Goal: Task Accomplishment & Management: Manage account settings

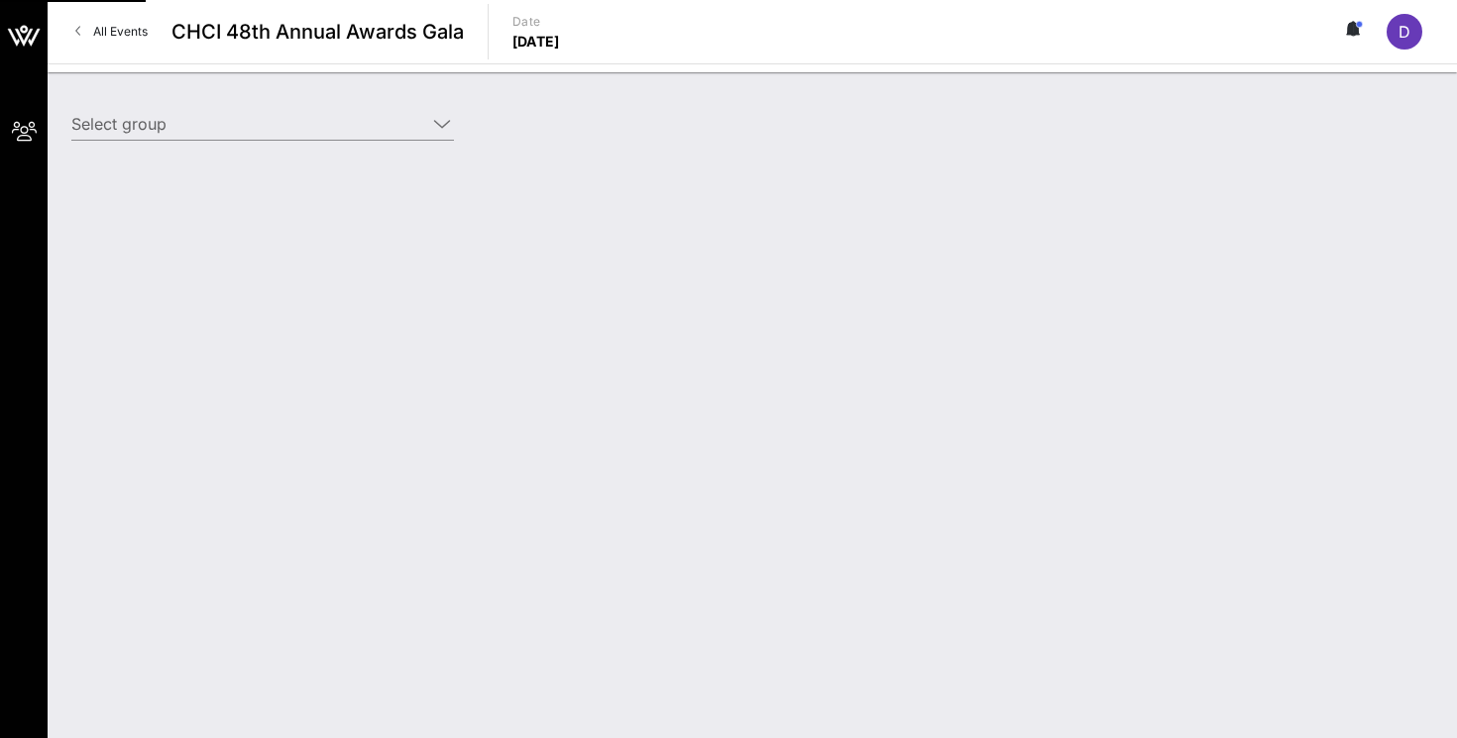
type input "T-Mobile (T-Mobile) [[PERSON_NAME], [PERSON_NAME][EMAIL_ADDRESS][DOMAIN_NAME]]"
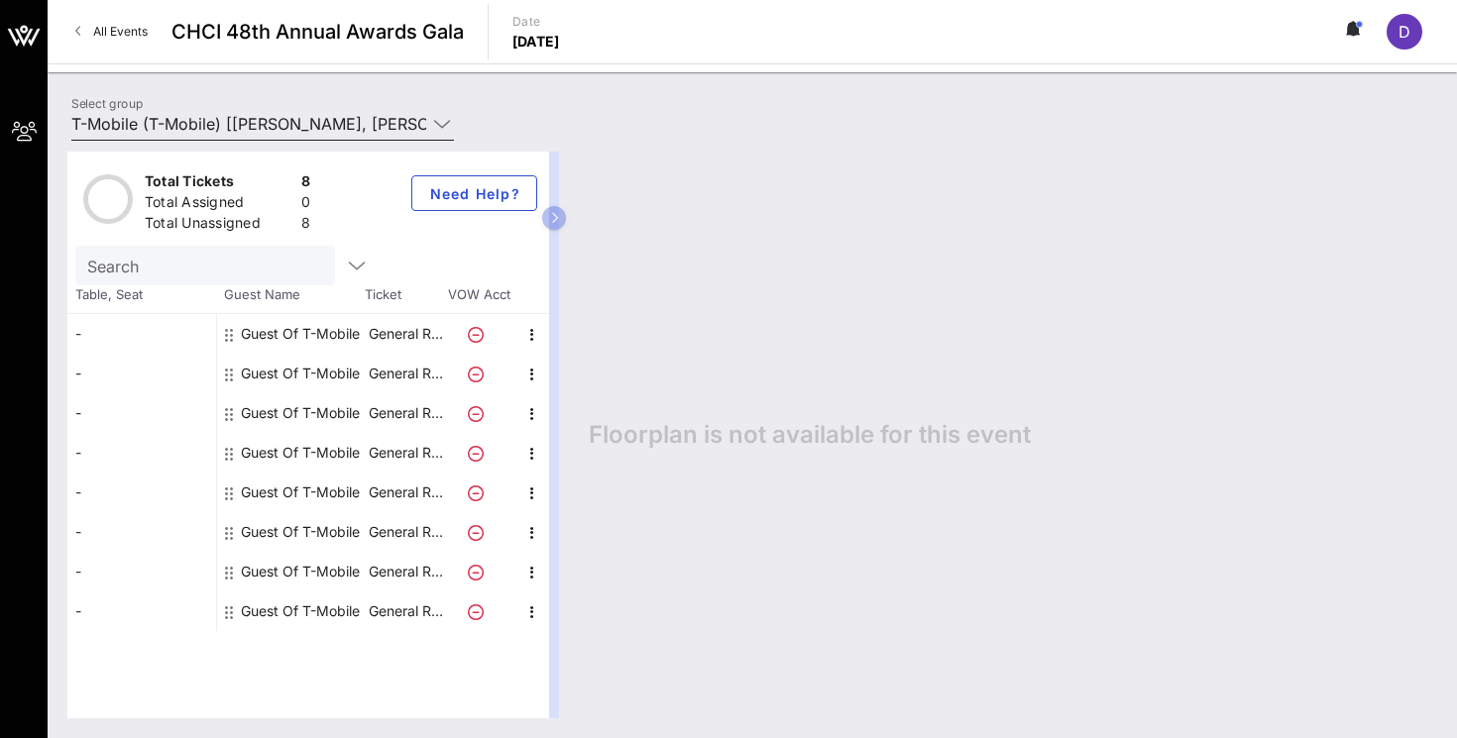
click at [445, 129] on icon at bounding box center [442, 124] width 18 height 24
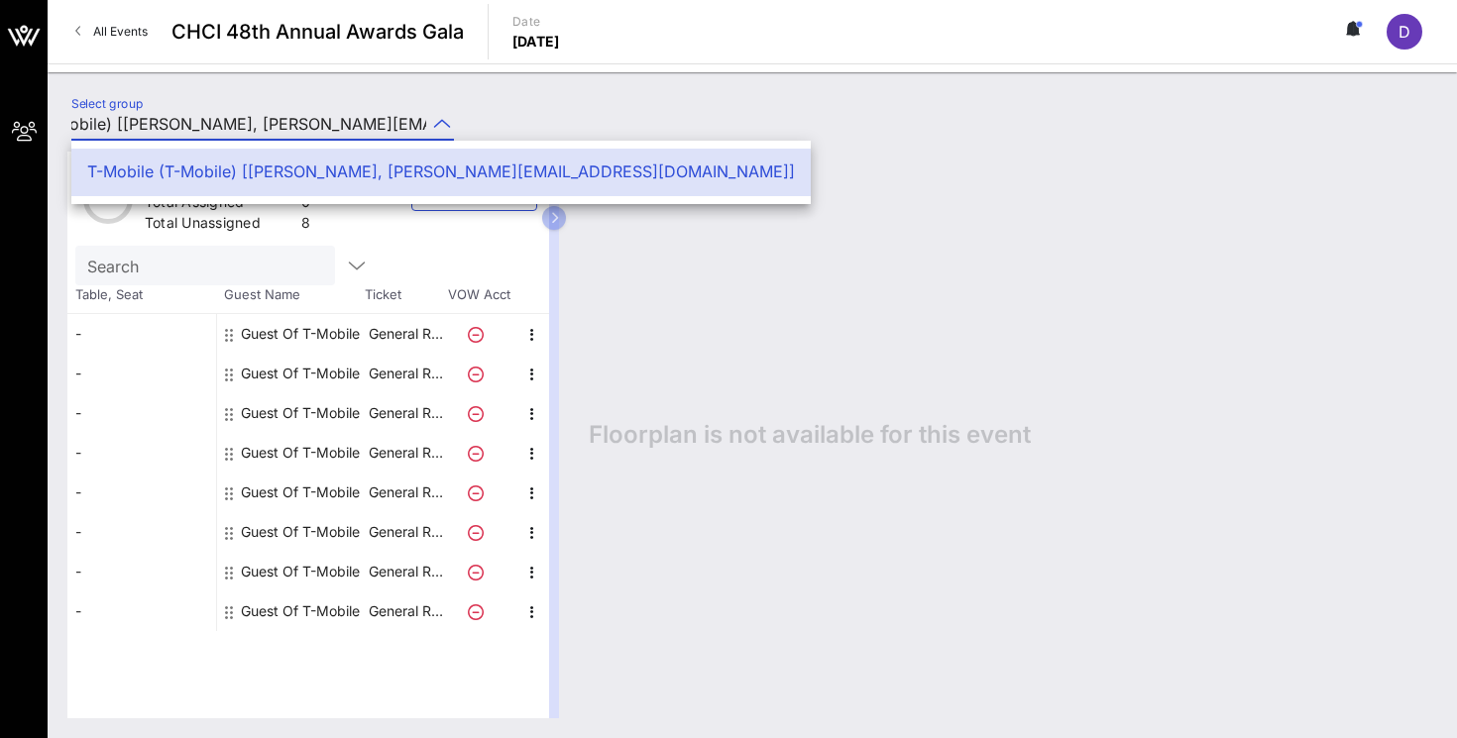
click at [440, 118] on icon at bounding box center [442, 124] width 18 height 24
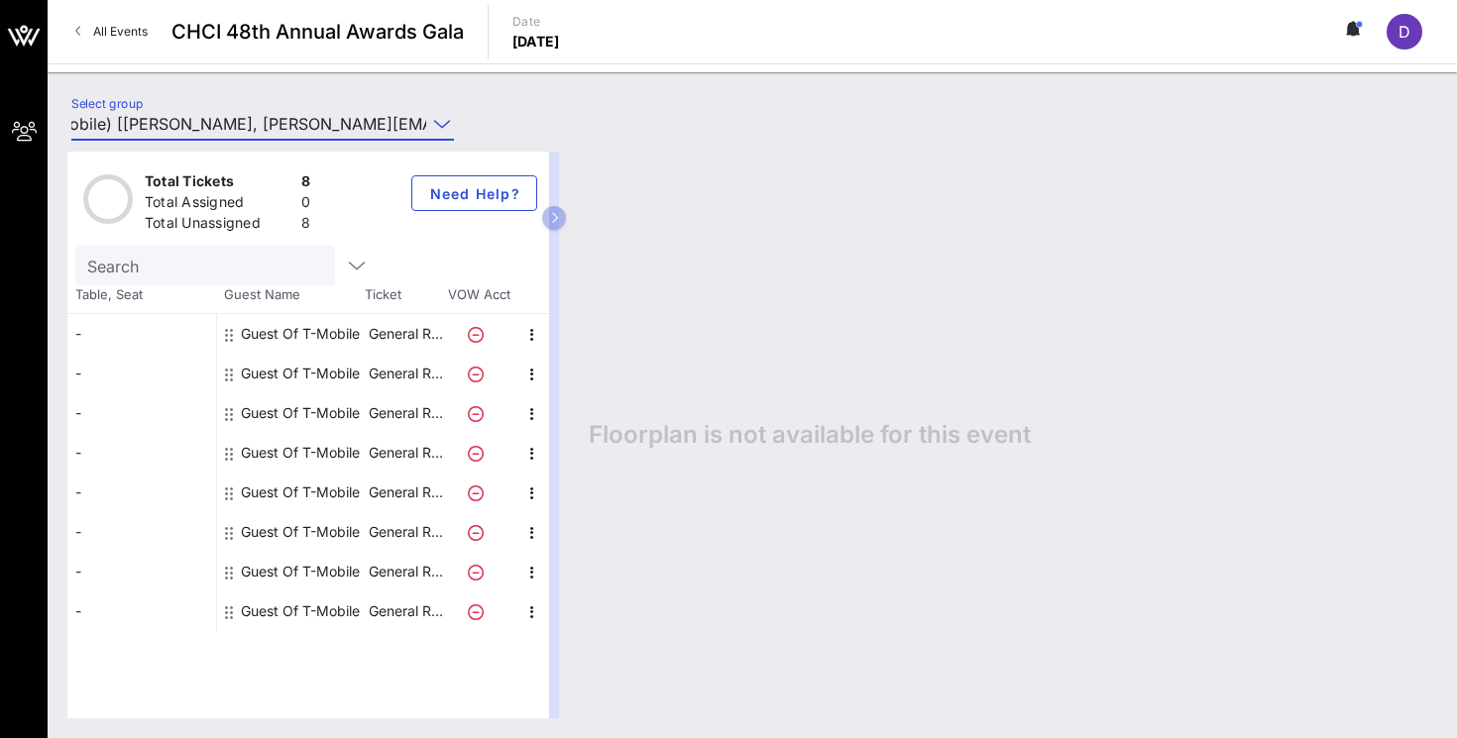
click at [85, 31] on link "All Events" at bounding box center [111, 32] width 96 height 32
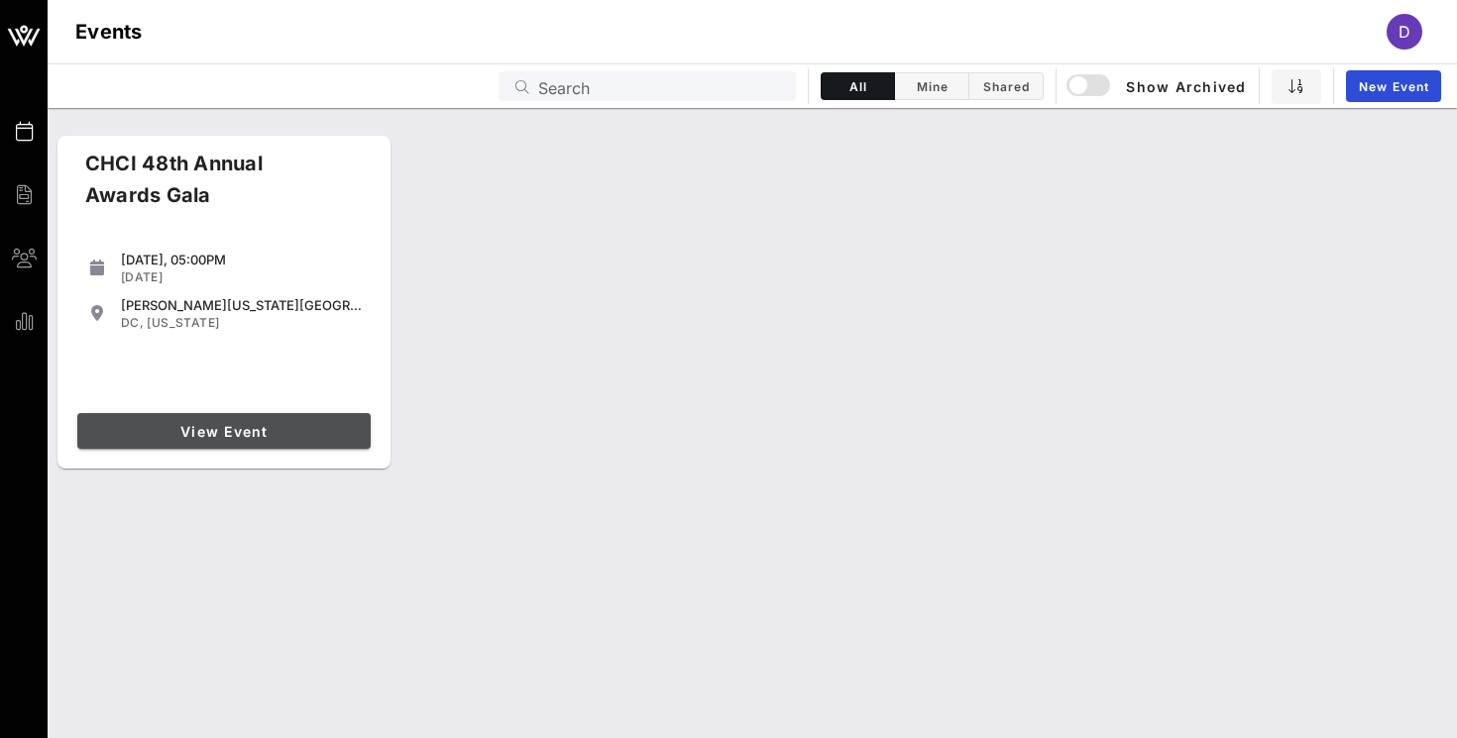
click at [213, 436] on span "View Event" at bounding box center [224, 431] width 278 height 17
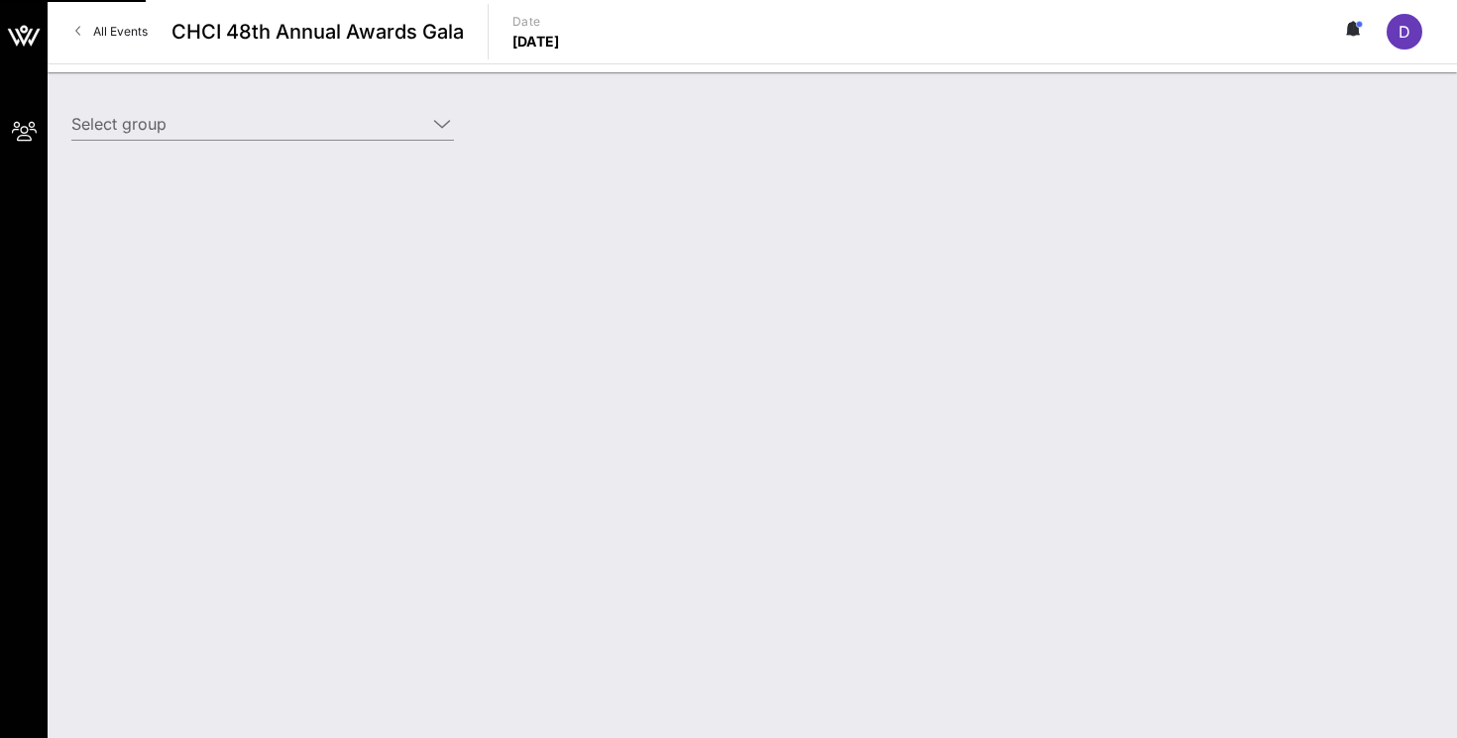
type input "T-Mobile (T-Mobile) [Diana Fernandez, diana@intersectpa.co]"
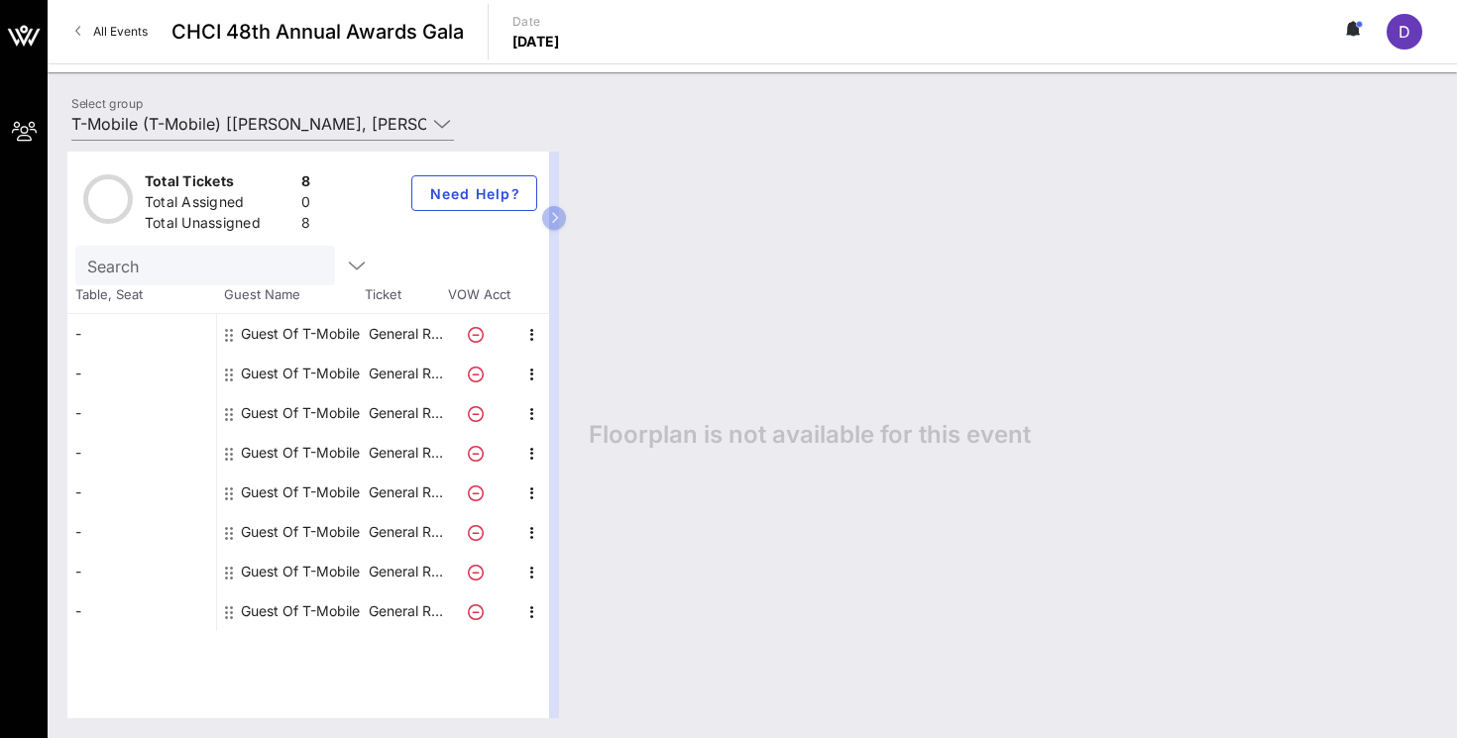
click at [313, 326] on div "Guest Of T-Mobile" at bounding box center [300, 334] width 119 height 40
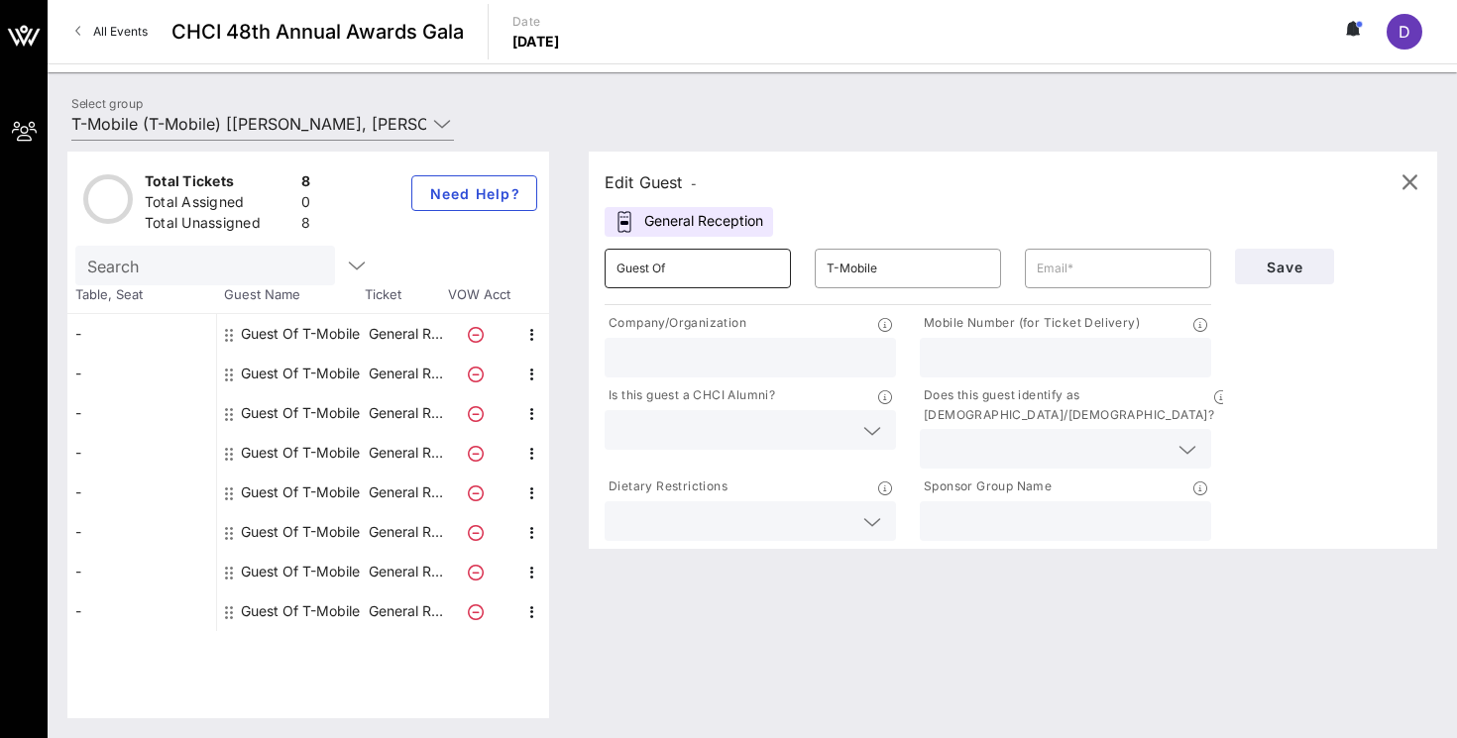
click at [709, 275] on input "Guest Of" at bounding box center [697, 269] width 163 height 32
click at [688, 265] on input "Guest Of" at bounding box center [697, 269] width 163 height 32
click at [891, 274] on input "T-Mobile" at bounding box center [908, 269] width 163 height 32
click at [1084, 282] on input "text" at bounding box center [1118, 269] width 163 height 32
click at [717, 274] on input "Guest Of" at bounding box center [697, 269] width 163 height 32
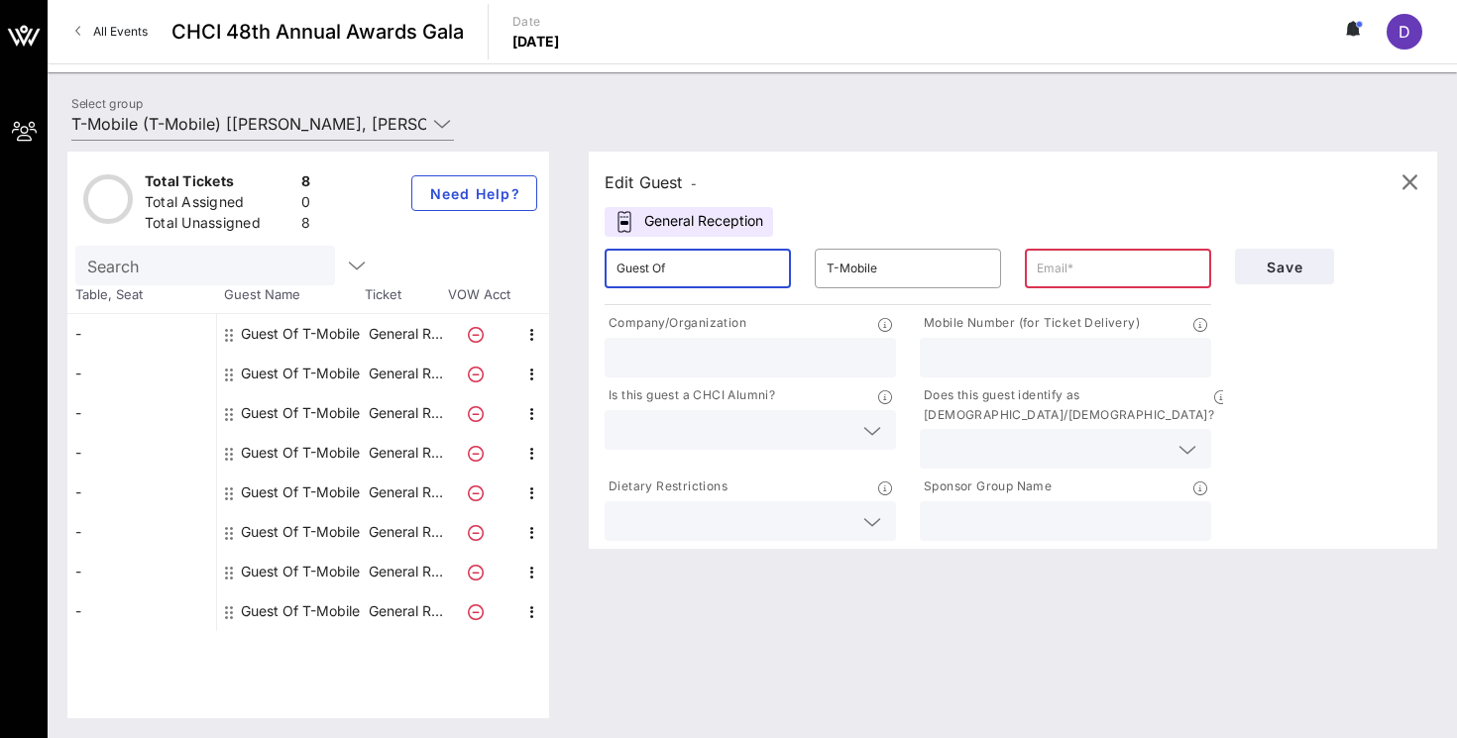
drag, startPoint x: 683, startPoint y: 267, endPoint x: 595, endPoint y: 273, distance: 88.4
click at [595, 273] on div "​ Guest Of" at bounding box center [698, 268] width 210 height 63
type input "Natalie"
click at [908, 263] on input "T-Mobile" at bounding box center [908, 269] width 163 height 32
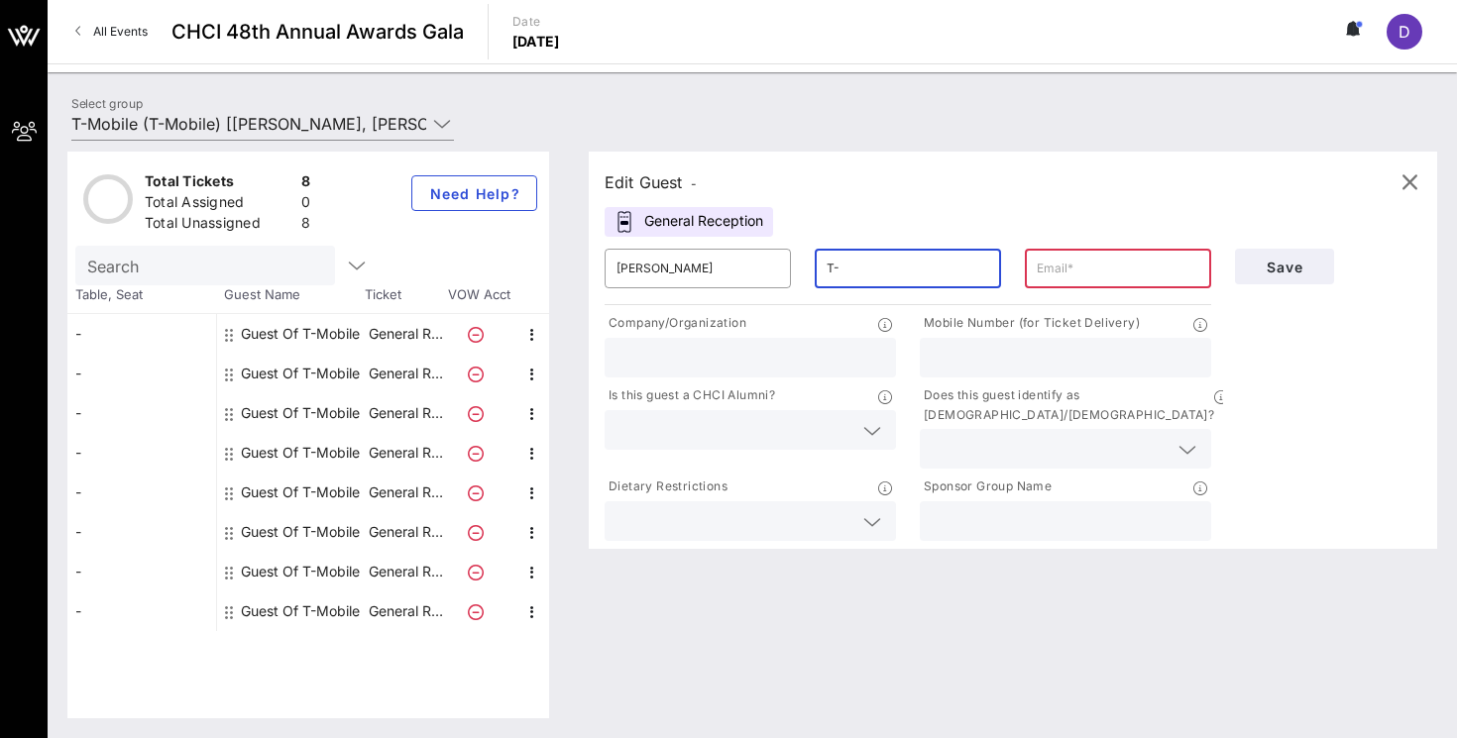
type input "T"
type input "Armijo"
click at [1057, 270] on input "text" at bounding box center [1118, 269] width 163 height 32
paste input "Natalie.Armijo@T-Mobile.com"
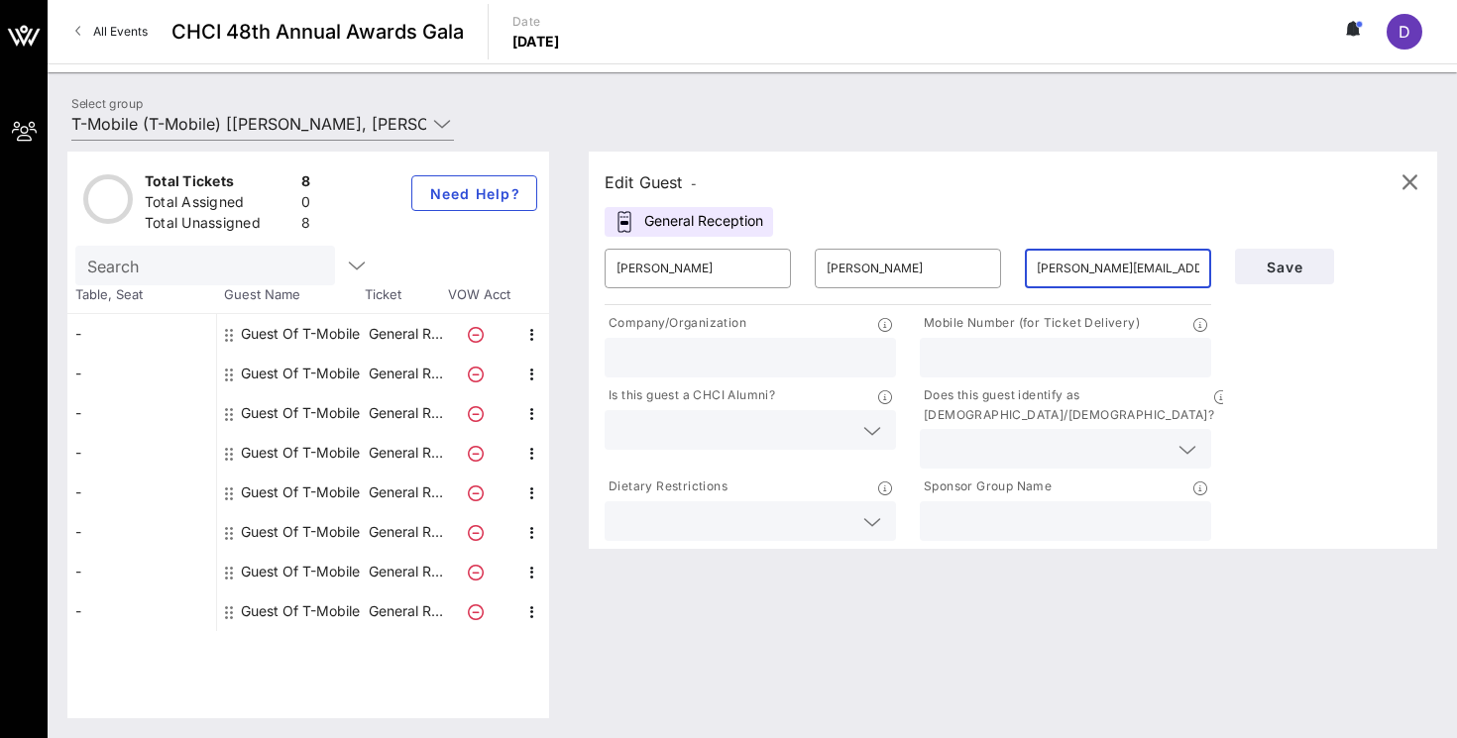
scroll to position [0, 5]
type input "Natalie.Armijo@T-Mobile.com"
click at [814, 348] on input "text" at bounding box center [750, 358] width 268 height 26
type input "T-Mobile"
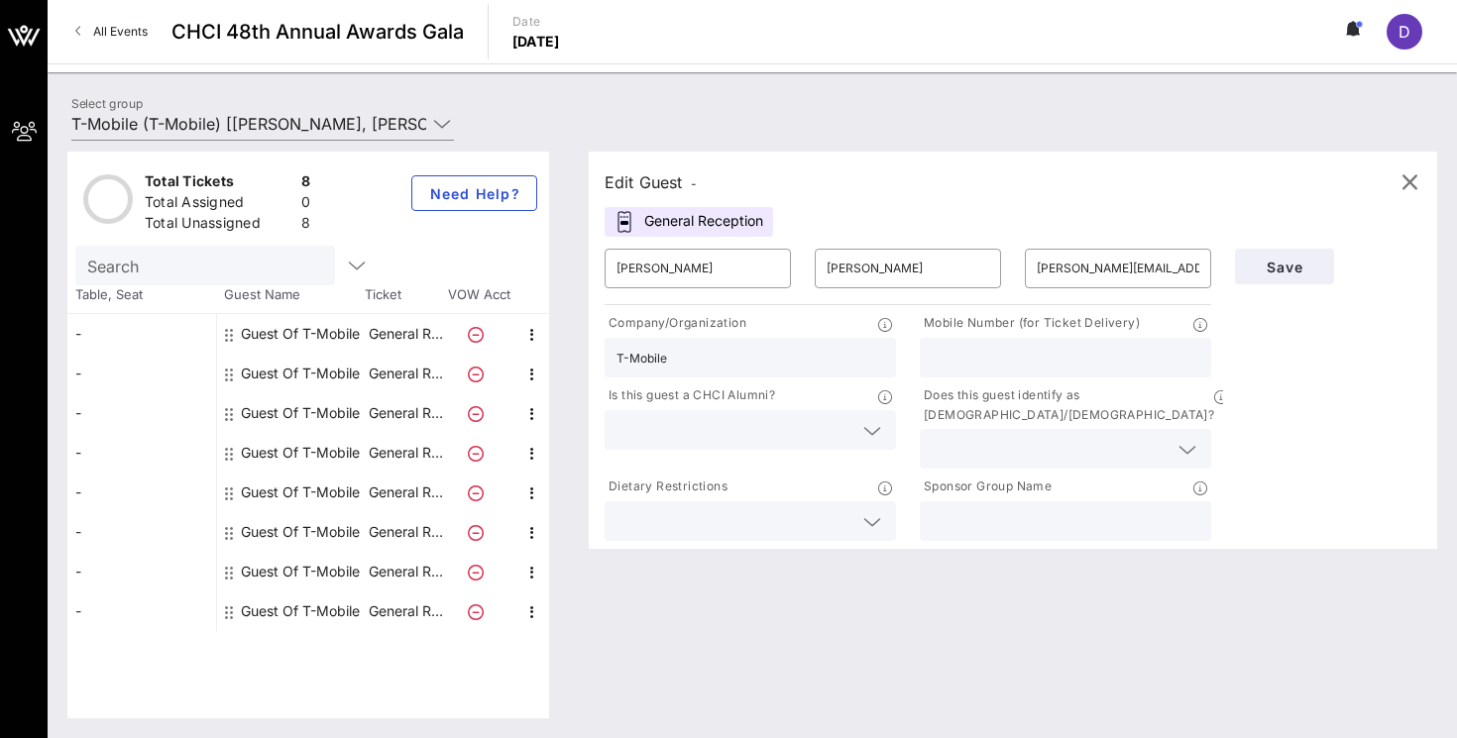
click at [1045, 345] on input "text" at bounding box center [1066, 358] width 268 height 26
paste input "505-401-0024"
type input "505-401-0024"
click at [842, 421] on input "text" at bounding box center [734, 430] width 236 height 26
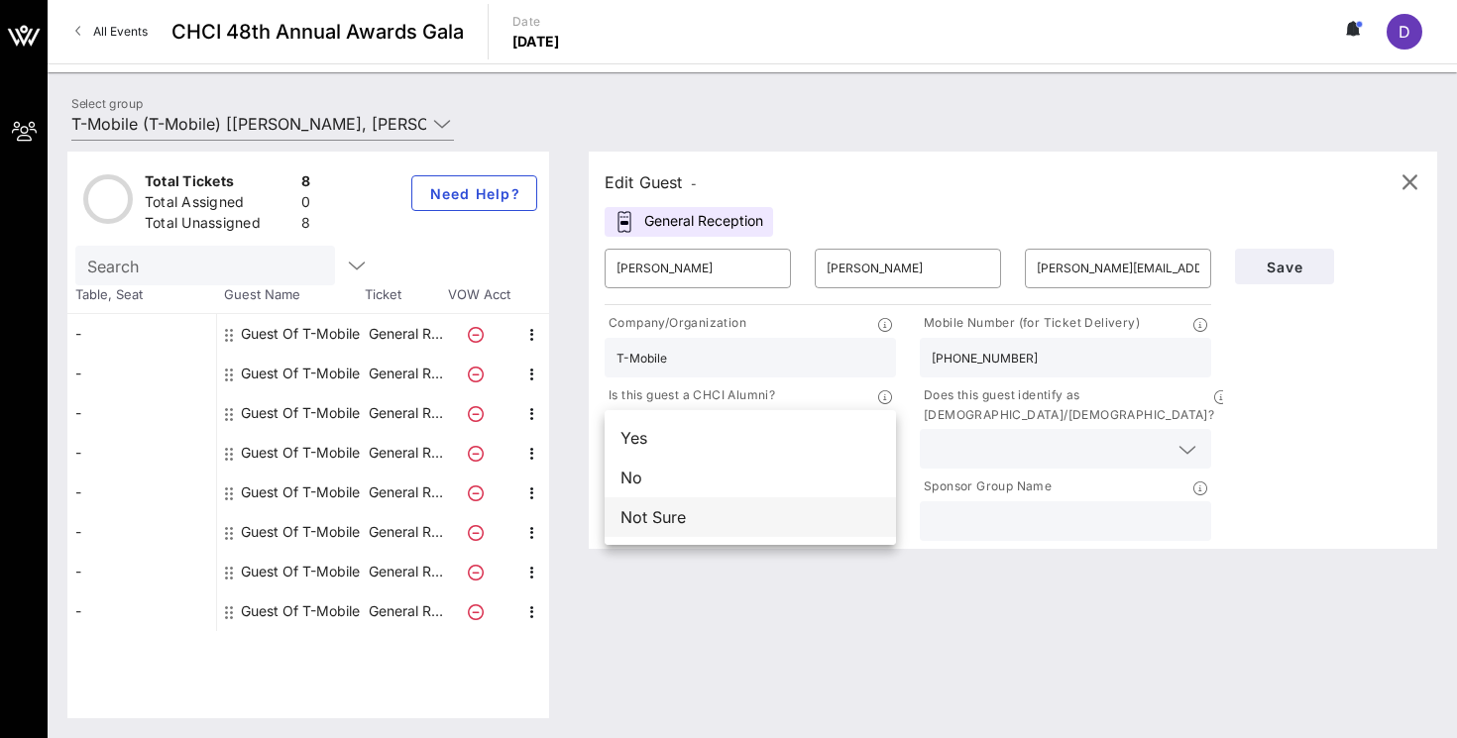
click at [773, 522] on div "Not Sure" at bounding box center [750, 518] width 291 height 40
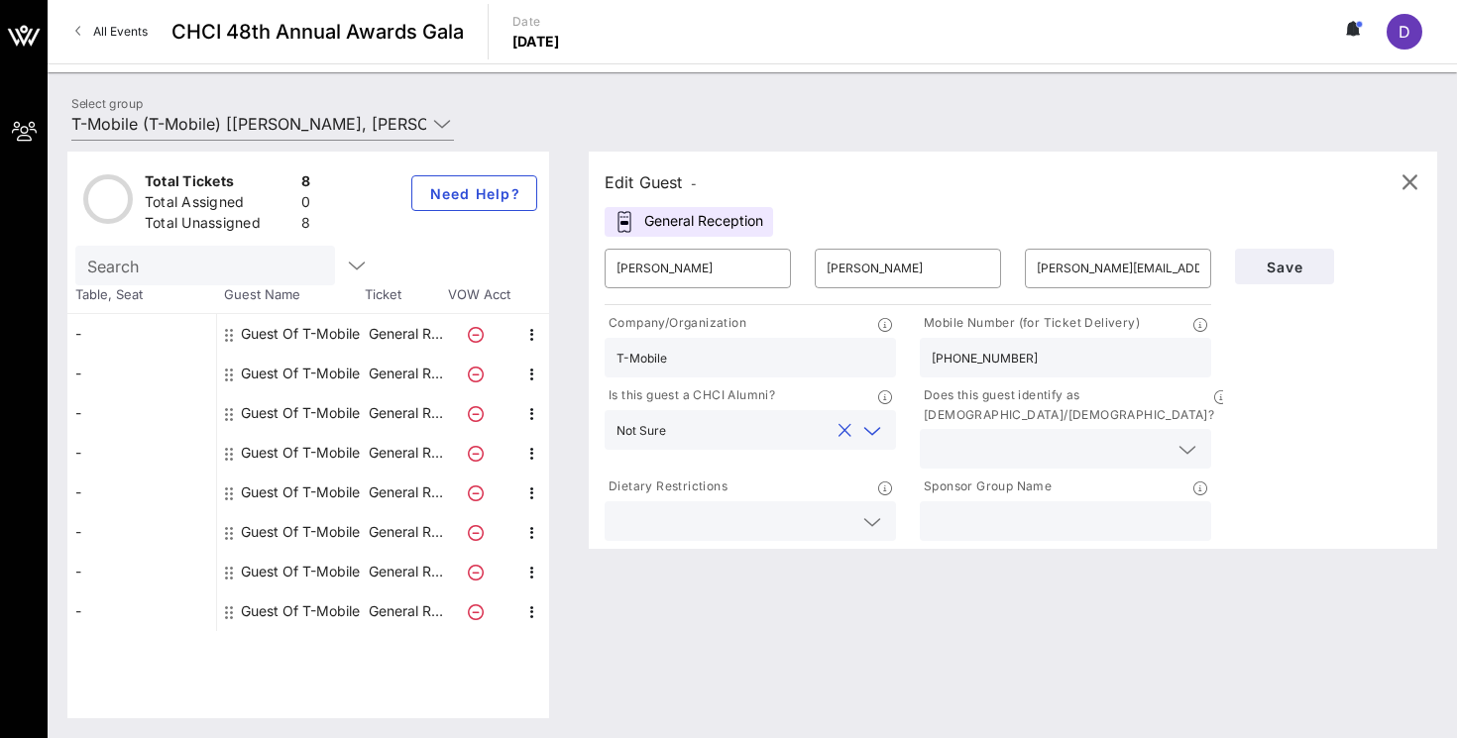
click at [1192, 438] on icon at bounding box center [1187, 450] width 18 height 24
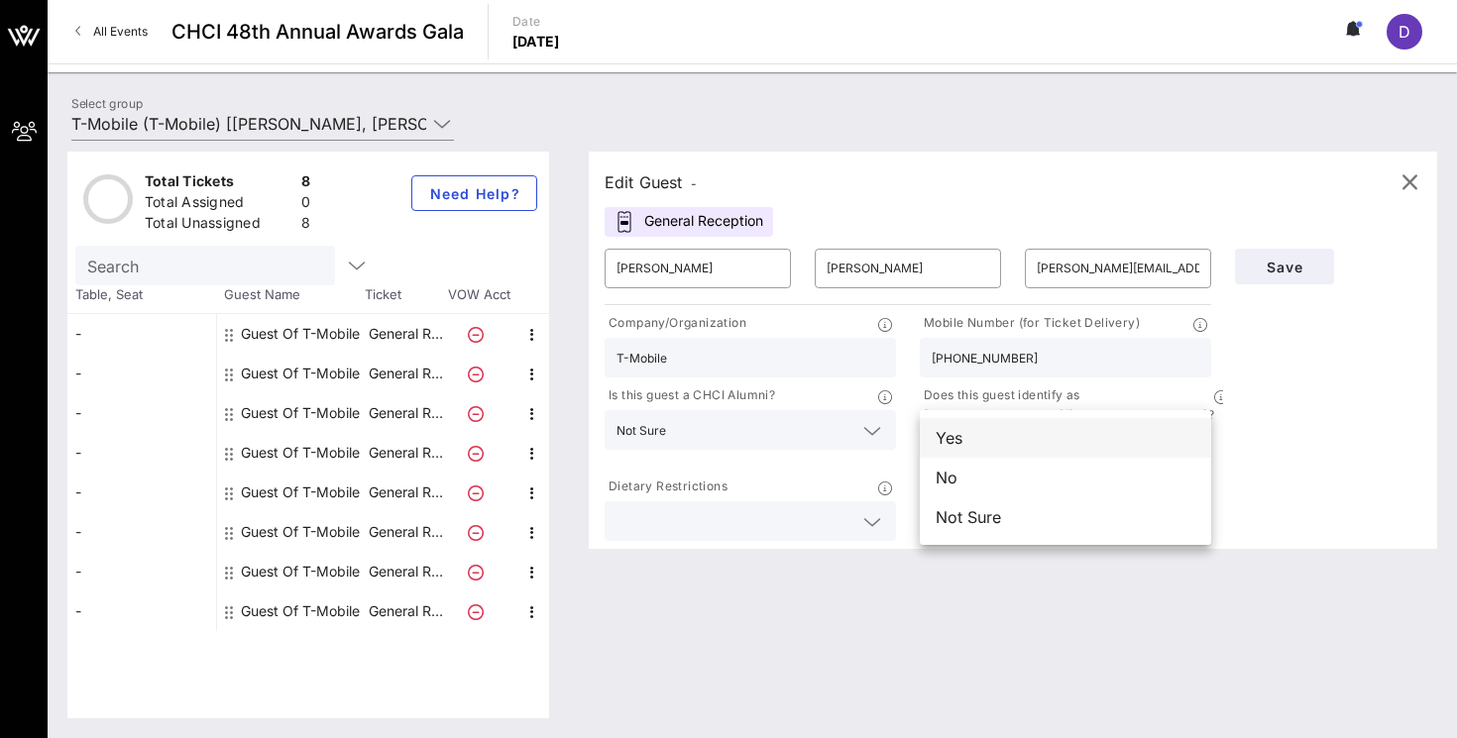
click at [1027, 441] on div "Yes" at bounding box center [1065, 438] width 291 height 40
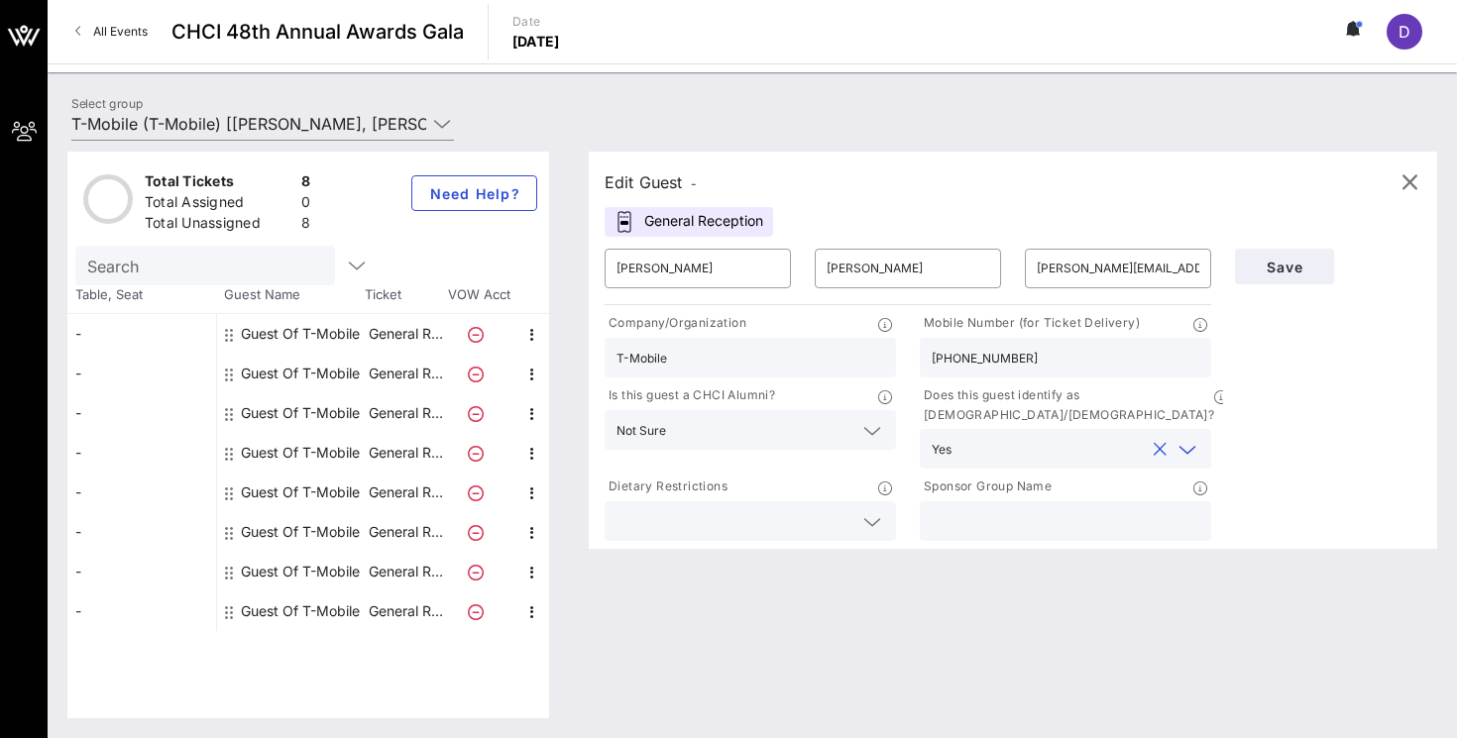
click at [868, 510] on icon at bounding box center [872, 522] width 18 height 24
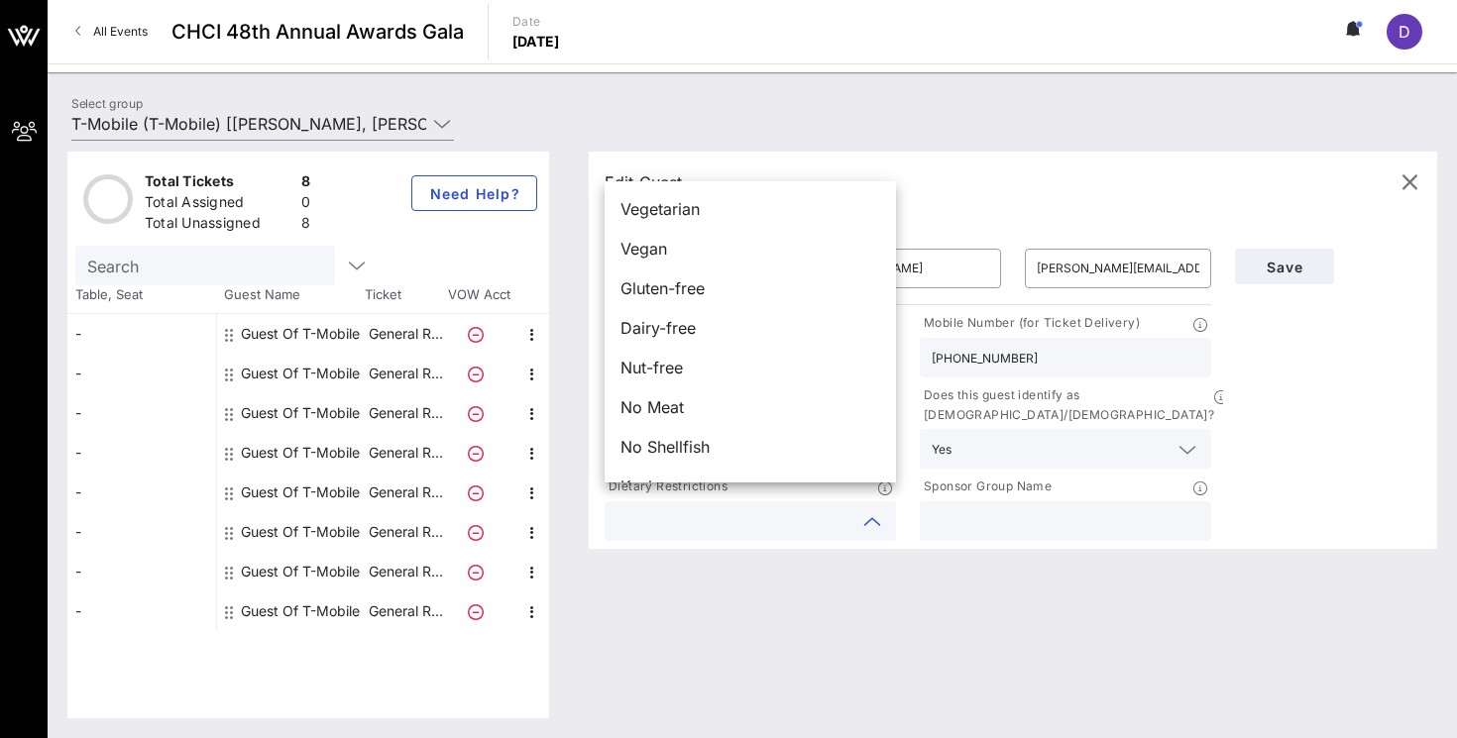
click at [726, 619] on div "Edit Guest - General Reception ​ Natalie ​ Armijo ​ Natalie.Armijo@T-Mobile.com…" at bounding box center [1003, 435] width 868 height 567
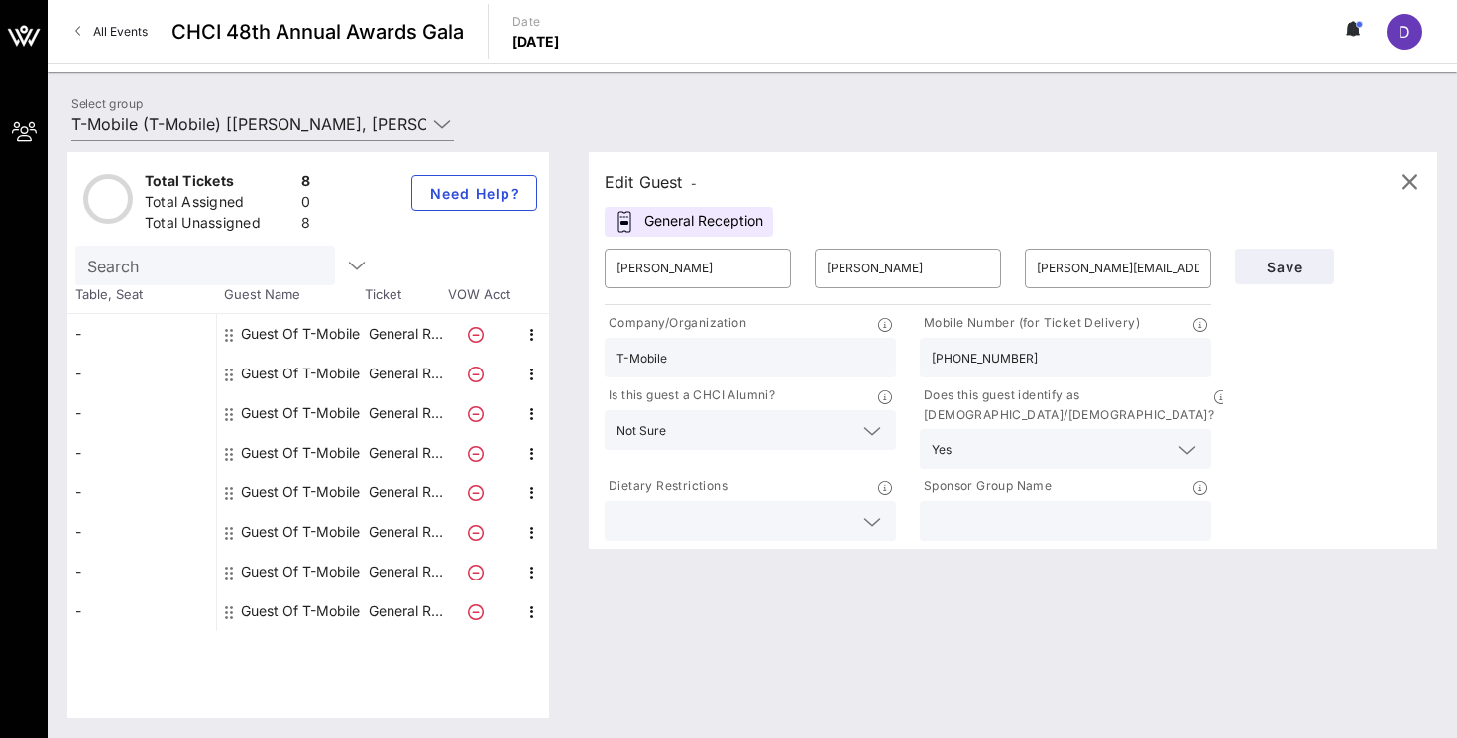
click at [1033, 508] on input "text" at bounding box center [1066, 521] width 268 height 26
type input "T-Mobile"
click at [1276, 271] on span "Save" at bounding box center [1284, 267] width 67 height 17
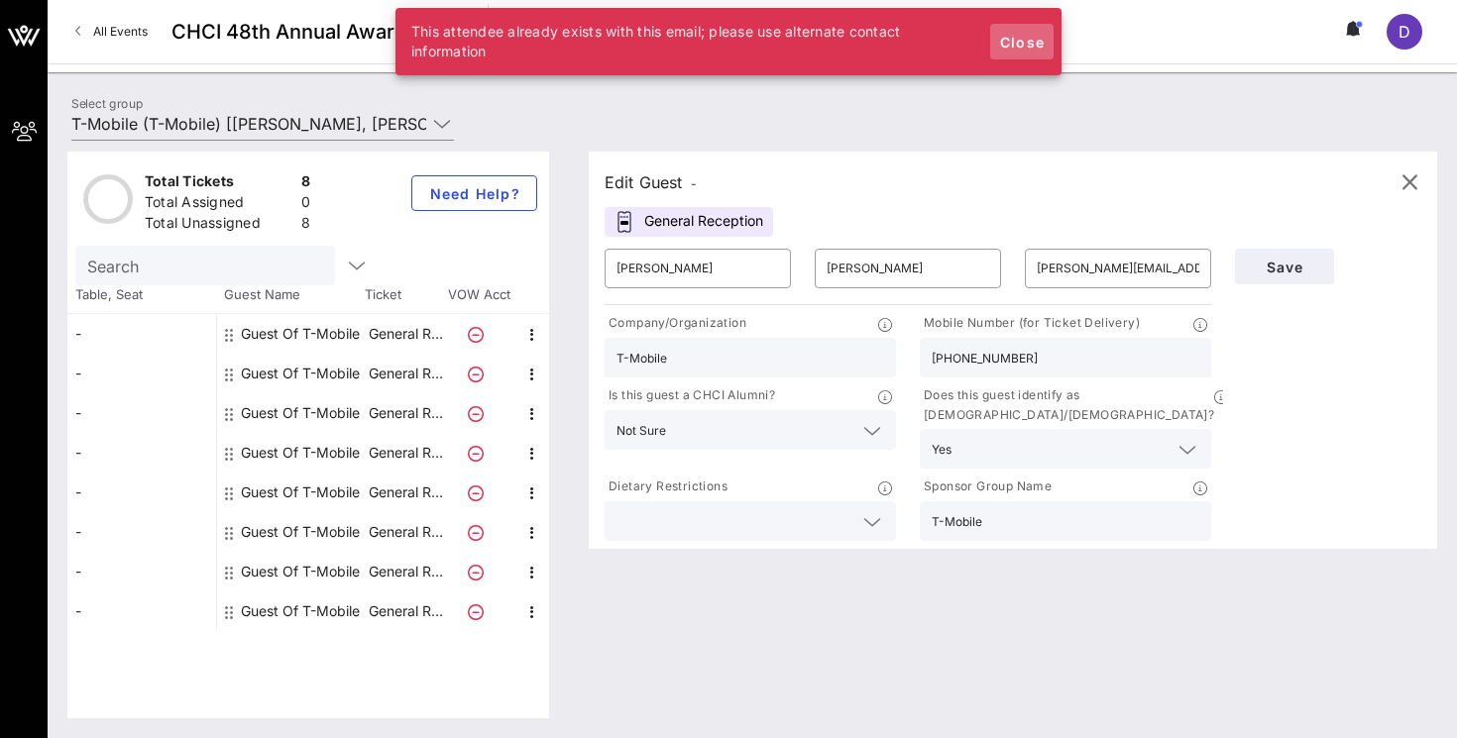
click at [1018, 46] on span "Close" at bounding box center [1022, 42] width 48 height 17
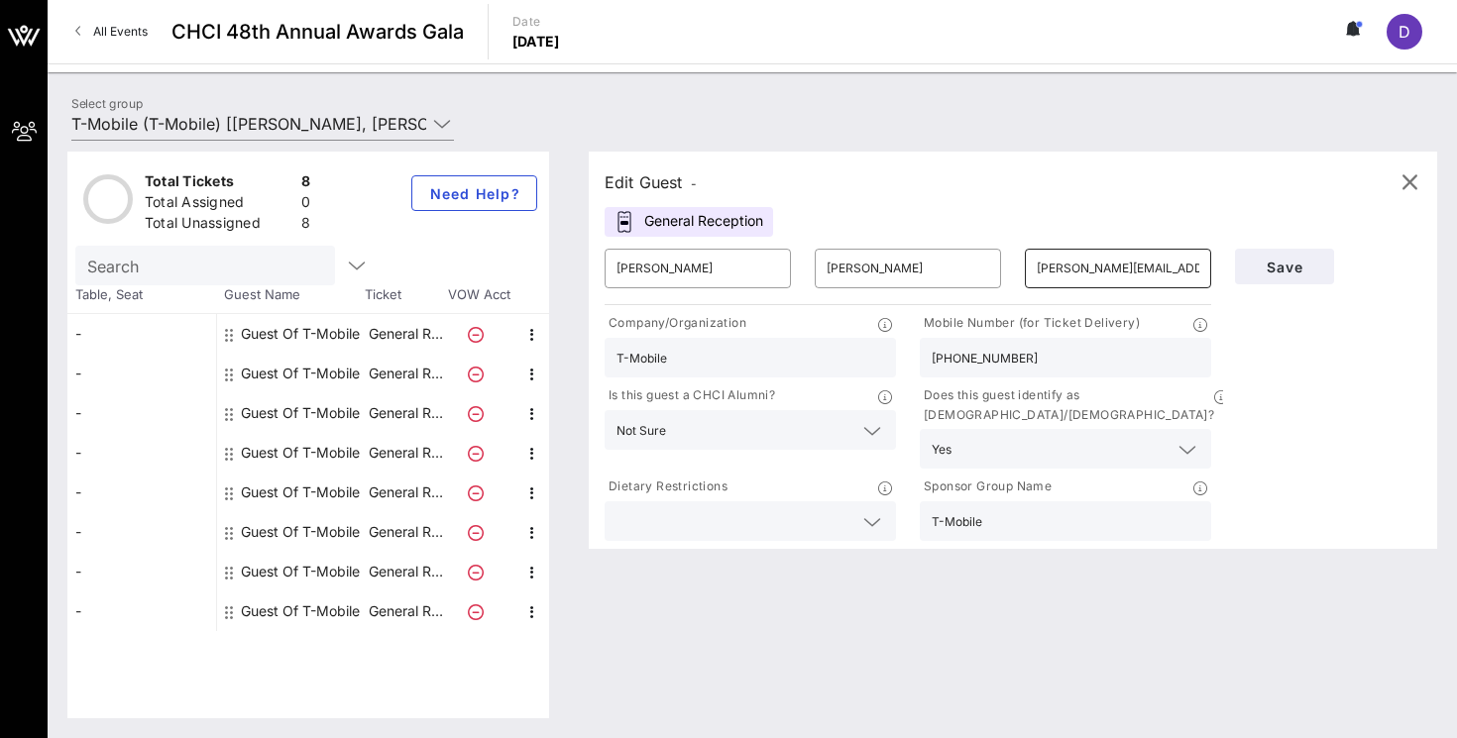
click at [1065, 254] on input "Natalie.Armijo@T-Mobile.com" at bounding box center [1118, 269] width 163 height 32
drag, startPoint x: 682, startPoint y: 278, endPoint x: 610, endPoint y: 276, distance: 72.4
click at [610, 276] on div "​ Natalie" at bounding box center [698, 269] width 186 height 40
type input "Rosa"
drag, startPoint x: 860, startPoint y: 269, endPoint x: 798, endPoint y: 268, distance: 62.4
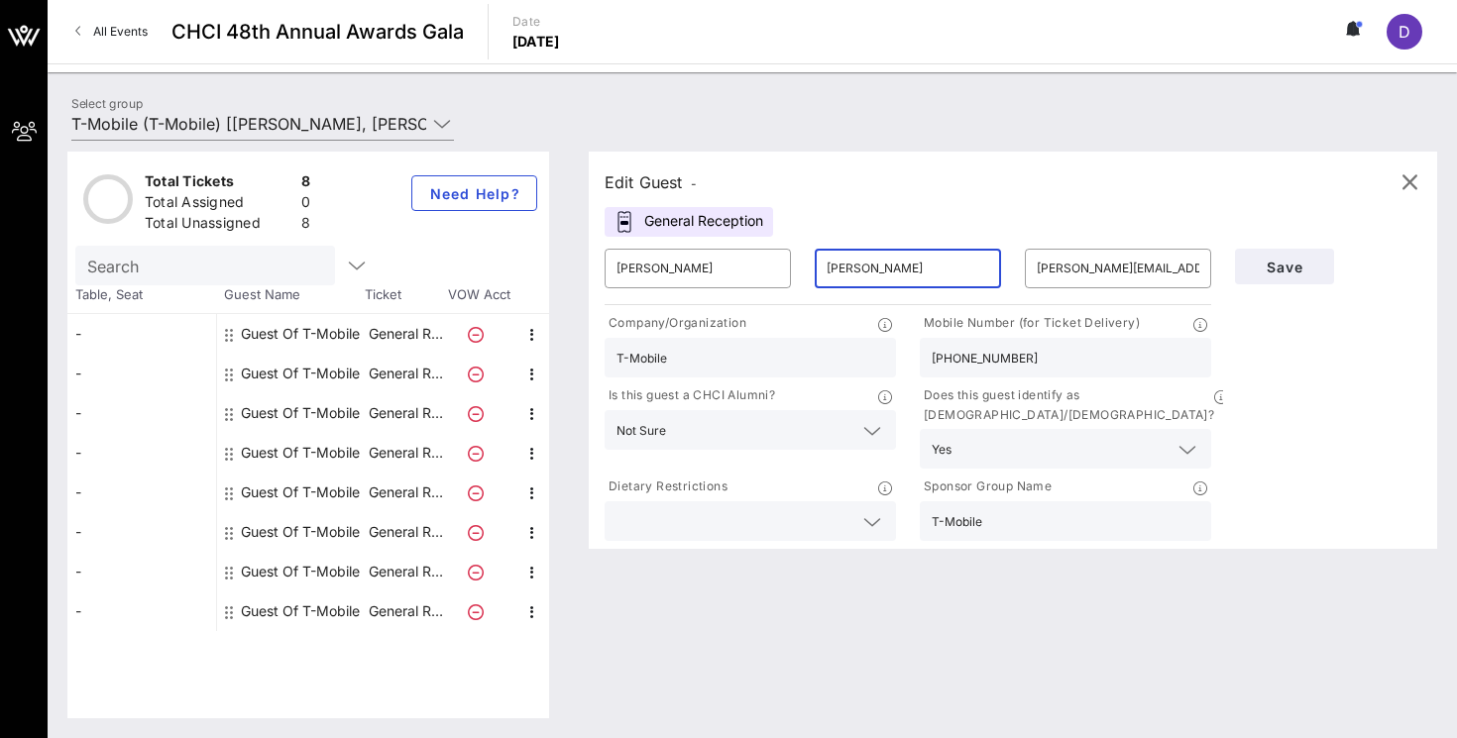
click at [798, 268] on div "​ Rosa ​ Armijo ​ Natalie.Armijo@T-Mobile.com" at bounding box center [908, 268] width 630 height 63
type input "Mendoza"
click at [1044, 270] on input "Natalie.Armijo@T-Mobile.com" at bounding box center [1118, 269] width 163 height 32
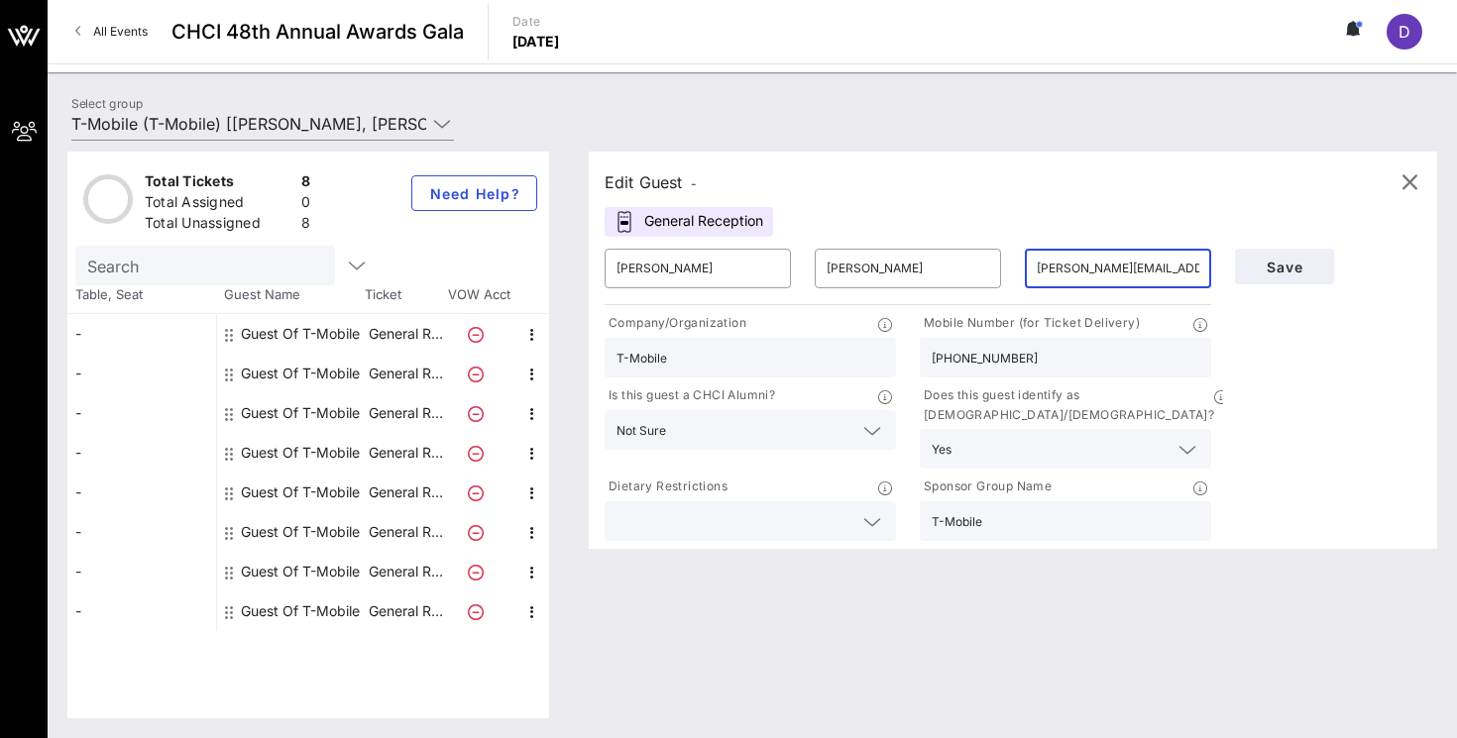
click at [1037, 267] on input "Natalie.Armijo@T-Mobile.com" at bounding box center [1118, 269] width 163 height 32
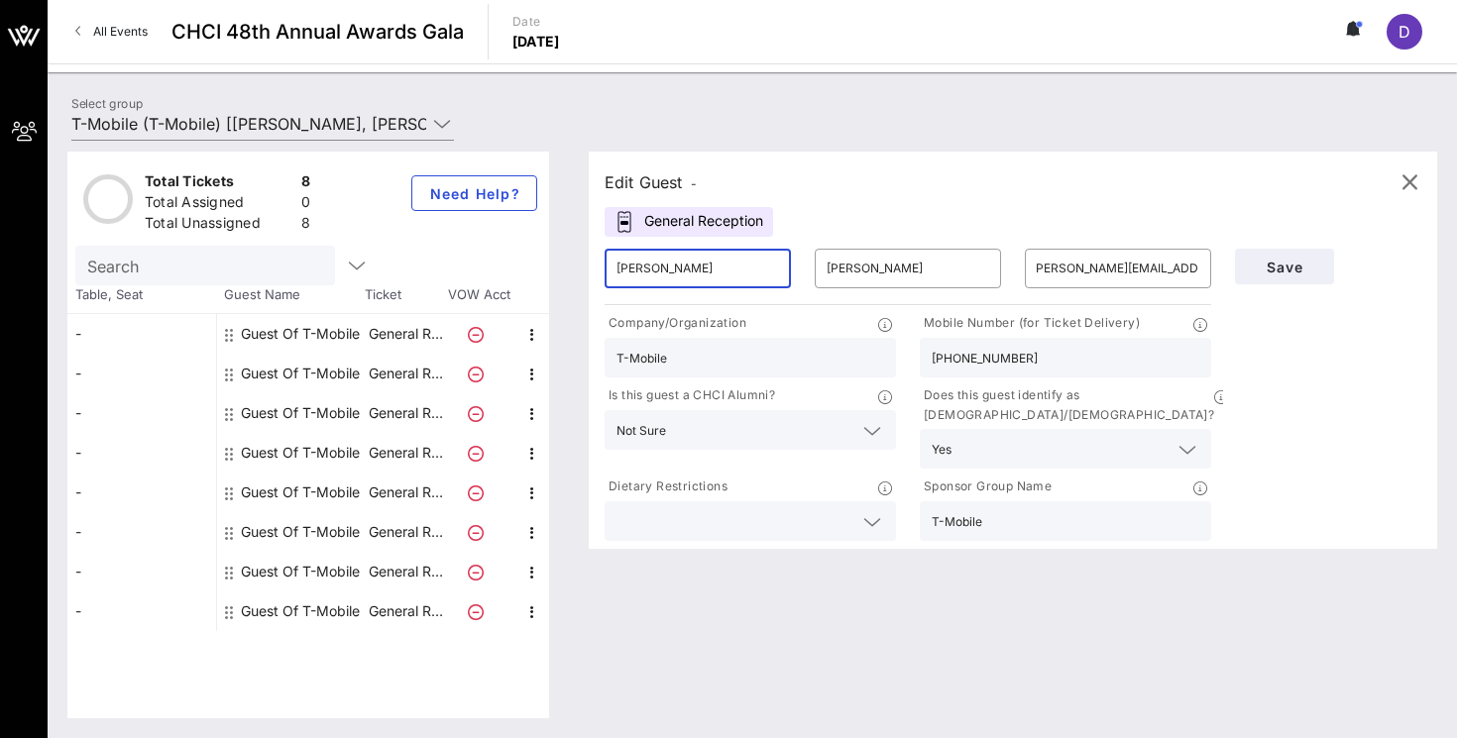
click at [668, 269] on input "Rosa" at bounding box center [697, 269] width 163 height 32
drag, startPoint x: 668, startPoint y: 269, endPoint x: 606, endPoint y: 268, distance: 62.4
click at [606, 268] on div "​ Rosa" at bounding box center [698, 269] width 186 height 40
click at [1080, 267] on input "Natalie.Armijo@T-Mobile.com" at bounding box center [1118, 269] width 163 height 32
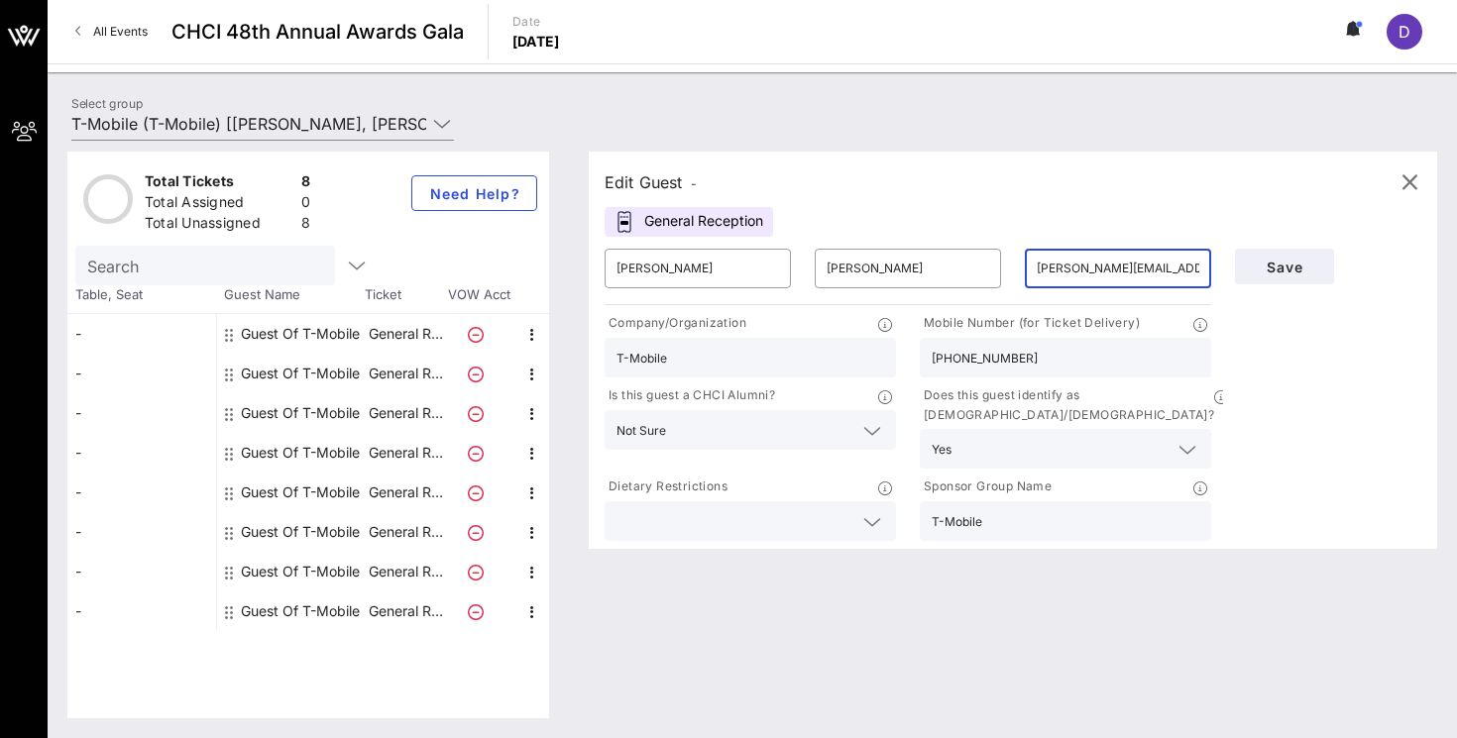
click at [1080, 267] on input "Natalie.Armijo@T-Mobile.com" at bounding box center [1118, 269] width 163 height 32
paste input "rosa.mendoza@allvanza.org"
type input "rosa.mendoza@allvanza.org"
click at [808, 351] on input "T-Mobile" at bounding box center [750, 358] width 268 height 26
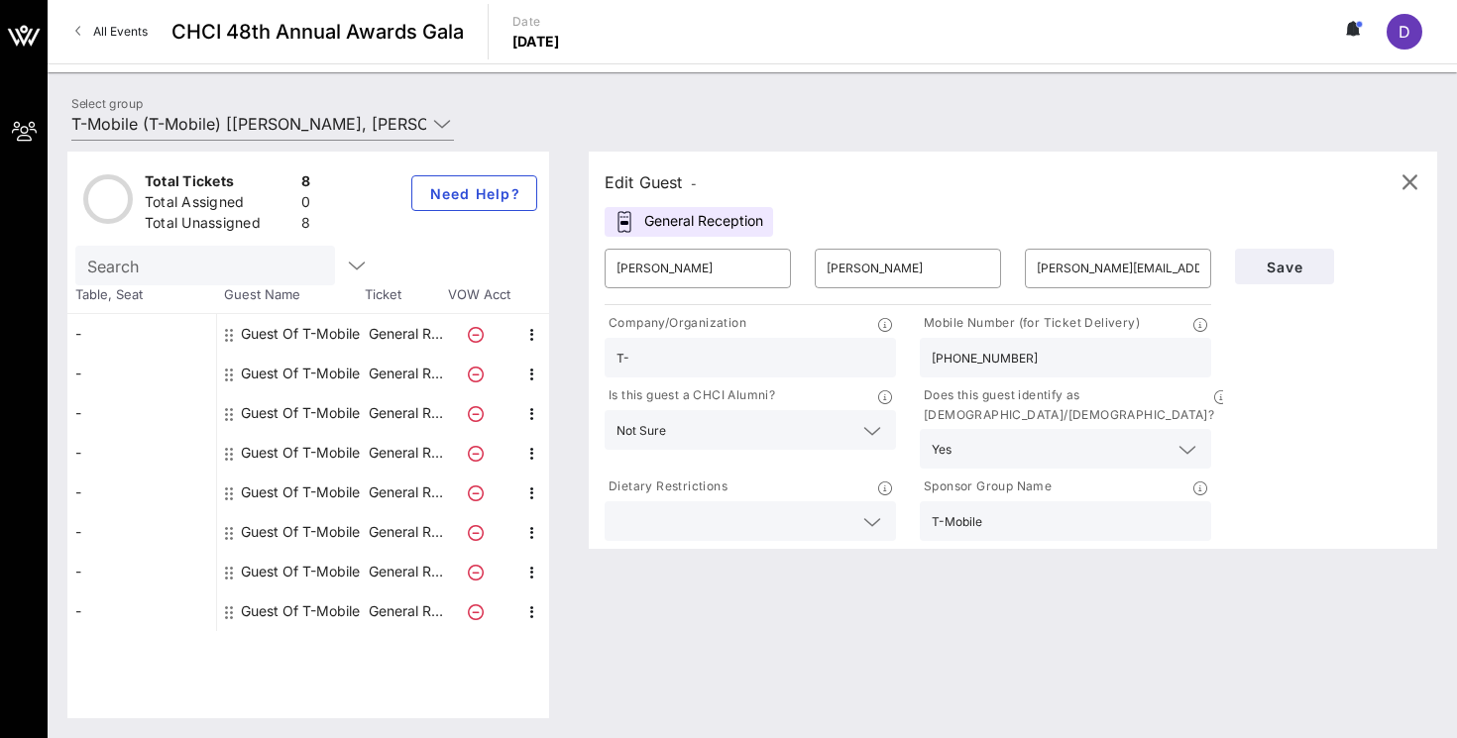
type input "T"
click at [639, 364] on input "ALLVanza" at bounding box center [750, 358] width 268 height 26
click at [711, 359] on input "AllVanza" at bounding box center [750, 358] width 268 height 26
type input "AllVanza"
click at [1043, 361] on input "505-401-0024" at bounding box center [1066, 358] width 268 height 26
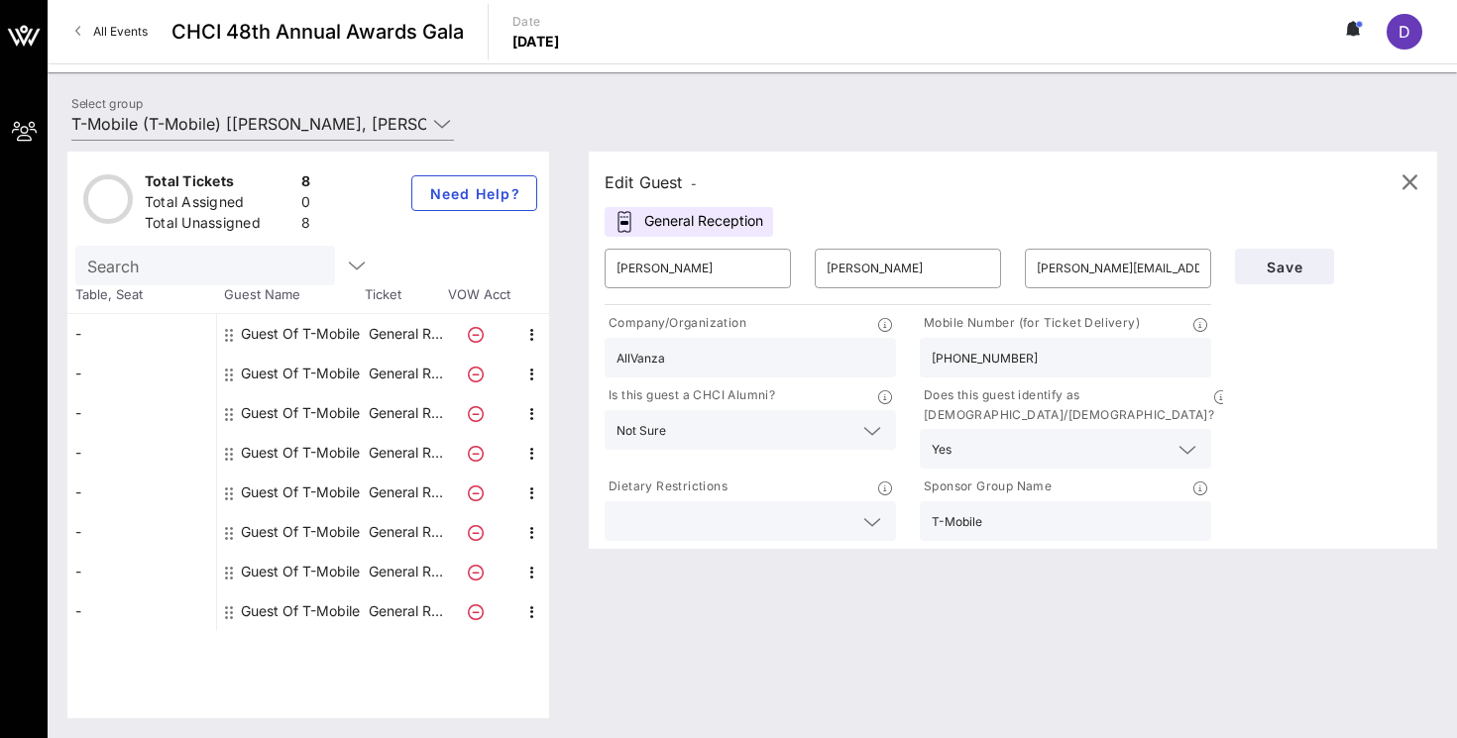
click at [1043, 361] on input "505-401-0024" at bounding box center [1066, 358] width 268 height 26
click at [1018, 508] on input "T-Mobile" at bounding box center [1066, 521] width 268 height 26
click at [1016, 436] on input "text" at bounding box center [1051, 449] width 184 height 26
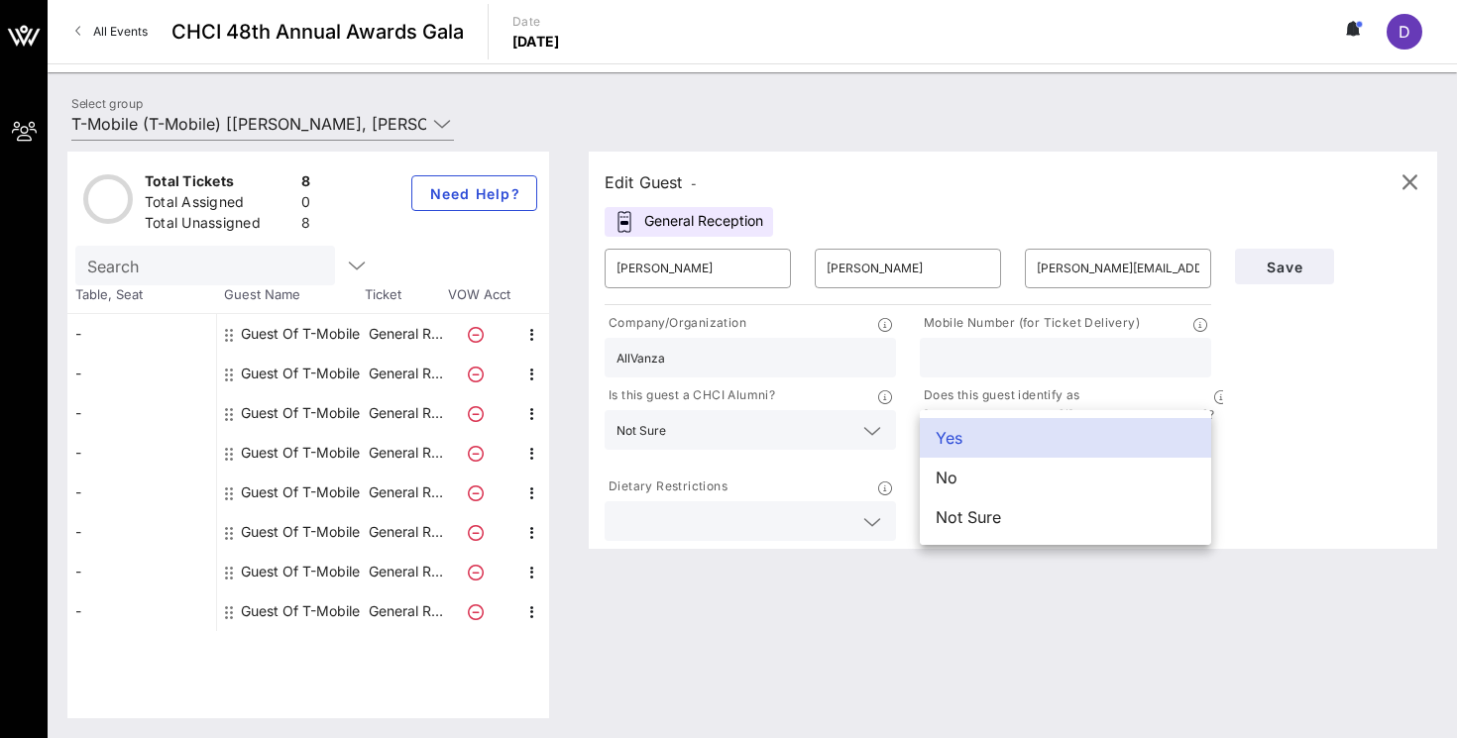
click at [1016, 435] on div "Yes" at bounding box center [1065, 438] width 291 height 40
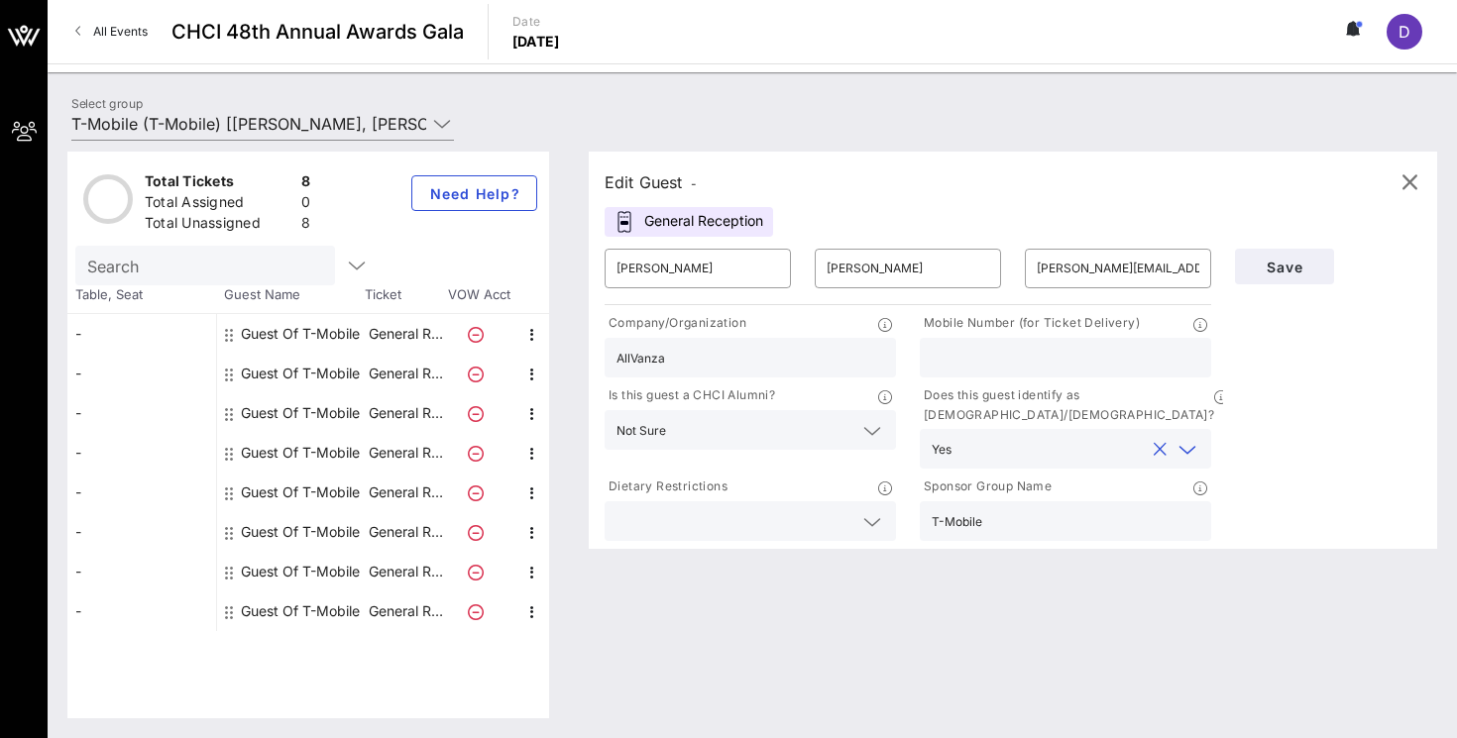
click at [633, 362] on input "AllVanza" at bounding box center [750, 358] width 268 height 26
type input "ALLVanza"
click at [1197, 270] on input "rosa.mendoza@allvanza.org" at bounding box center [1118, 269] width 163 height 32
click at [1272, 272] on span "Save" at bounding box center [1284, 267] width 67 height 17
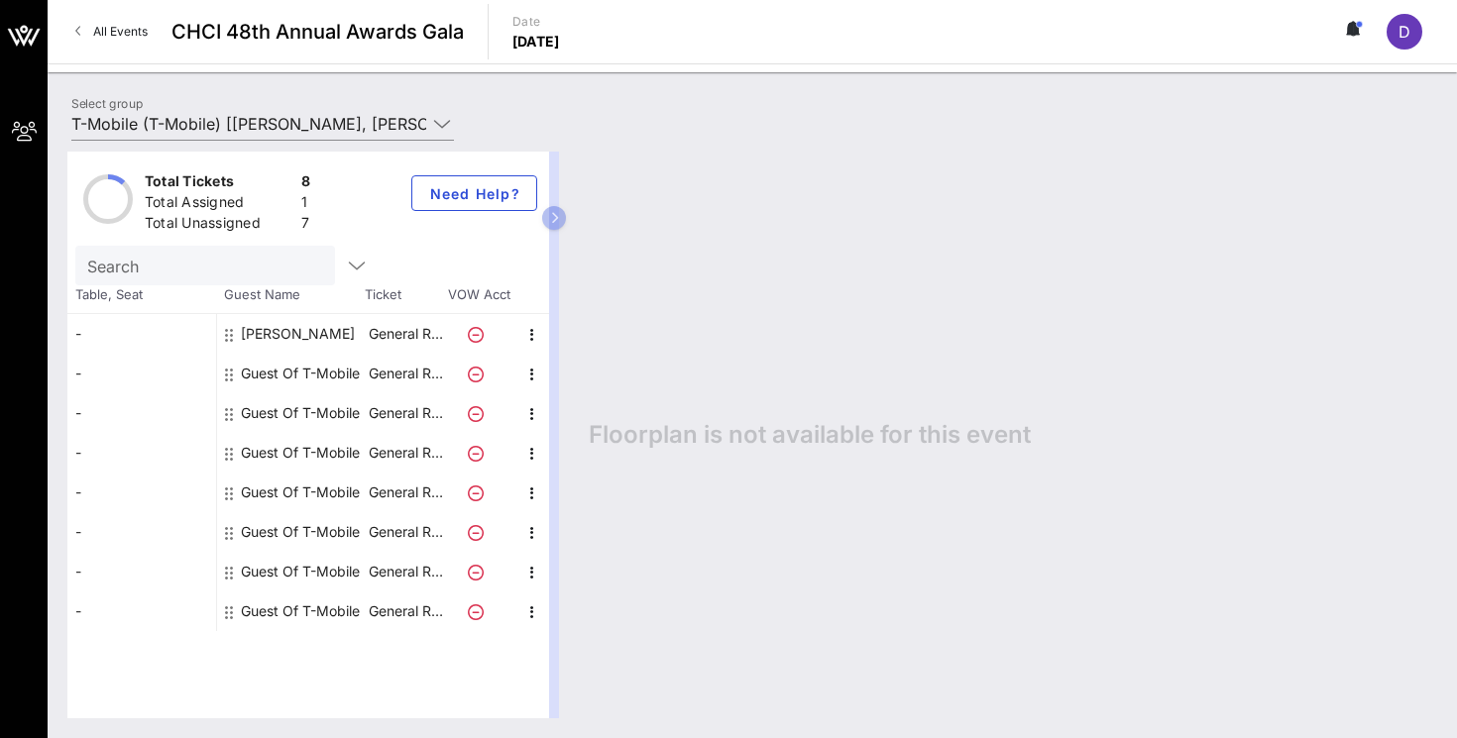
click at [278, 382] on div "Guest Of T-Mobile" at bounding box center [300, 374] width 119 height 40
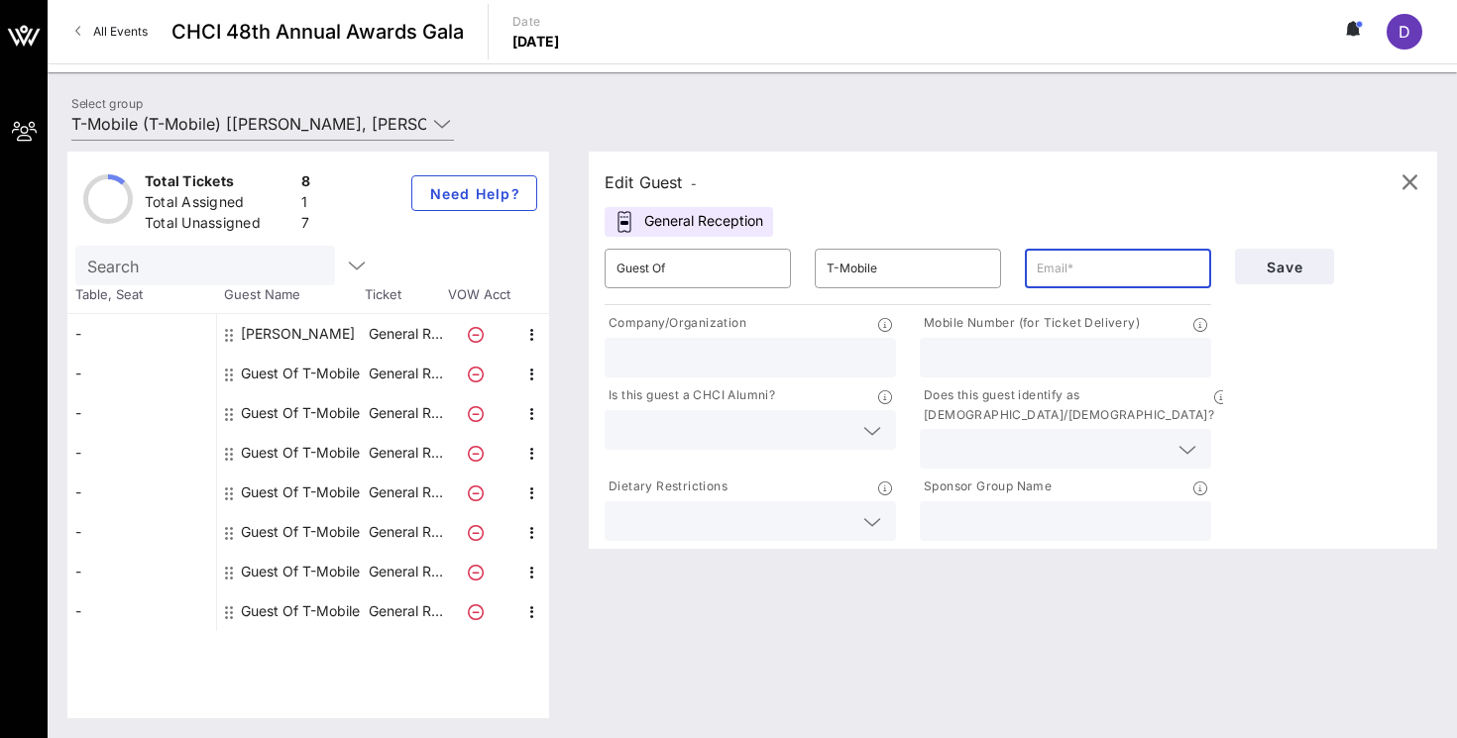
click at [1044, 266] on input "text" at bounding box center [1118, 269] width 163 height 32
paste input "jose@connectzeta.org"
type input "jose@connectzeta.org"
click at [931, 261] on input "T-Mobile" at bounding box center [908, 269] width 163 height 32
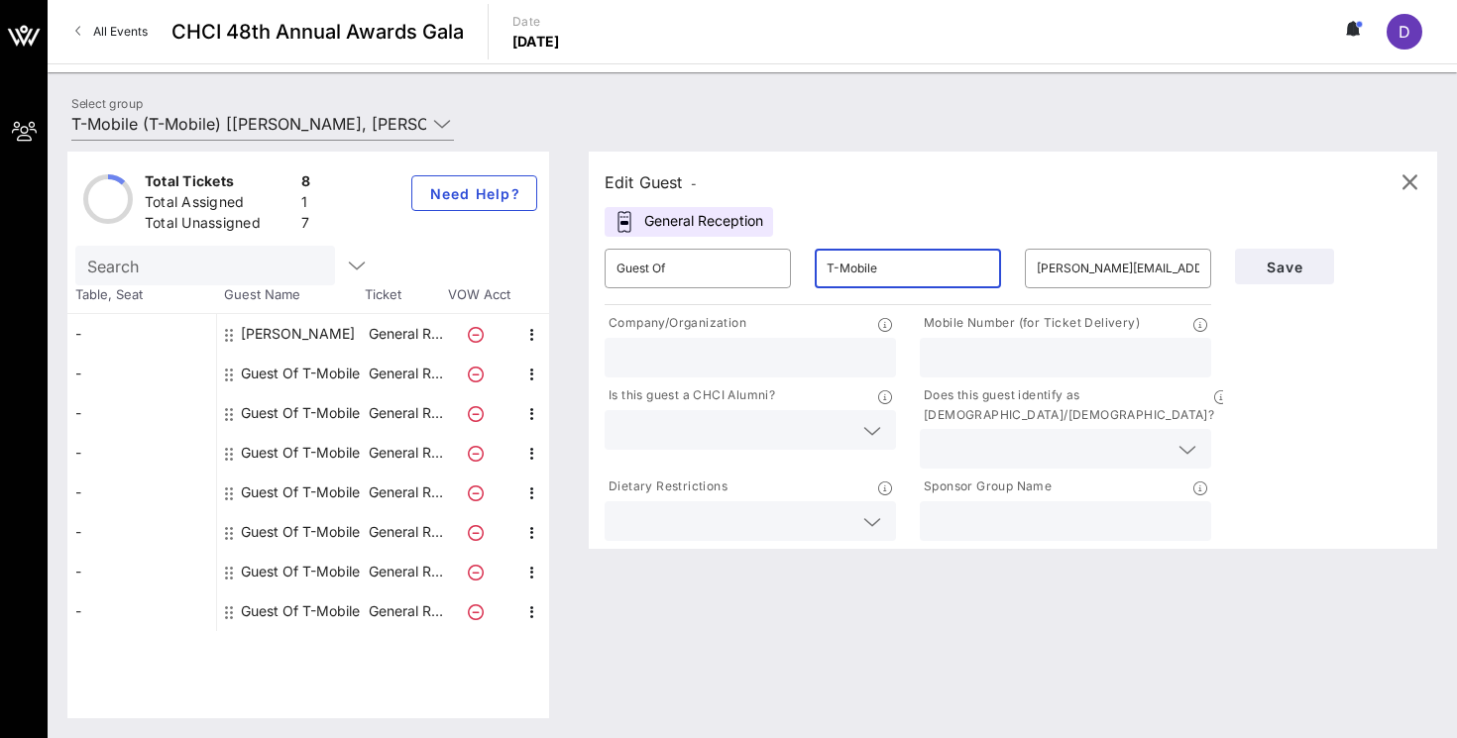
click at [931, 261] on input "T-Mobile" at bounding box center [908, 269] width 163 height 32
type input "T"
type input "Gaona"
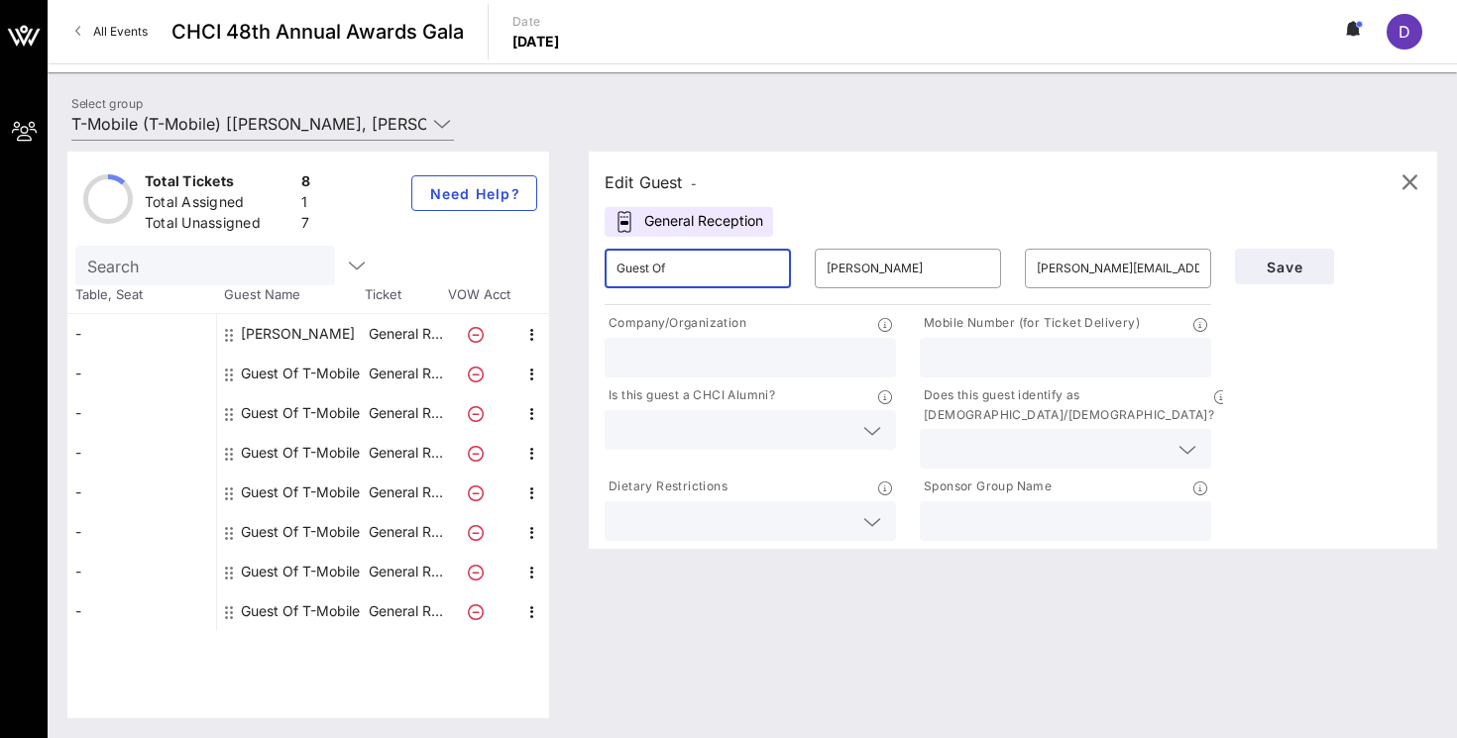
click at [742, 272] on input "Guest Of" at bounding box center [697, 269] width 163 height 32
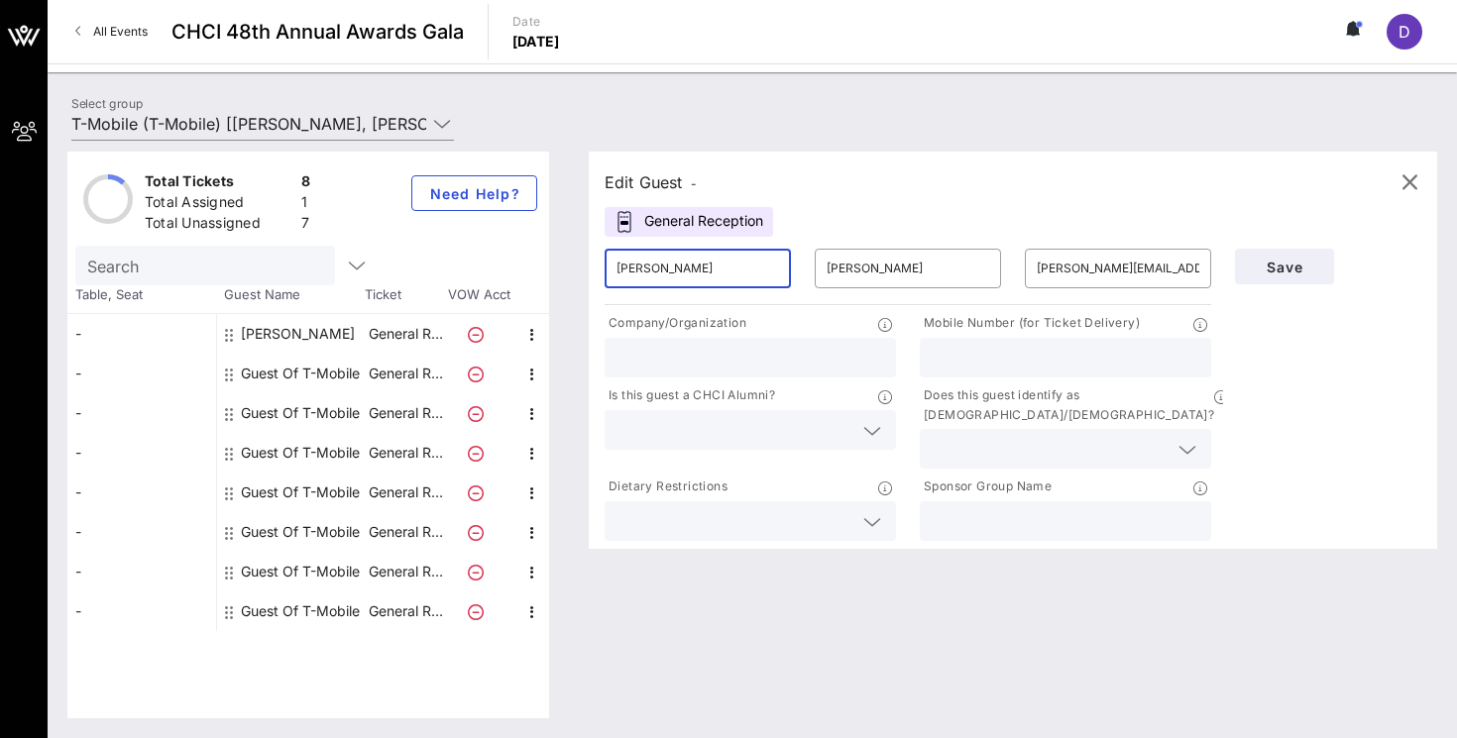
type input "Jose"
click at [729, 355] on input "text" at bounding box center [750, 358] width 268 height 26
type input "Zeta"
click at [987, 339] on div at bounding box center [1066, 358] width 268 height 40
paste input "202-210-5102"
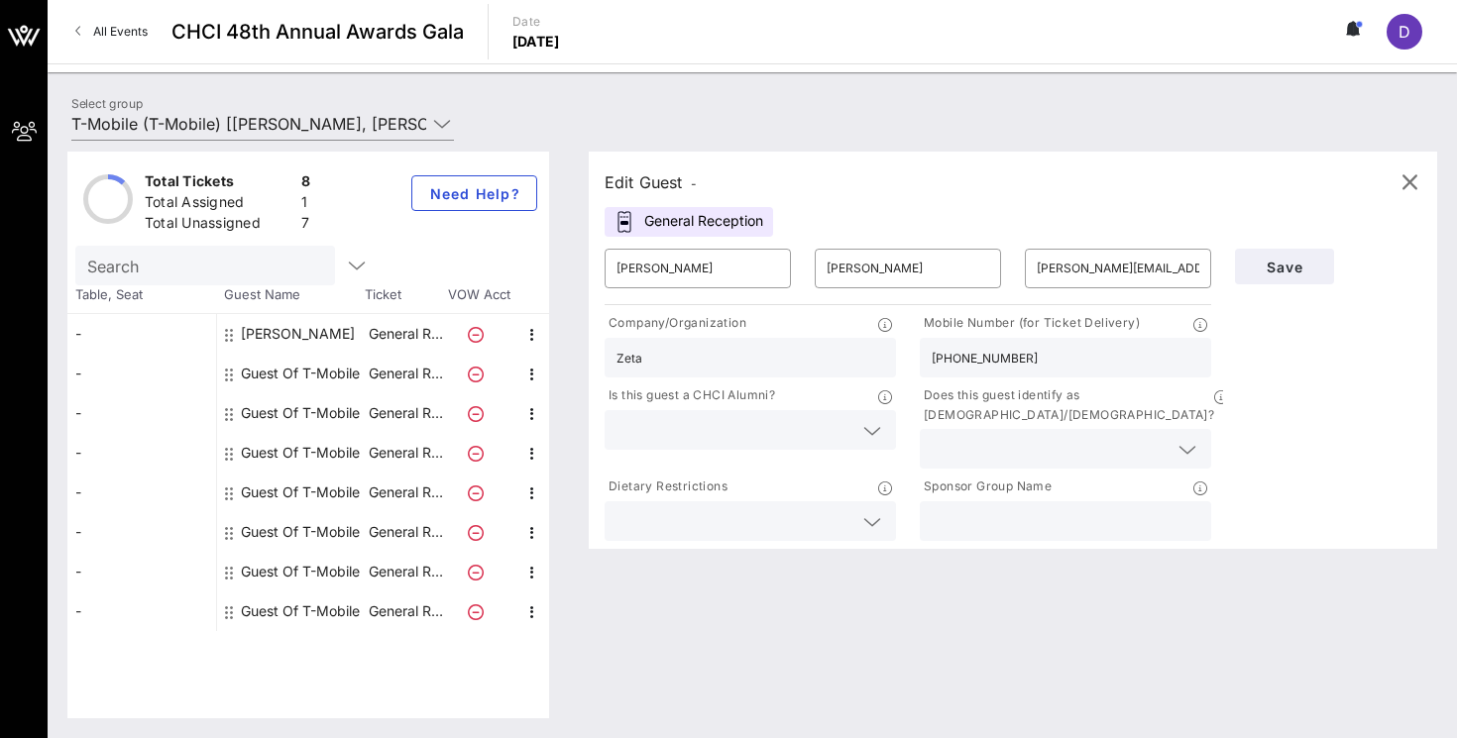
type input "202-210-5102"
click at [882, 429] on div at bounding box center [872, 431] width 24 height 24
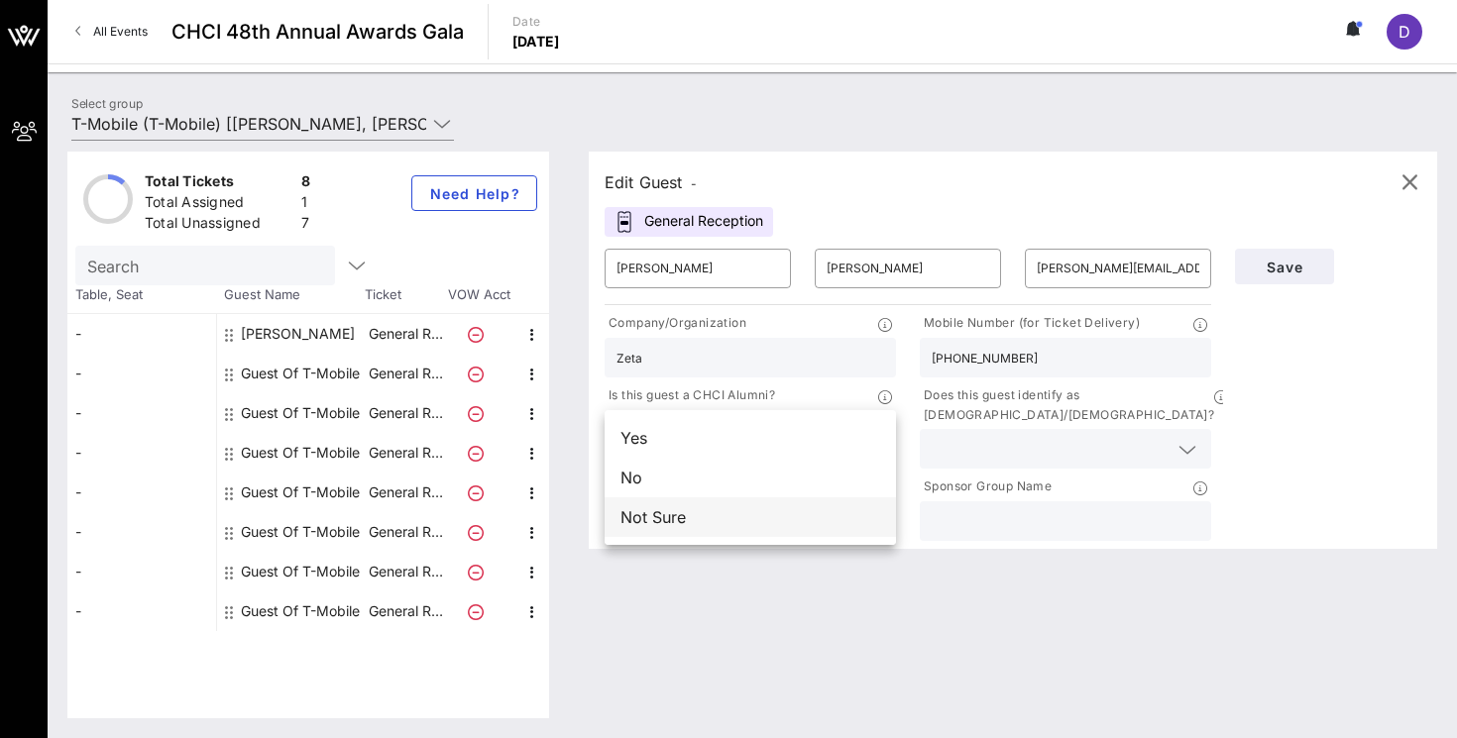
click at [749, 512] on div "Not Sure" at bounding box center [750, 518] width 291 height 40
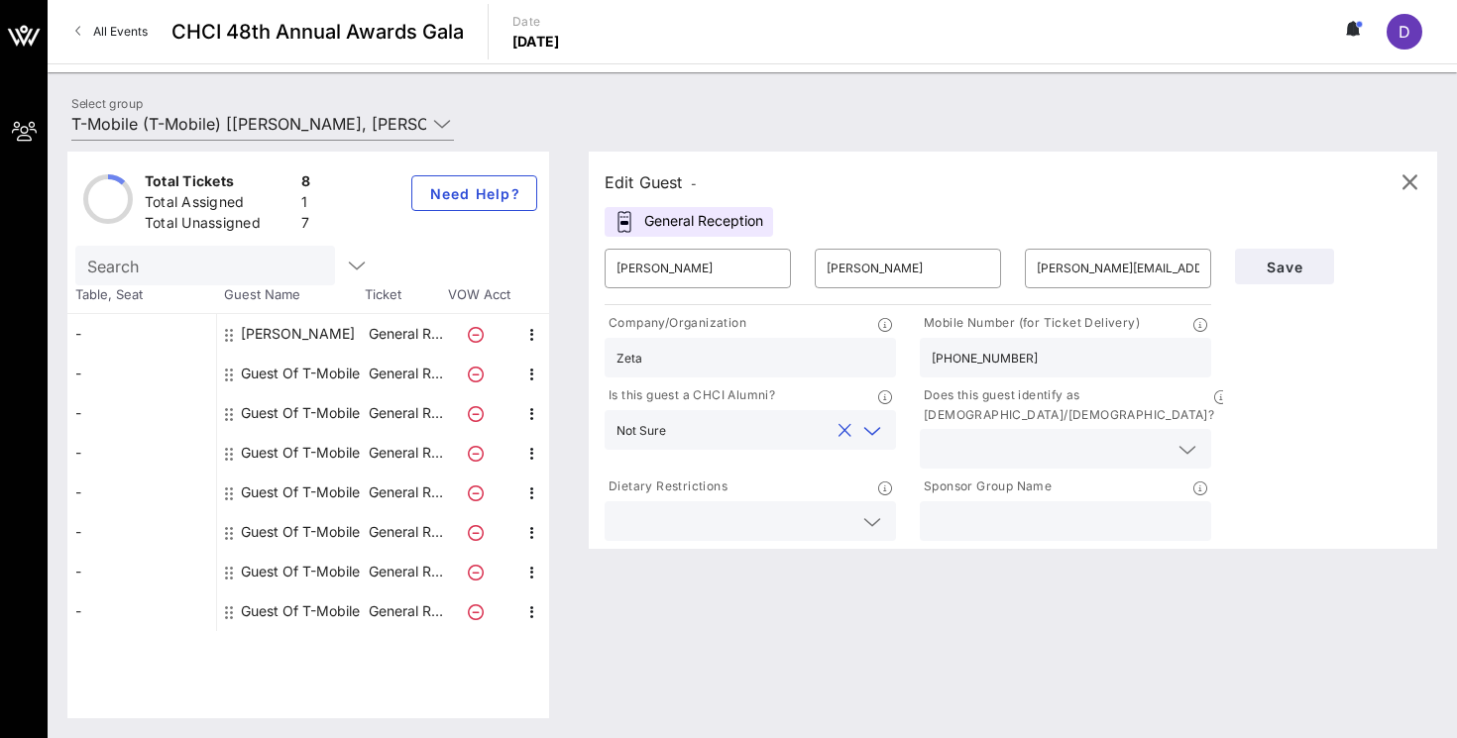
click at [750, 518] on div at bounding box center [750, 522] width 268 height 40
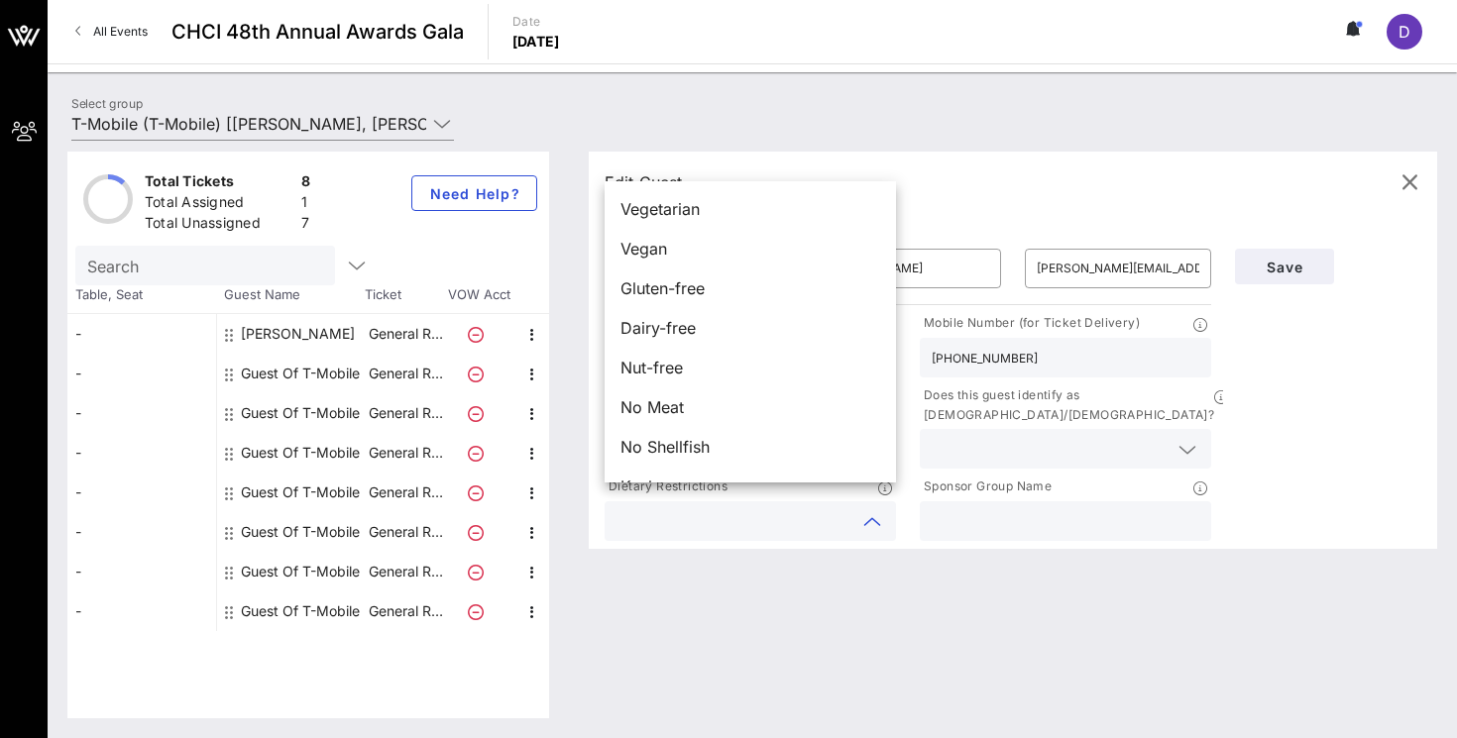
click at [744, 564] on div "Edit Guest - General Reception ​ Jose ​ Gaona ​ jose@connectzeta.org Company/Or…" at bounding box center [1003, 435] width 868 height 567
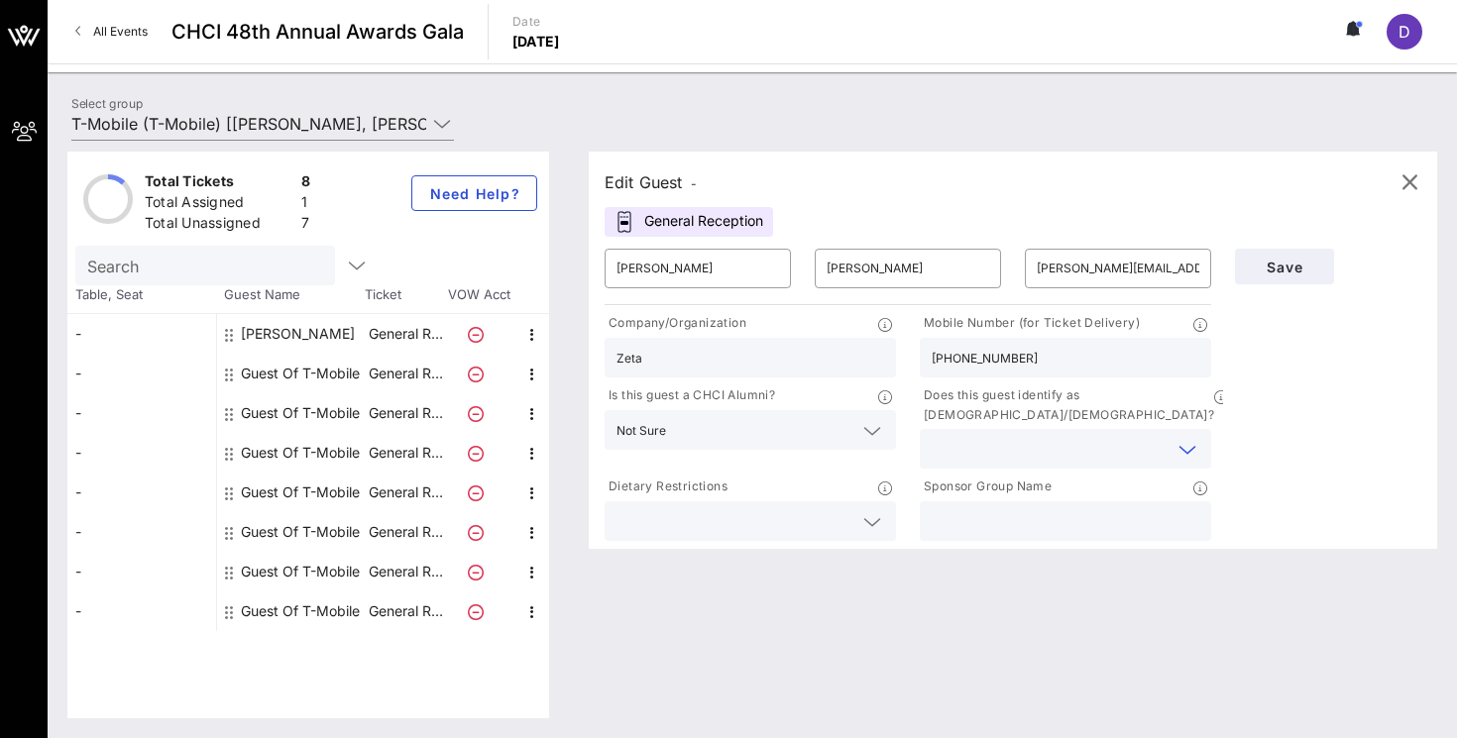
click at [1025, 438] on input "text" at bounding box center [1050, 449] width 236 height 26
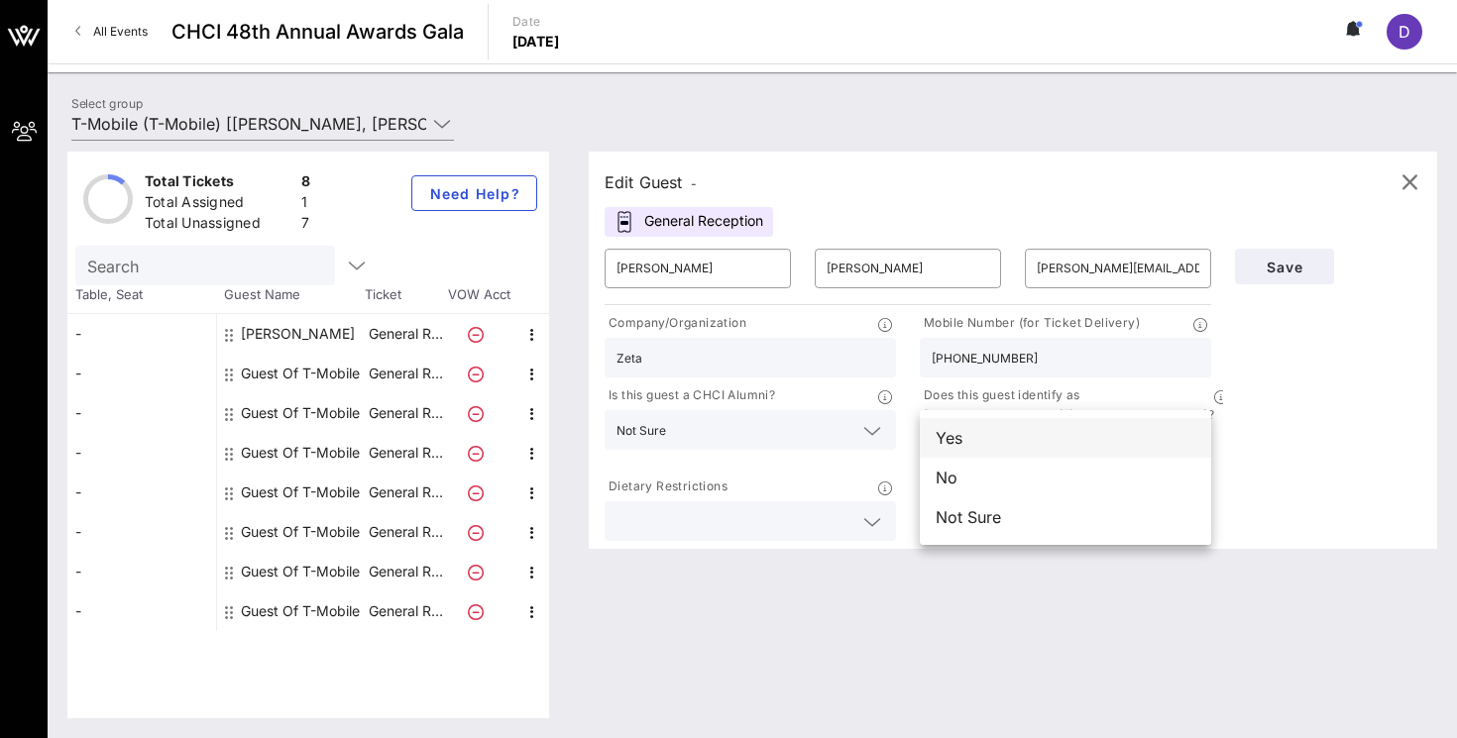
click at [1000, 436] on div "Yes" at bounding box center [1065, 438] width 291 height 40
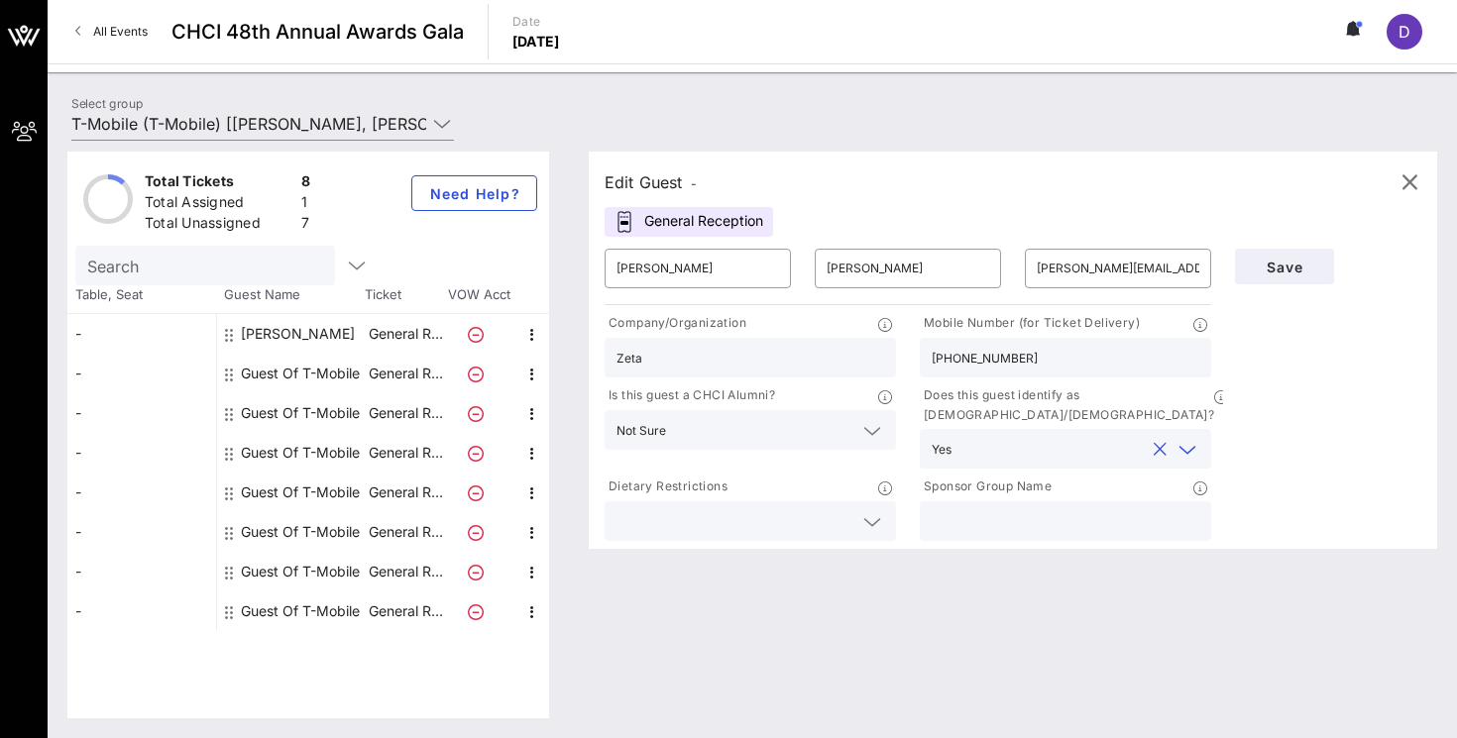
click at [980, 515] on div at bounding box center [1066, 522] width 268 height 40
type input "T-Mobile"
click at [1182, 267] on input "jose@connectzeta.org" at bounding box center [1118, 269] width 163 height 32
click at [1264, 276] on button "Save" at bounding box center [1284, 267] width 99 height 36
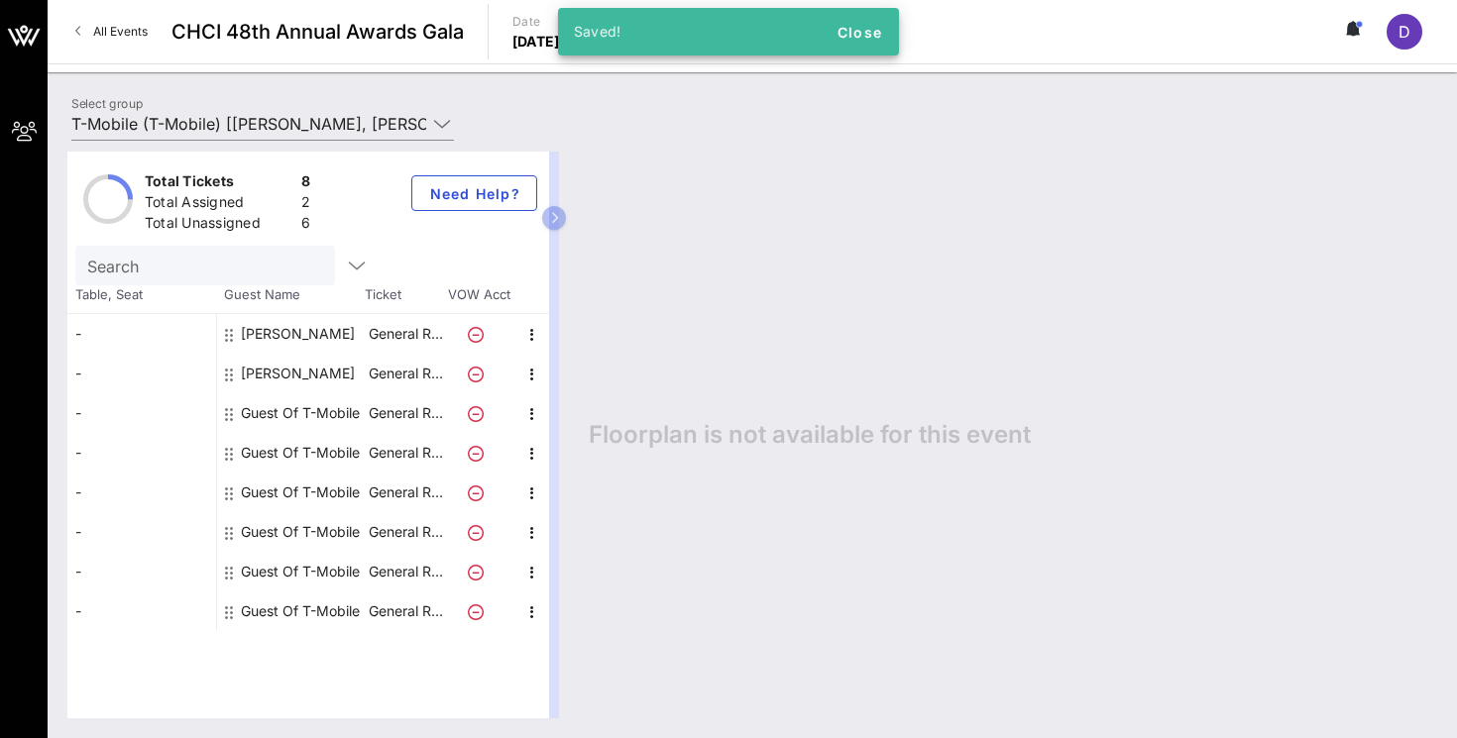
click at [289, 416] on div "Guest Of T-Mobile" at bounding box center [300, 413] width 119 height 40
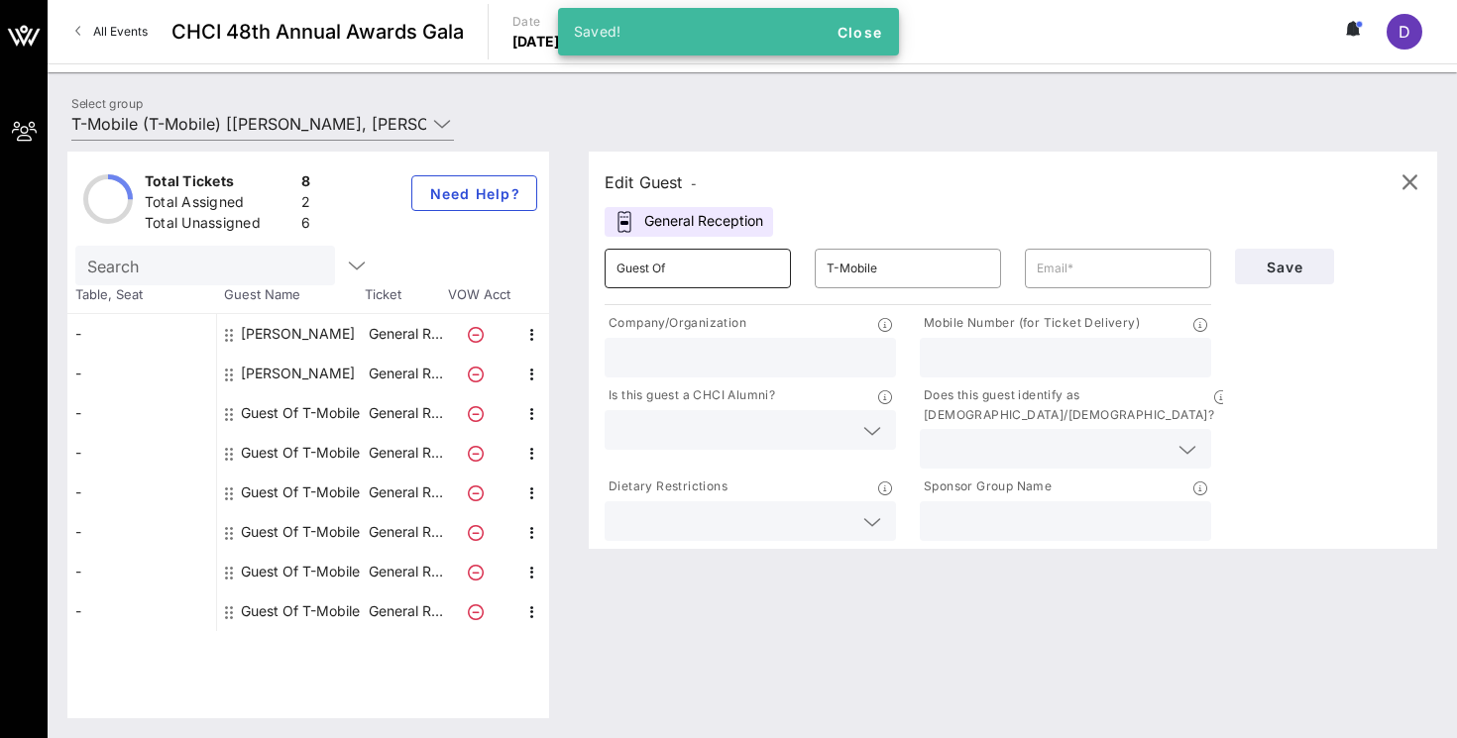
click at [687, 271] on input "Guest Of" at bounding box center [697, 269] width 163 height 32
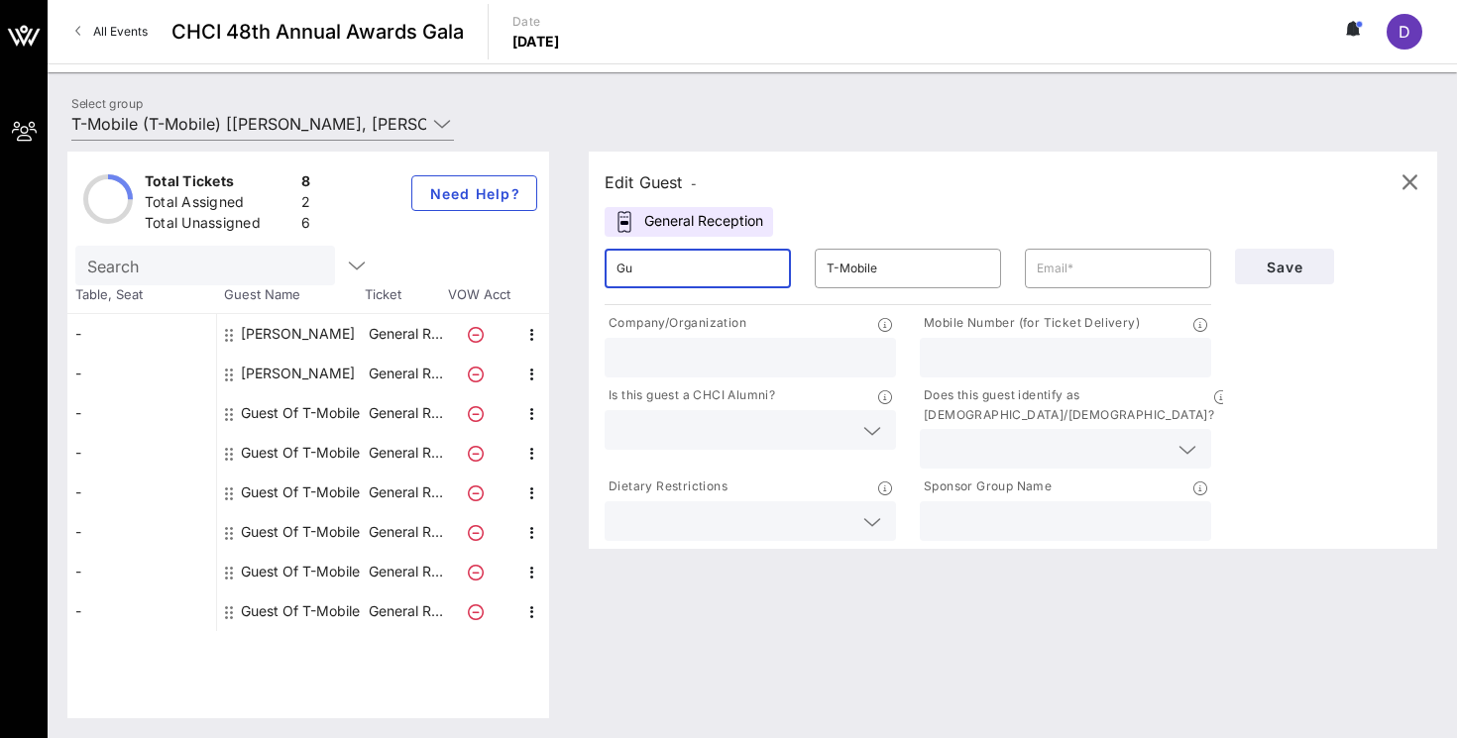
type input "G"
type input "Maria"
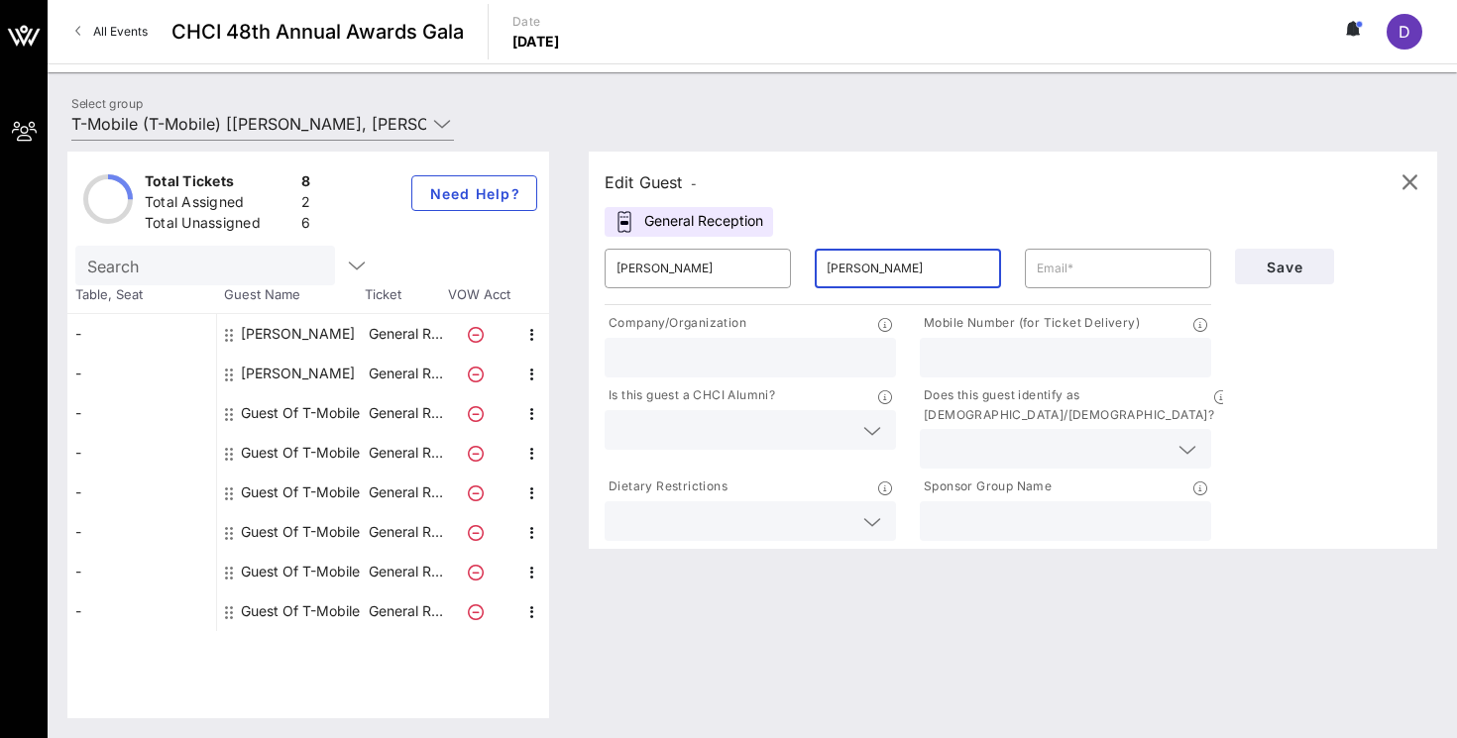
type input "Karla"
click at [723, 279] on input "Maria" at bounding box center [697, 269] width 163 height 32
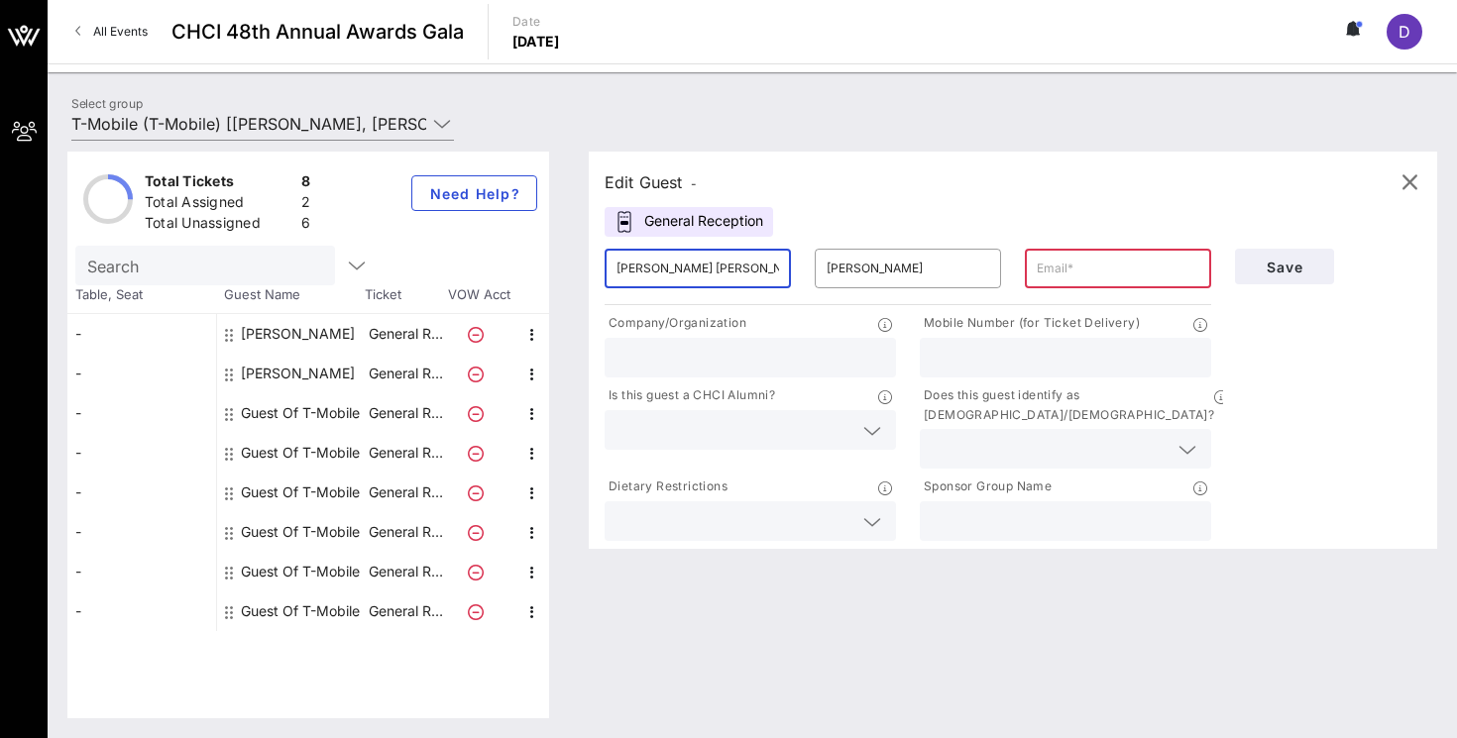
type input "Maria Karla"
type input "Leon"
click at [1056, 279] on input "text" at bounding box center [1118, 269] width 163 height 32
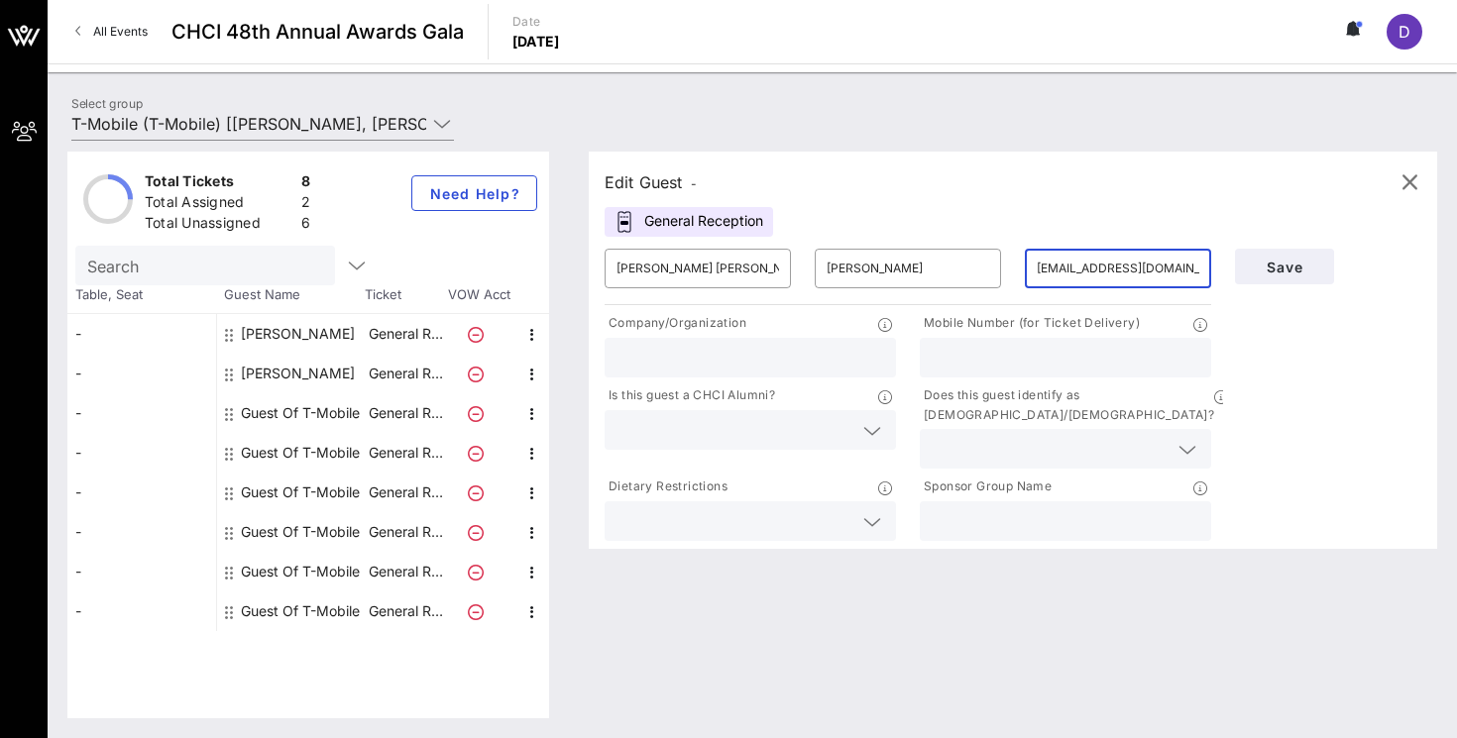
type input "mariakarla@intersectpa.co"
click at [751, 356] on input "text" at bounding box center [750, 358] width 268 height 26
type input "Intersect"
type input "7863043951"
click at [786, 435] on input "text" at bounding box center [734, 430] width 236 height 26
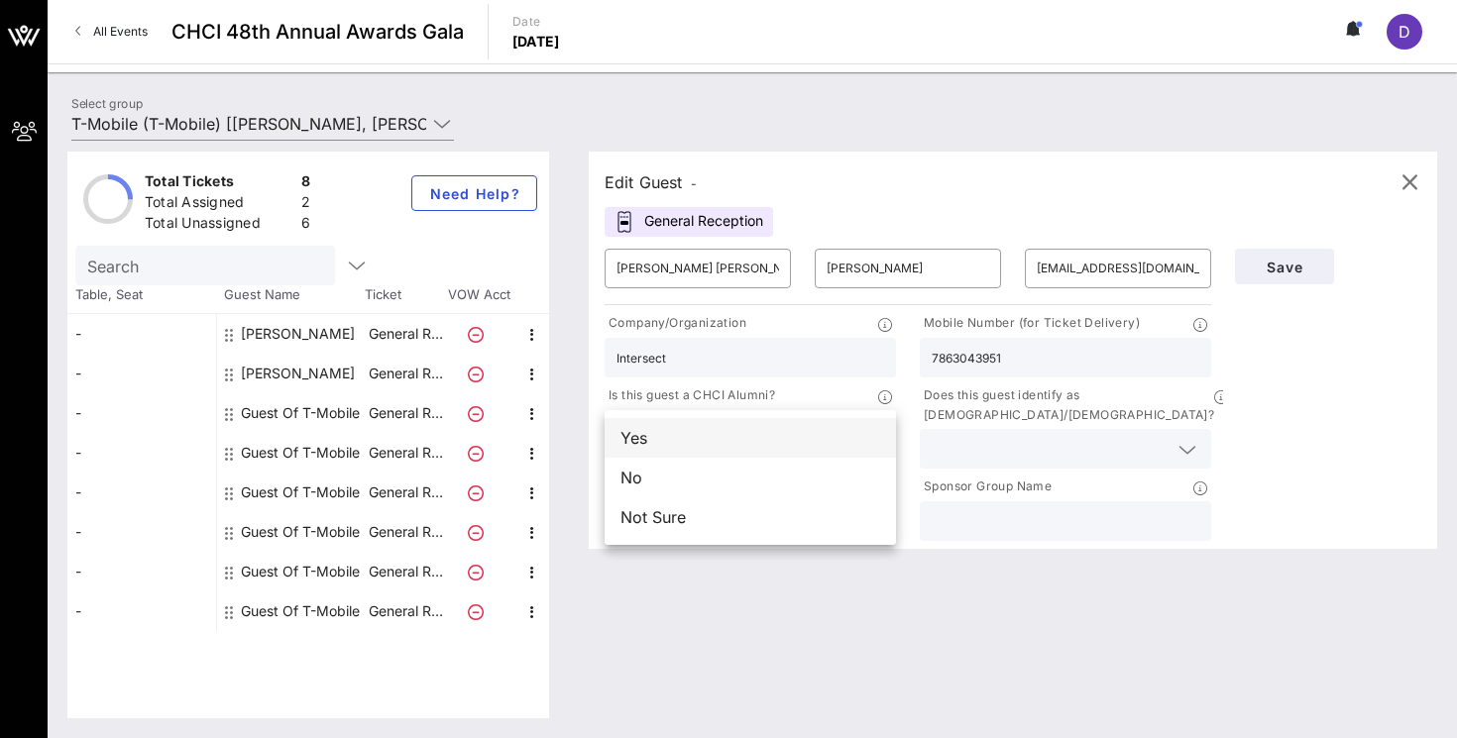
click at [729, 440] on div "Yes" at bounding box center [750, 438] width 291 height 40
click at [1004, 442] on input "text" at bounding box center [1050, 449] width 236 height 26
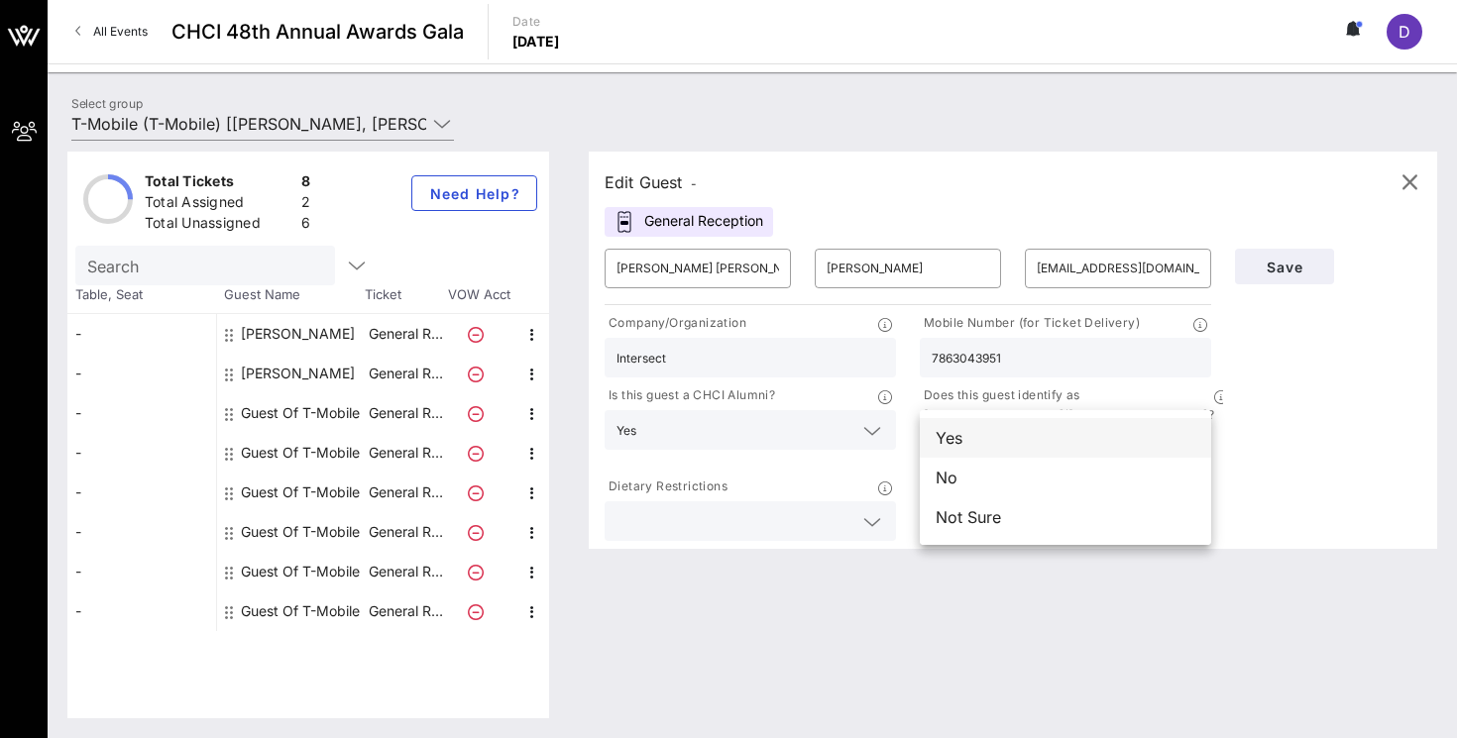
click at [991, 444] on div "Yes" at bounding box center [1065, 438] width 291 height 40
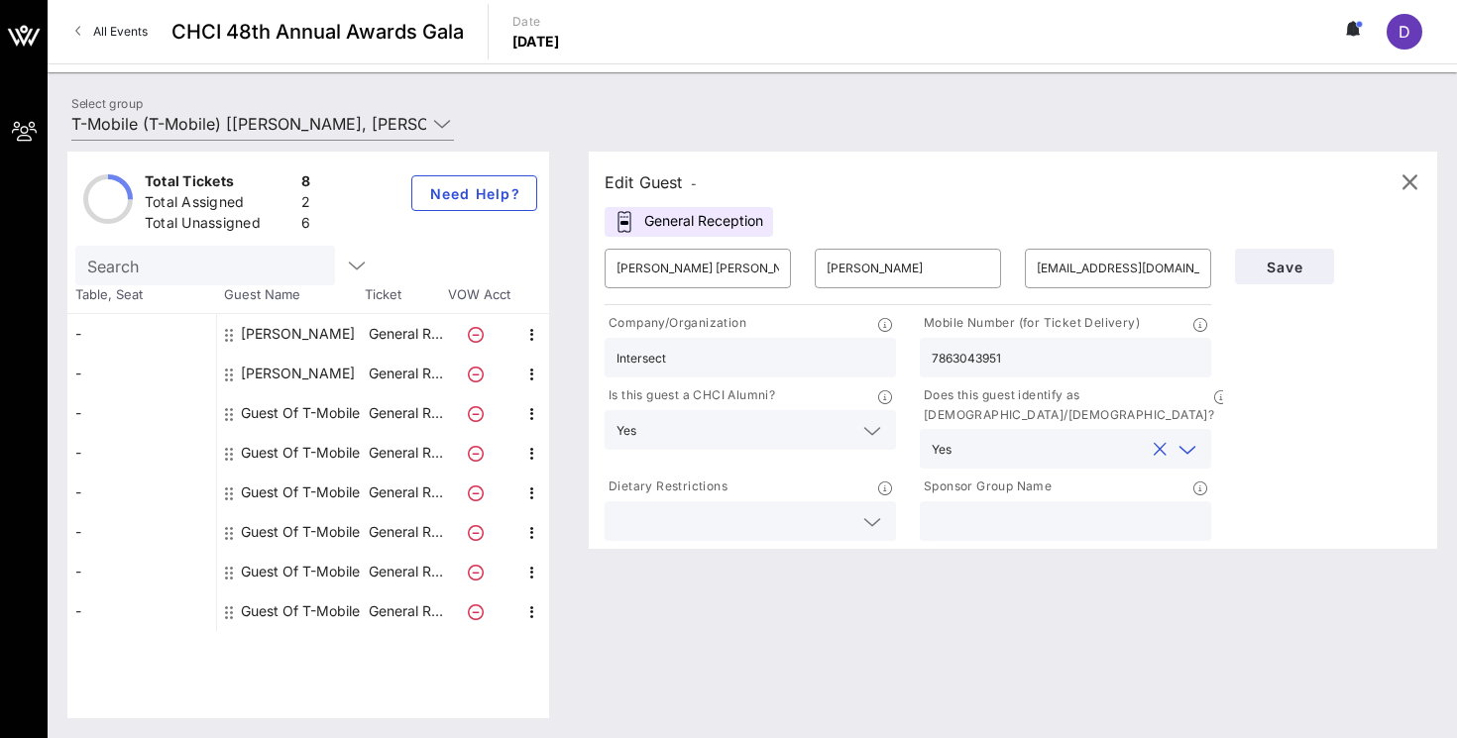
click at [872, 510] on icon at bounding box center [872, 522] width 18 height 24
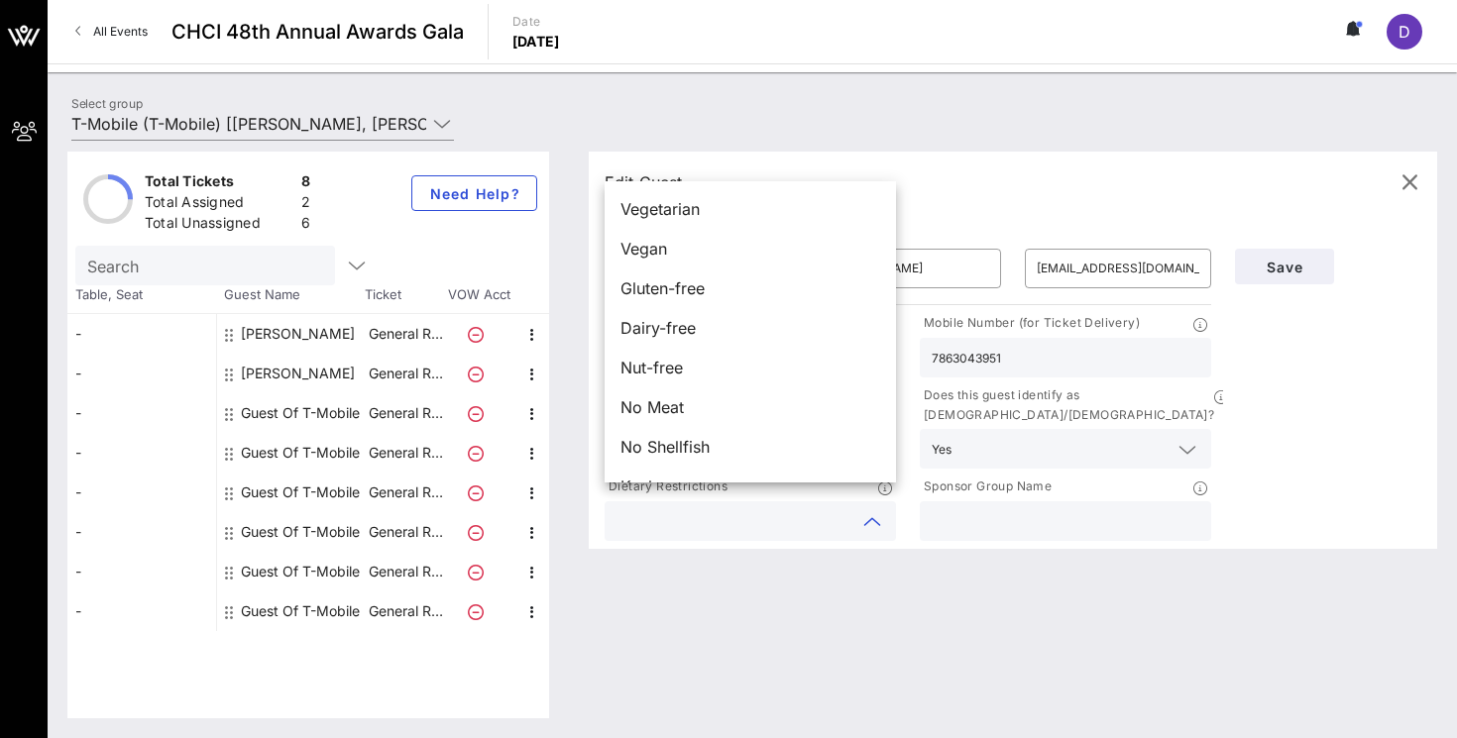
click at [1024, 502] on div at bounding box center [1066, 522] width 268 height 40
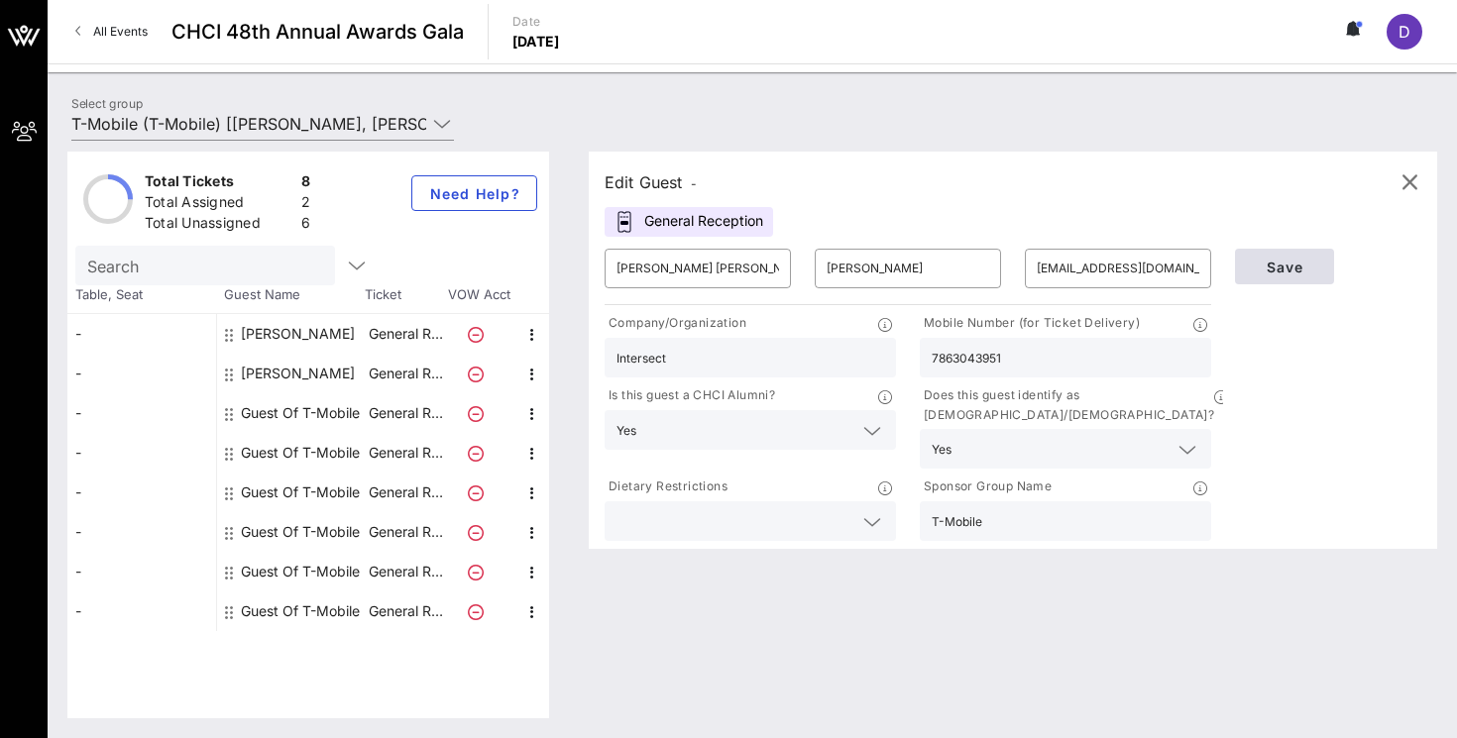
type input "T-Mobile"
click at [1291, 267] on span "Save" at bounding box center [1284, 267] width 67 height 17
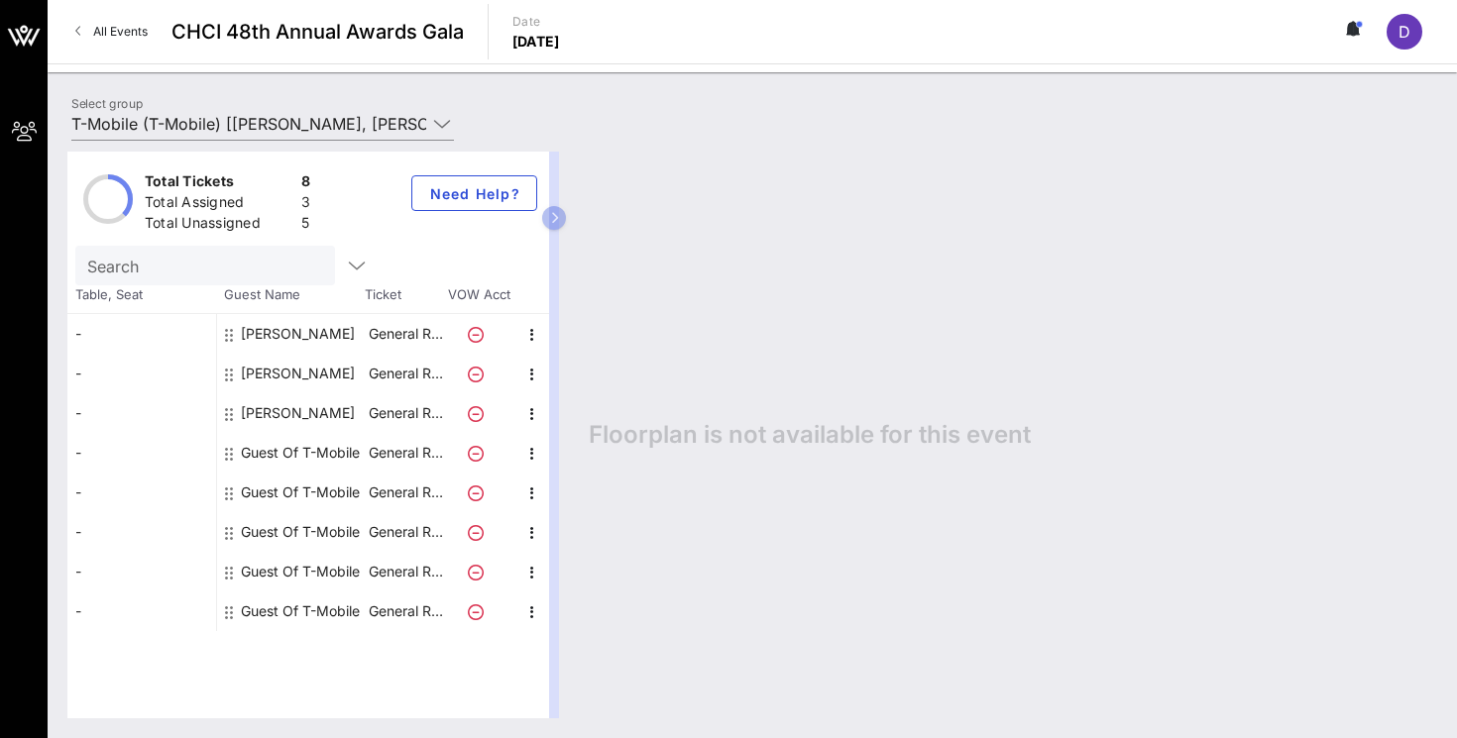
click at [275, 454] on div "Guest Of T-Mobile" at bounding box center [300, 453] width 119 height 40
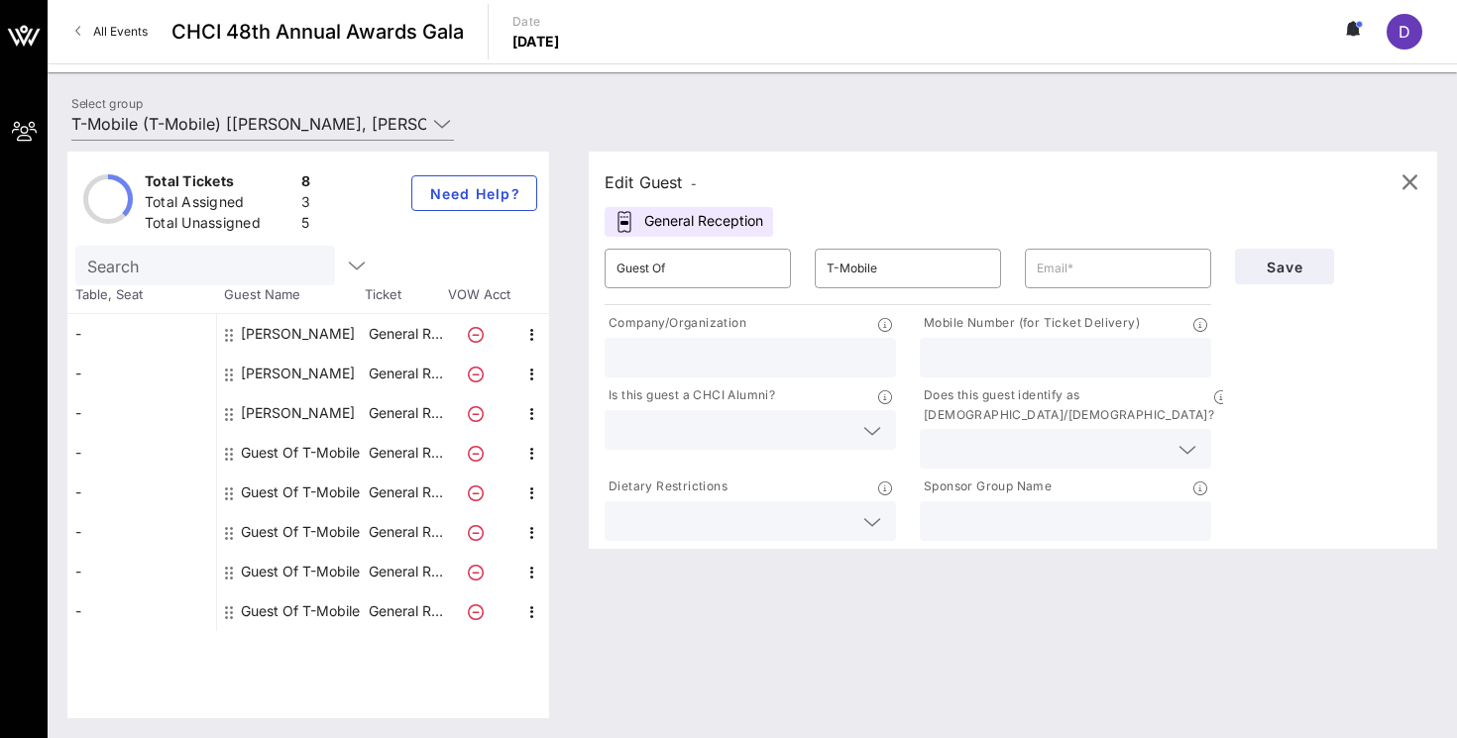
click at [681, 291] on div "​ Guest Of" at bounding box center [698, 268] width 210 height 63
click at [679, 280] on input "Guest Of" at bounding box center [697, 269] width 163 height 32
click at [651, 615] on div "Edit Guest - General Reception ​ Guest Of ​ T-Mobile ​ Company/Organization Mob…" at bounding box center [1003, 435] width 868 height 567
click at [446, 117] on icon at bounding box center [442, 124] width 18 height 24
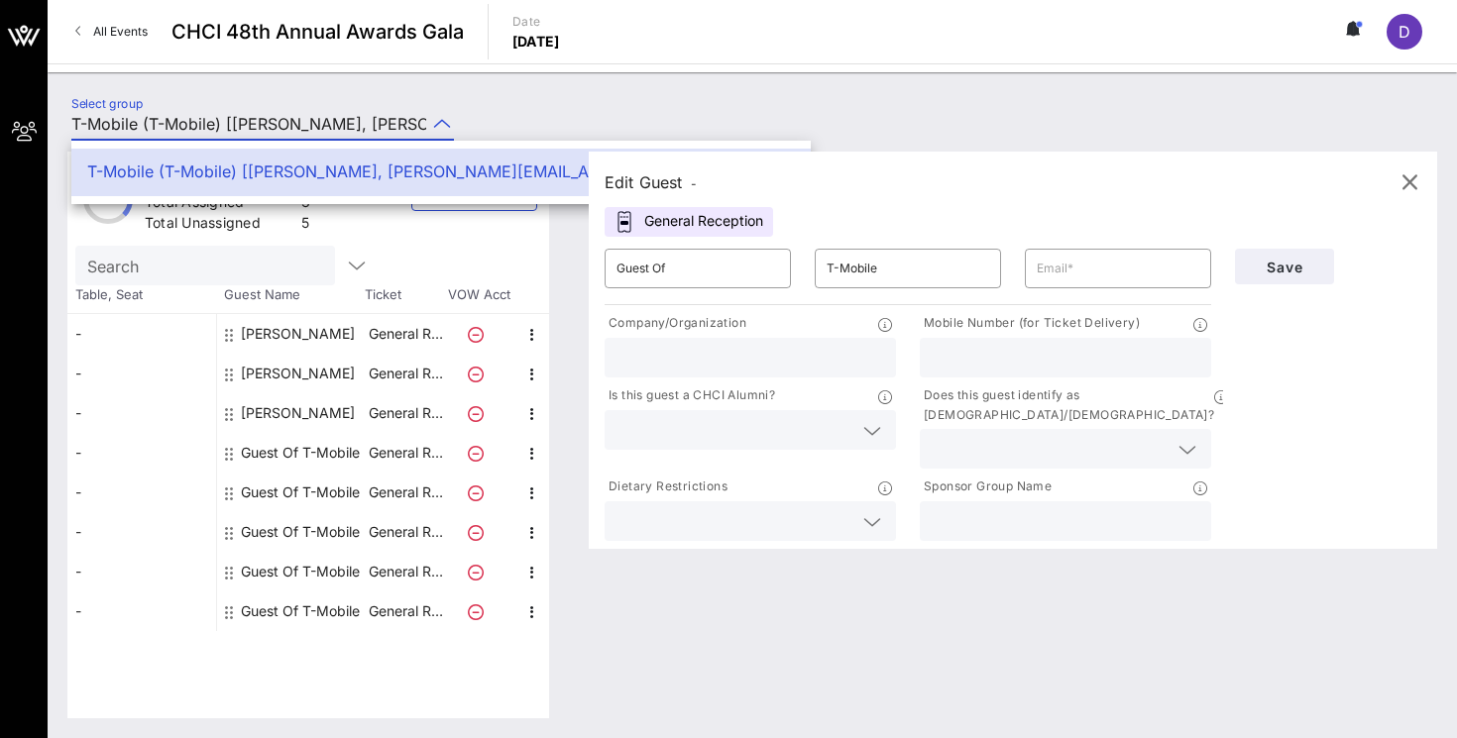
scroll to position [0, 109]
click at [489, 101] on div "Select group T-Mobile (T-Mobile) [Diana Fernandez, diana@intersectpa.co]" at bounding box center [752, 126] width 1386 height 69
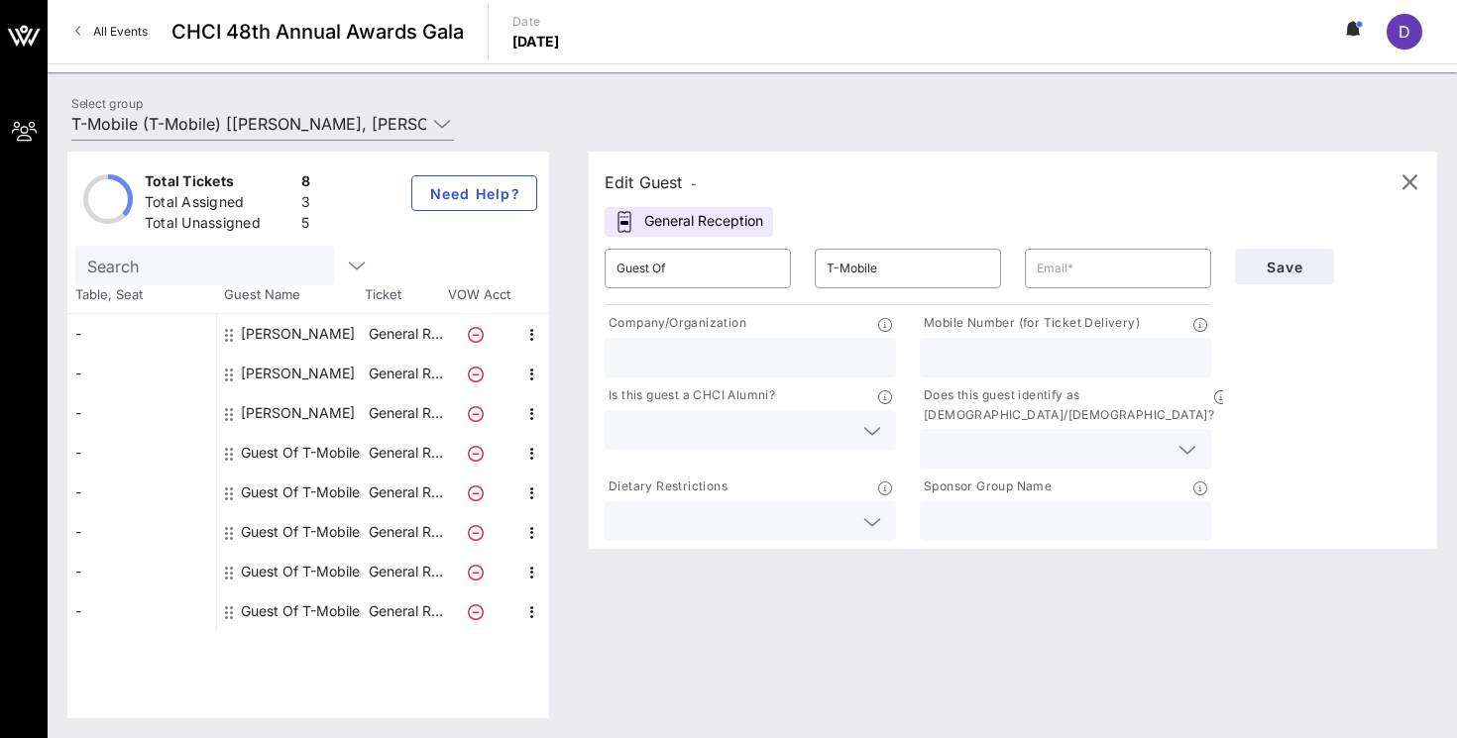
click at [102, 30] on span "All Events" at bounding box center [120, 31] width 55 height 15
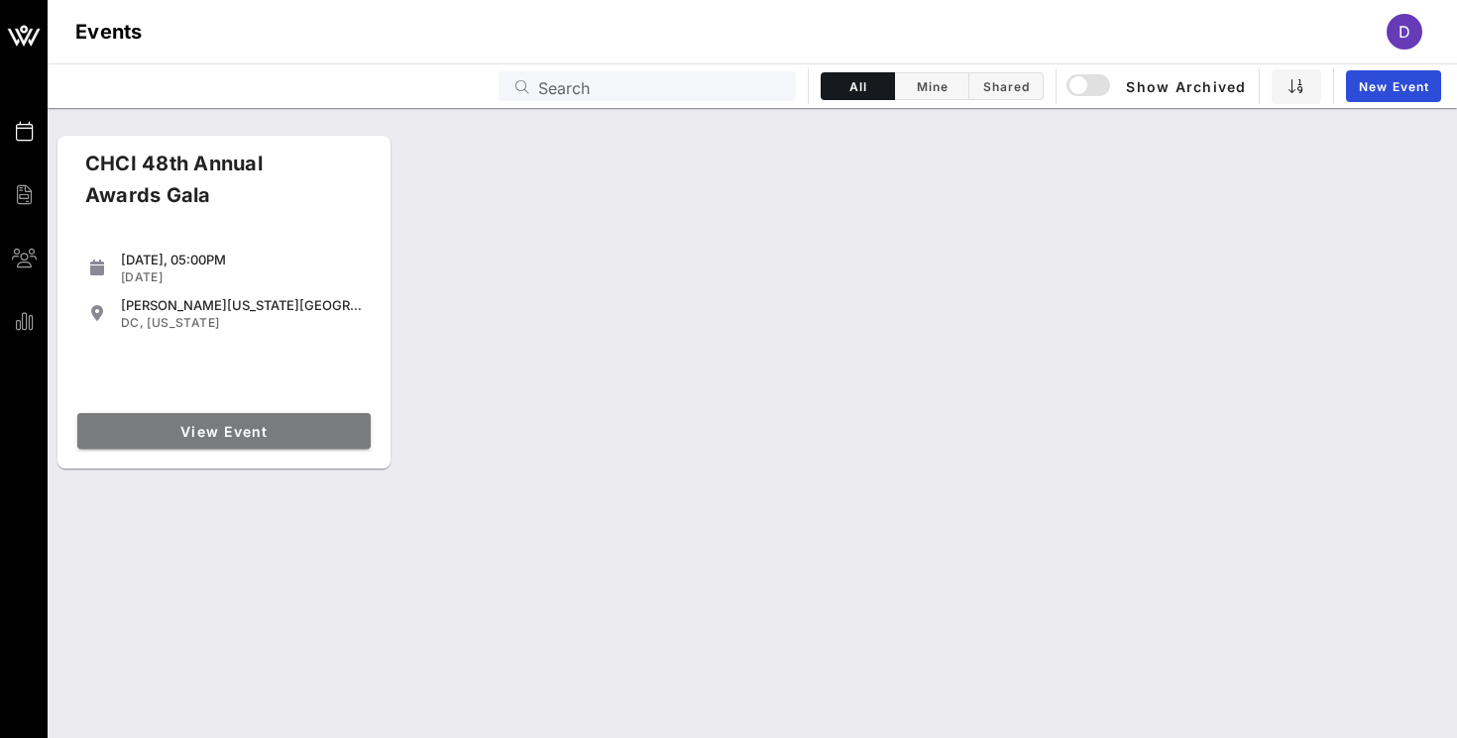
click at [218, 437] on span "View Event" at bounding box center [224, 431] width 278 height 17
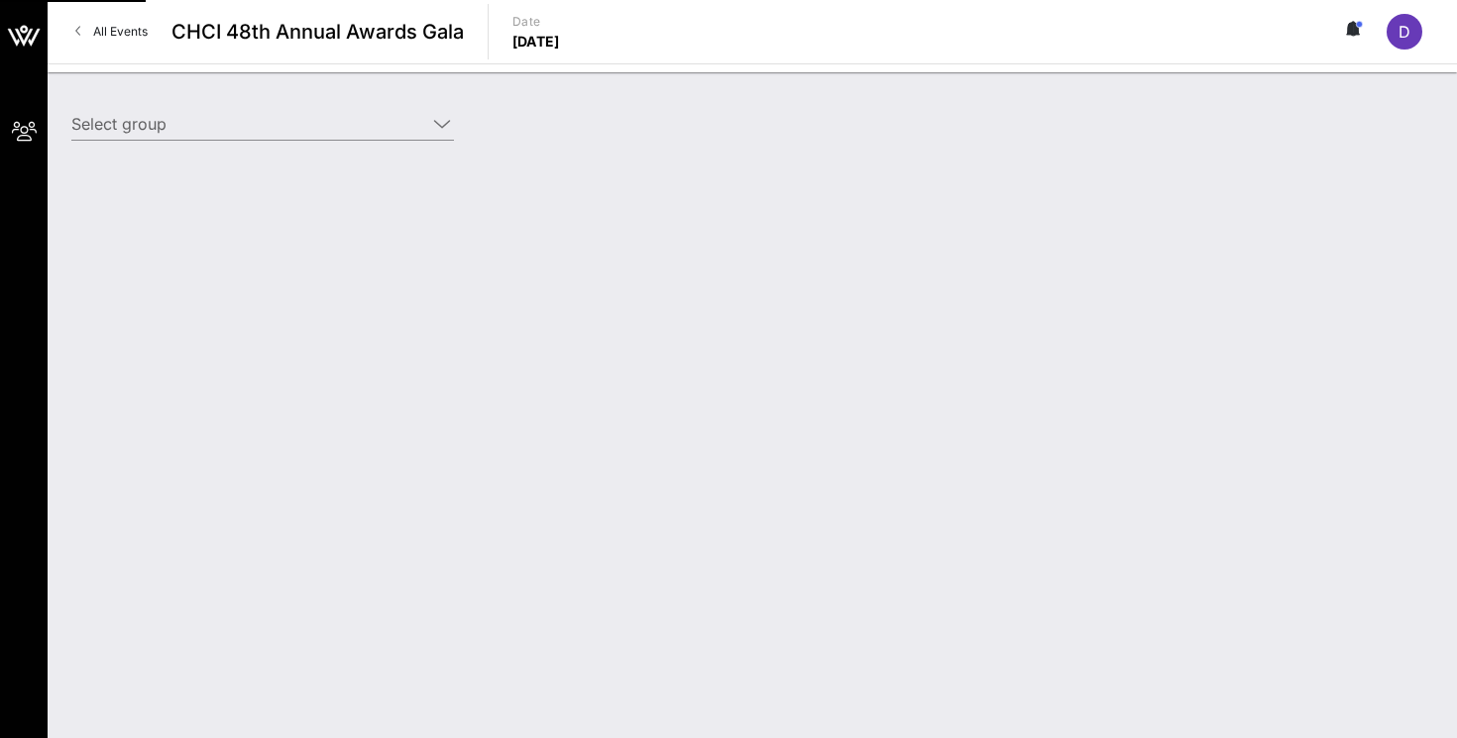
type input "T-Mobile (T-Mobile) [Diana Fernandez, diana@intersectpa.co]"
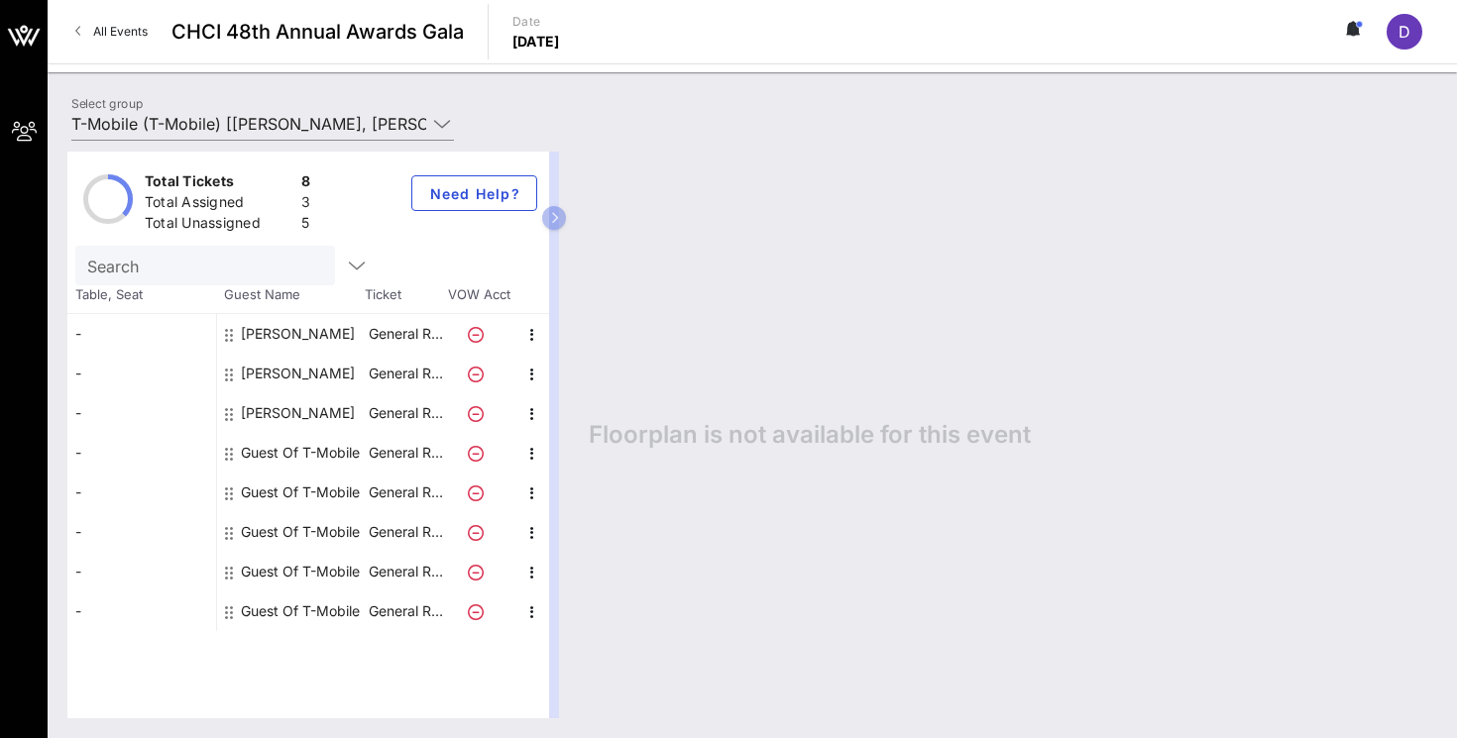
click at [85, 13] on div "All Events CHCI 48th Annual Awards Gala Date Thursday, Sep. 18, 2025 D" at bounding box center [752, 31] width 1409 height 63
click at [101, 29] on span "All Events" at bounding box center [120, 31] width 55 height 15
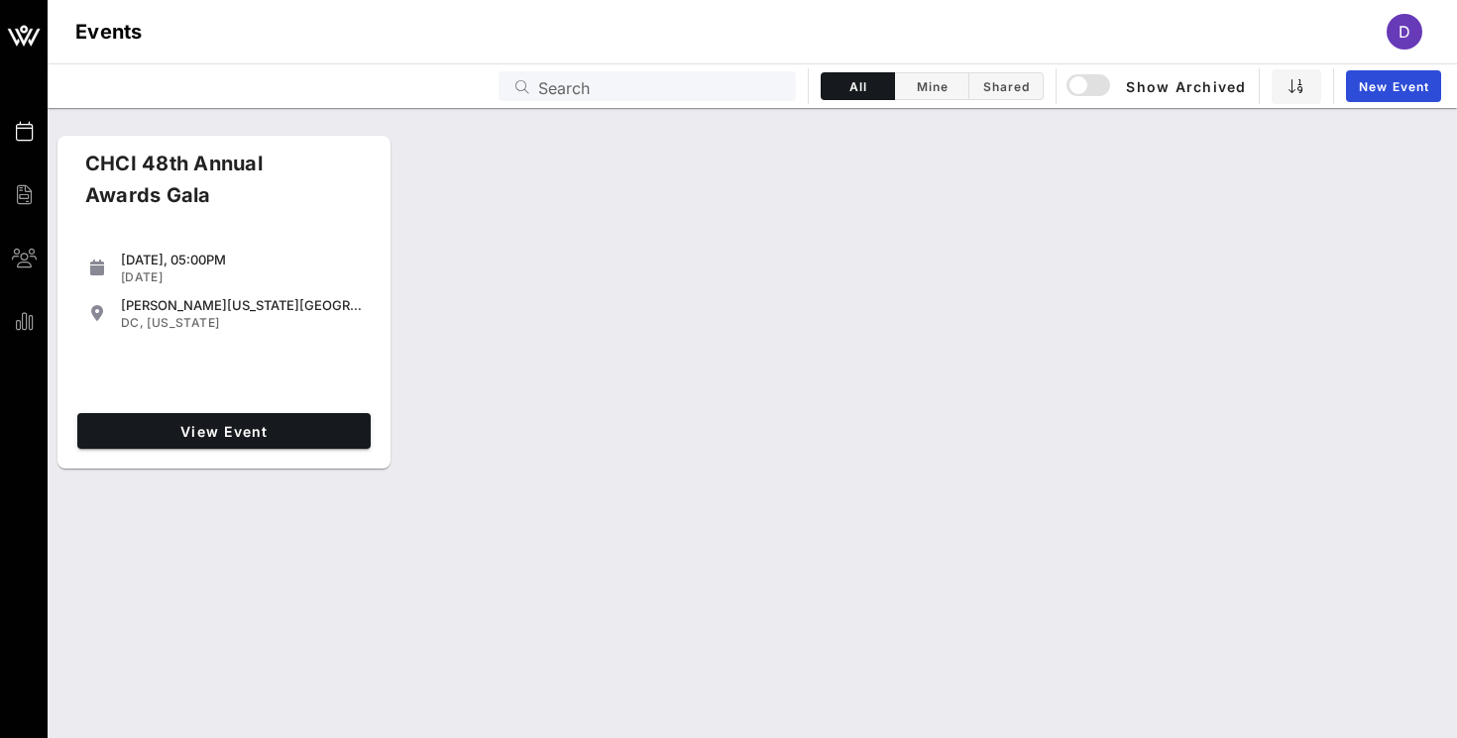
click at [1409, 24] on span "D" at bounding box center [1404, 32] width 12 height 20
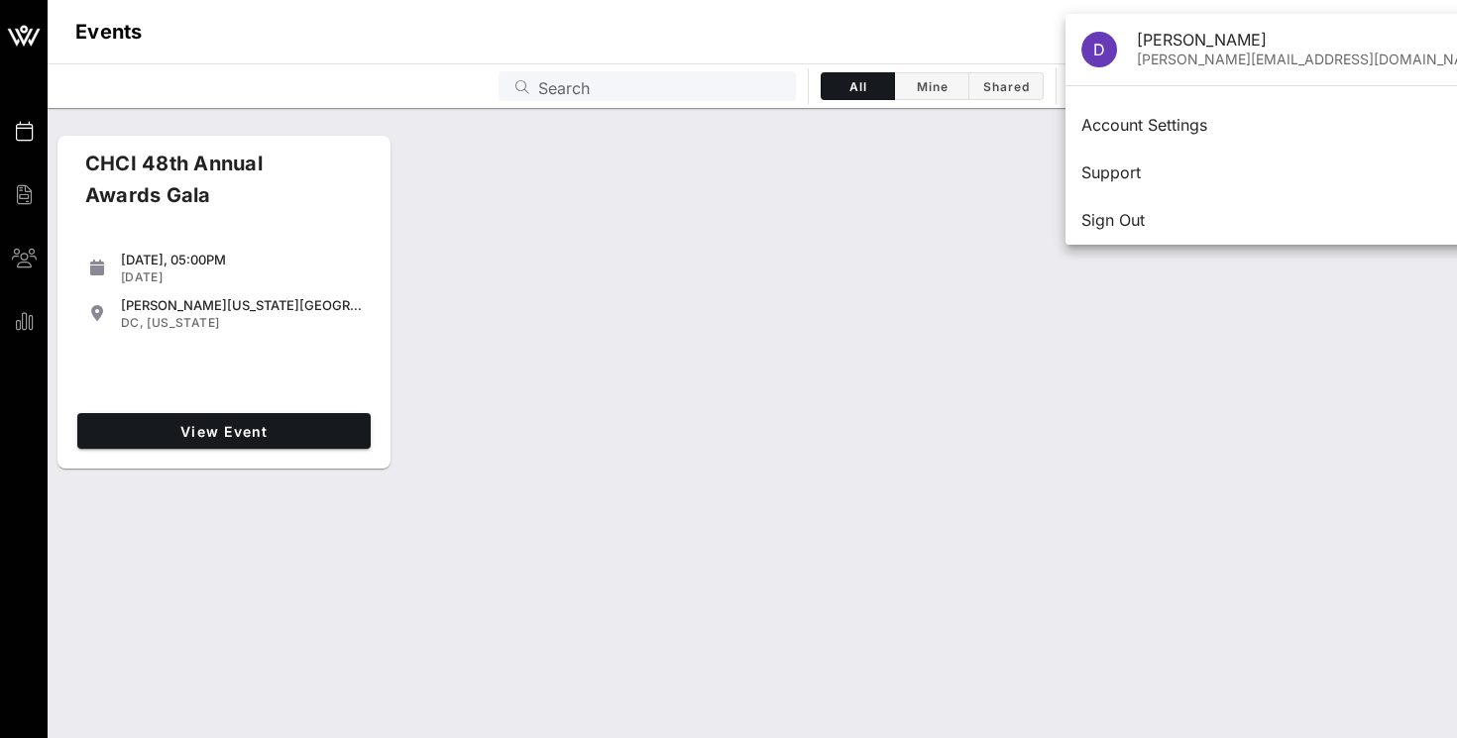
click at [918, 293] on div "CHCI 48th Annual Awards Gala Thursday, 05:00PM Sep 18, 2025 Walter E. Washingto…" at bounding box center [752, 303] width 1409 height 350
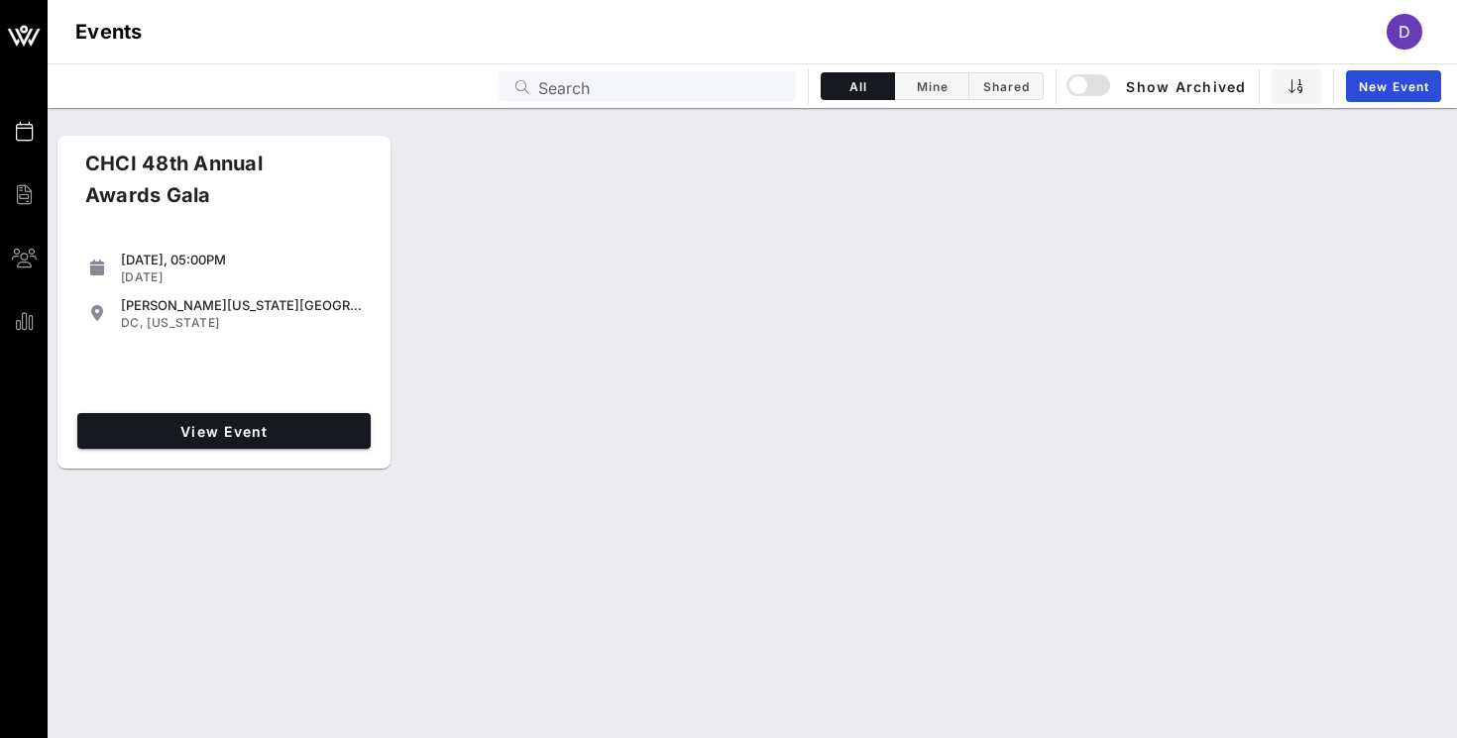
click at [1418, 36] on div "D" at bounding box center [1405, 32] width 36 height 36
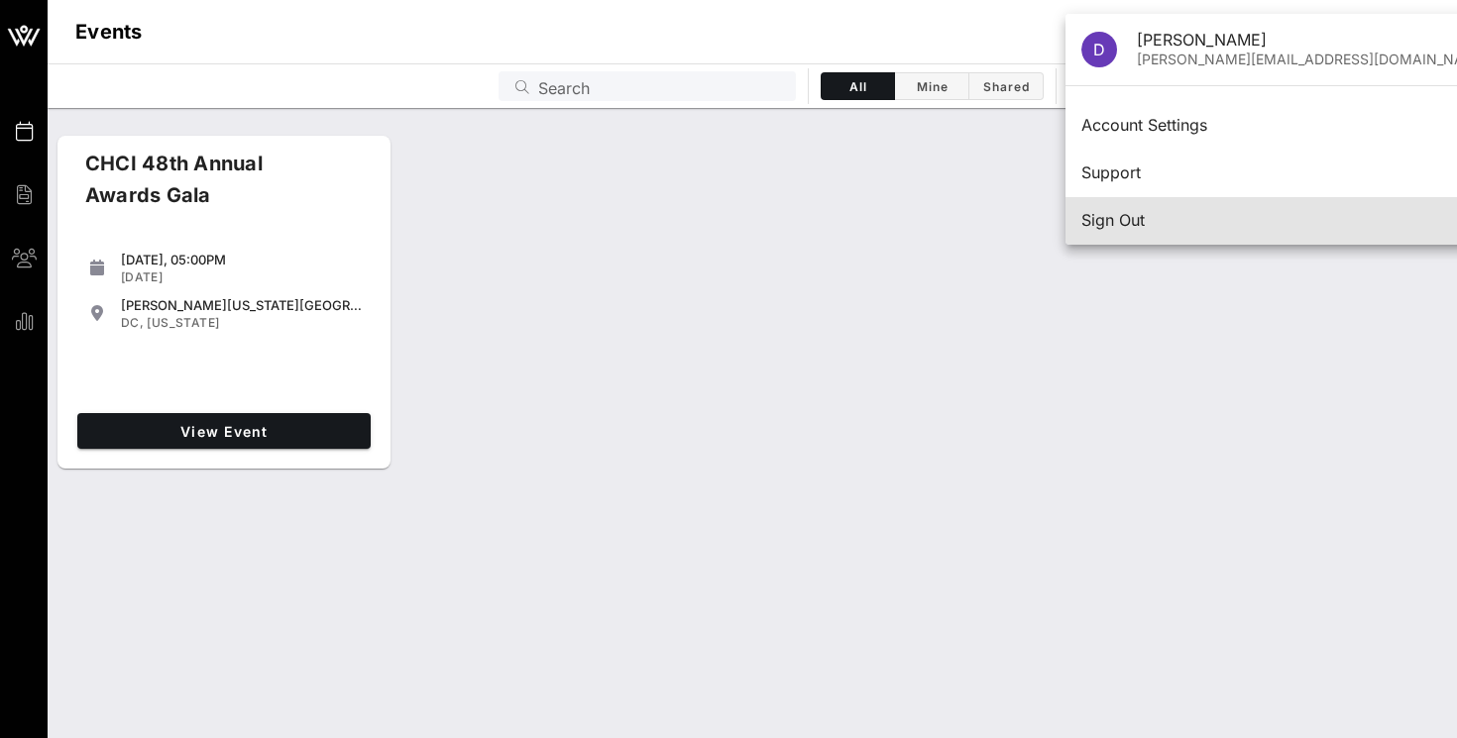
click at [1128, 208] on div "Sign Out" at bounding box center [1285, 220] width 408 height 43
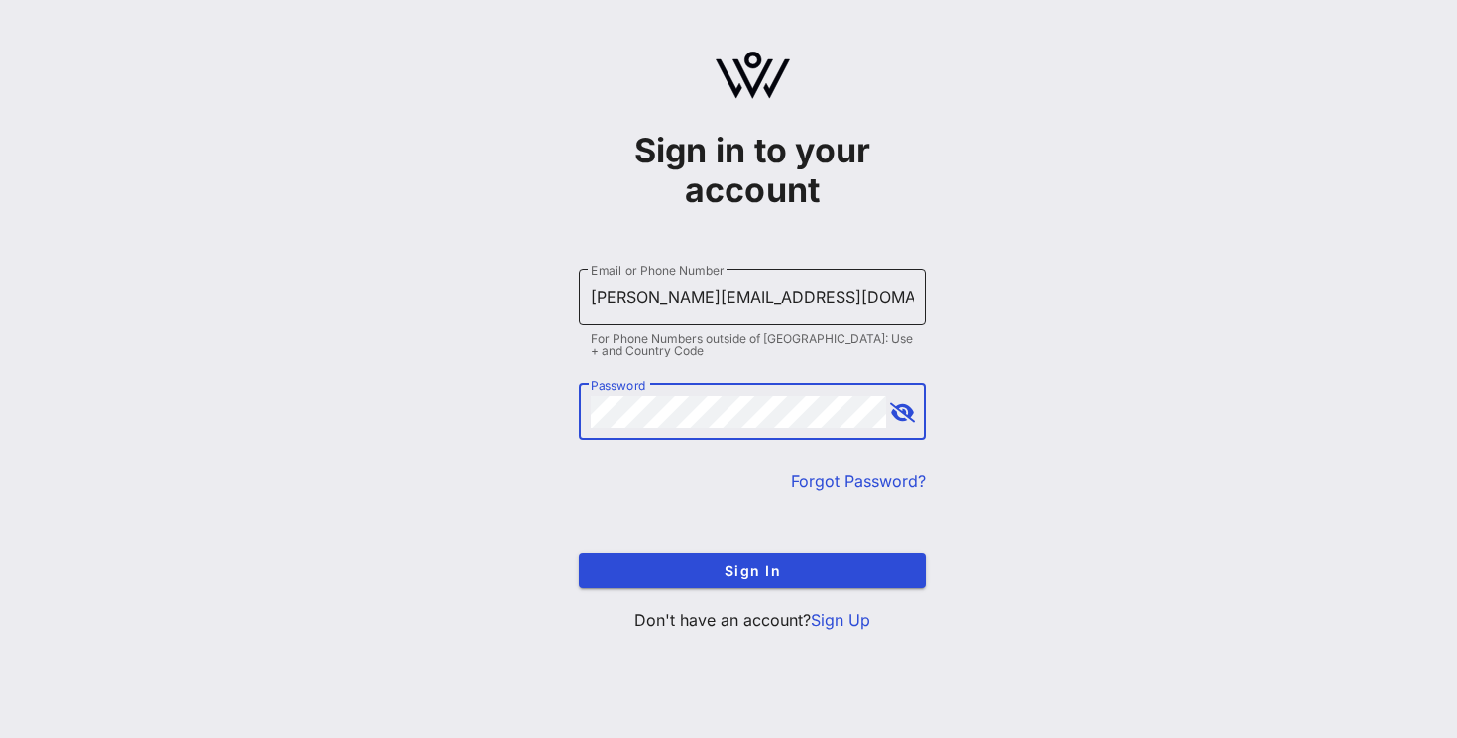
click at [741, 294] on input "diana@intersectpa.co" at bounding box center [752, 297] width 323 height 32
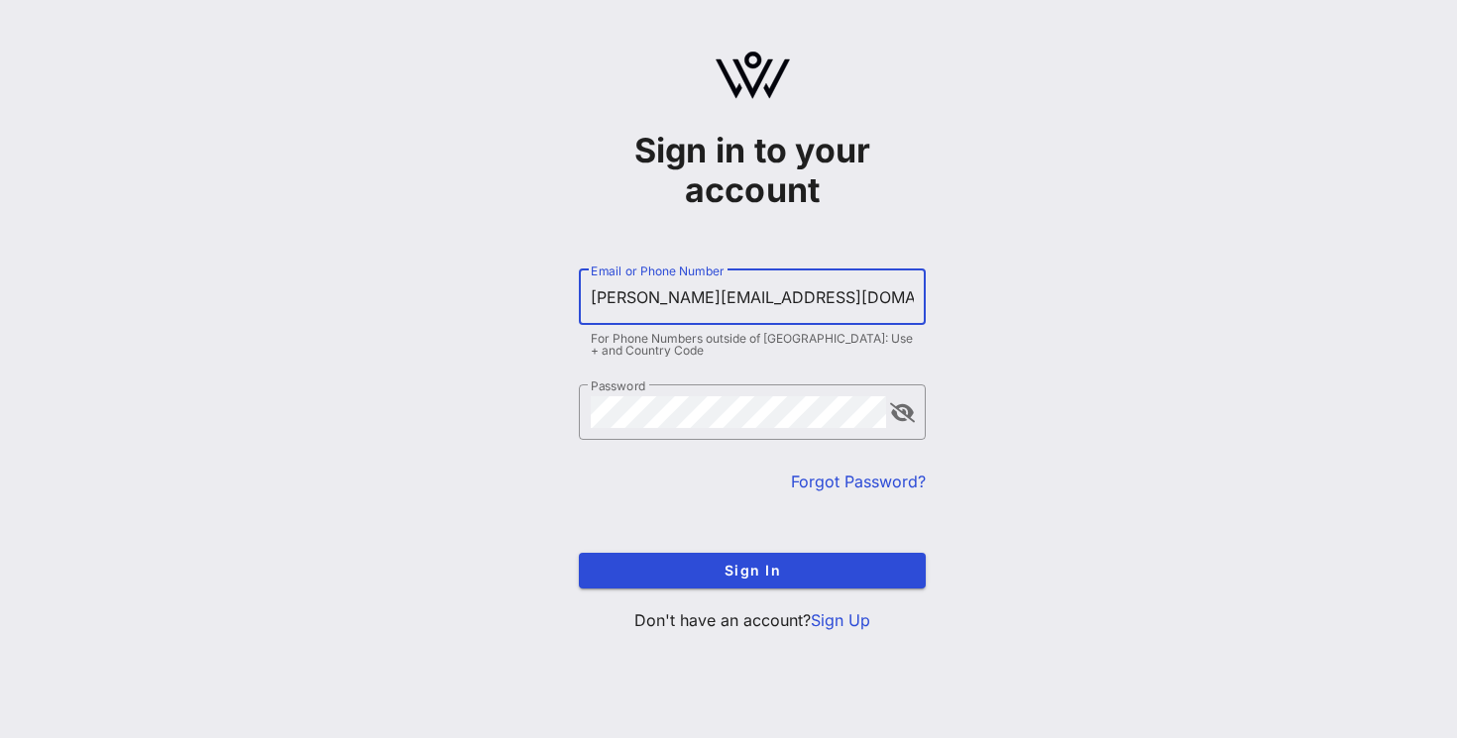
type input "diana@intersectpublicaffairs.com"
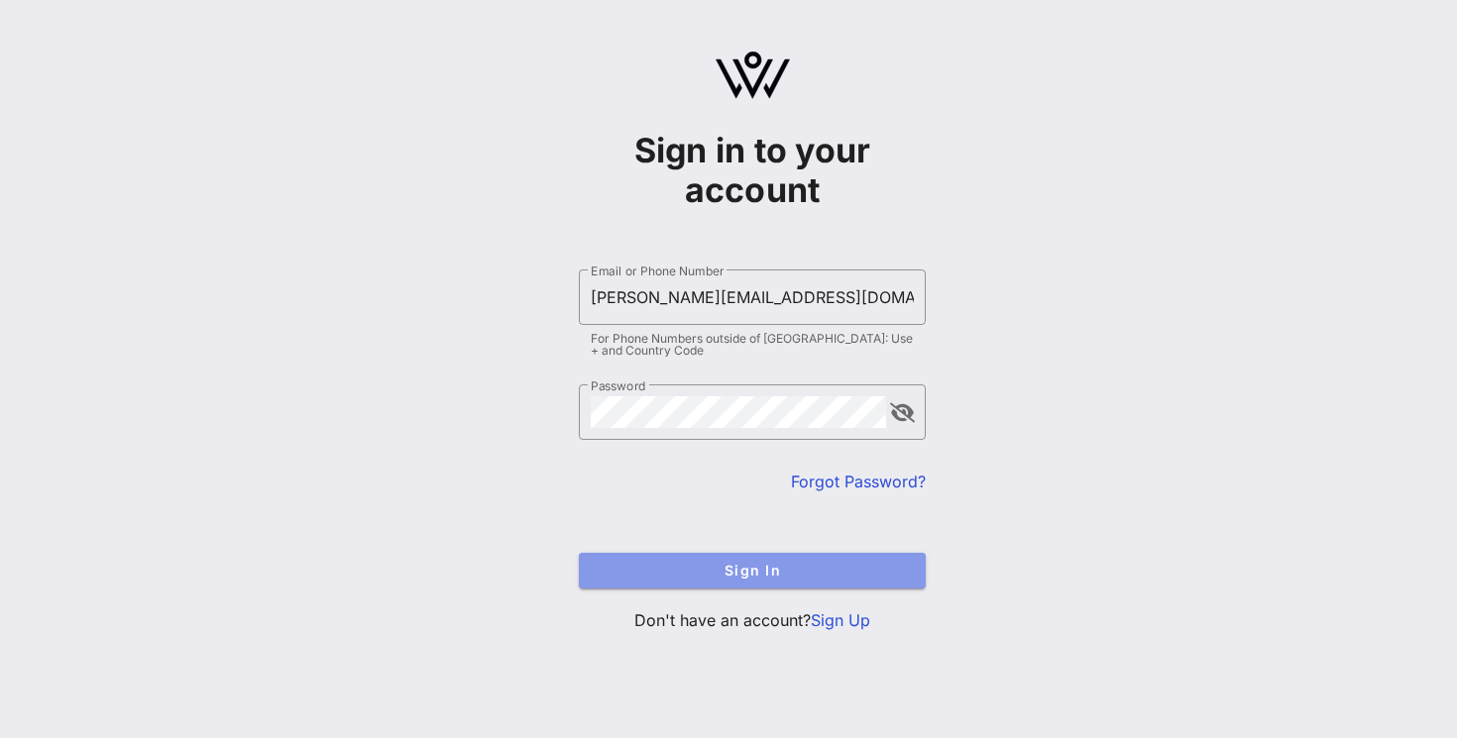
click at [754, 572] on span "Sign In" at bounding box center [752, 570] width 315 height 17
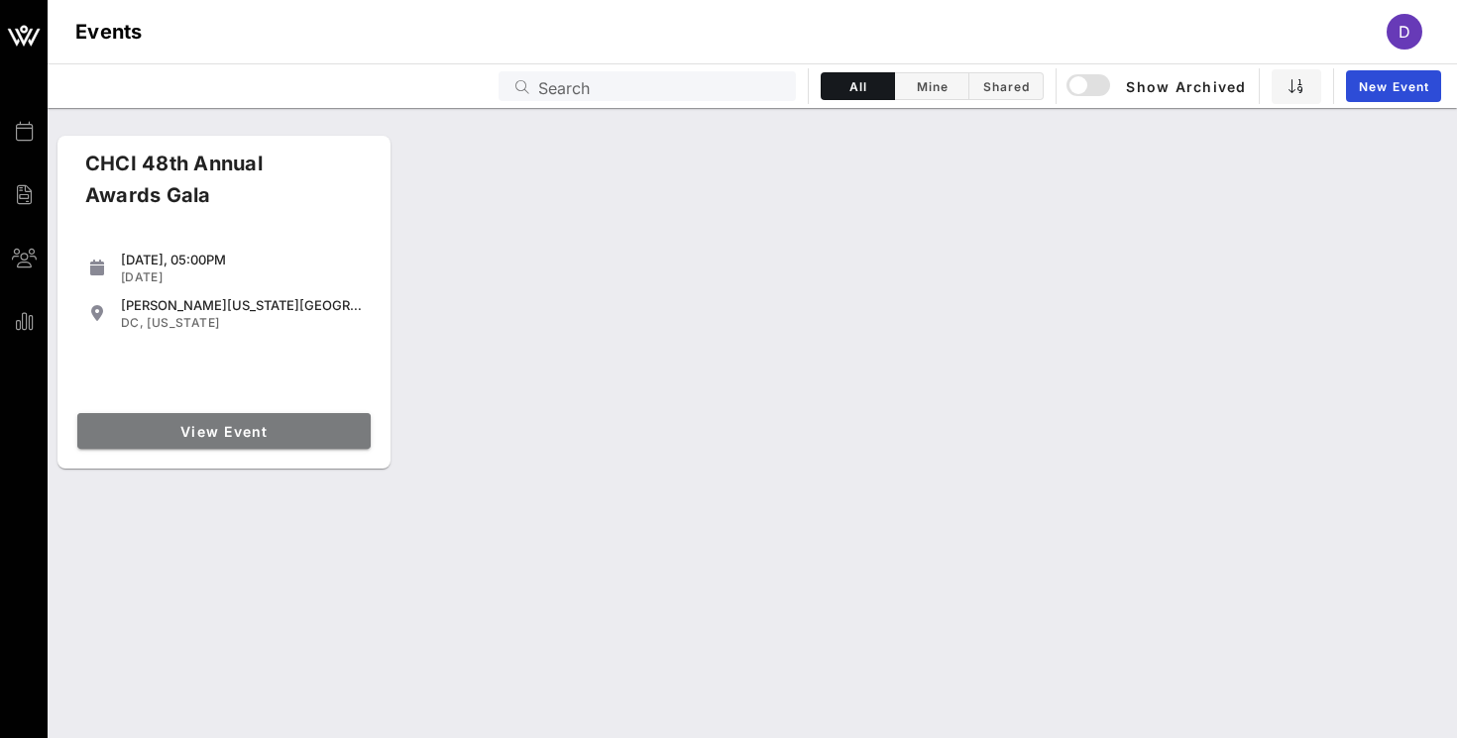
click at [182, 433] on span "View Event" at bounding box center [224, 431] width 278 height 17
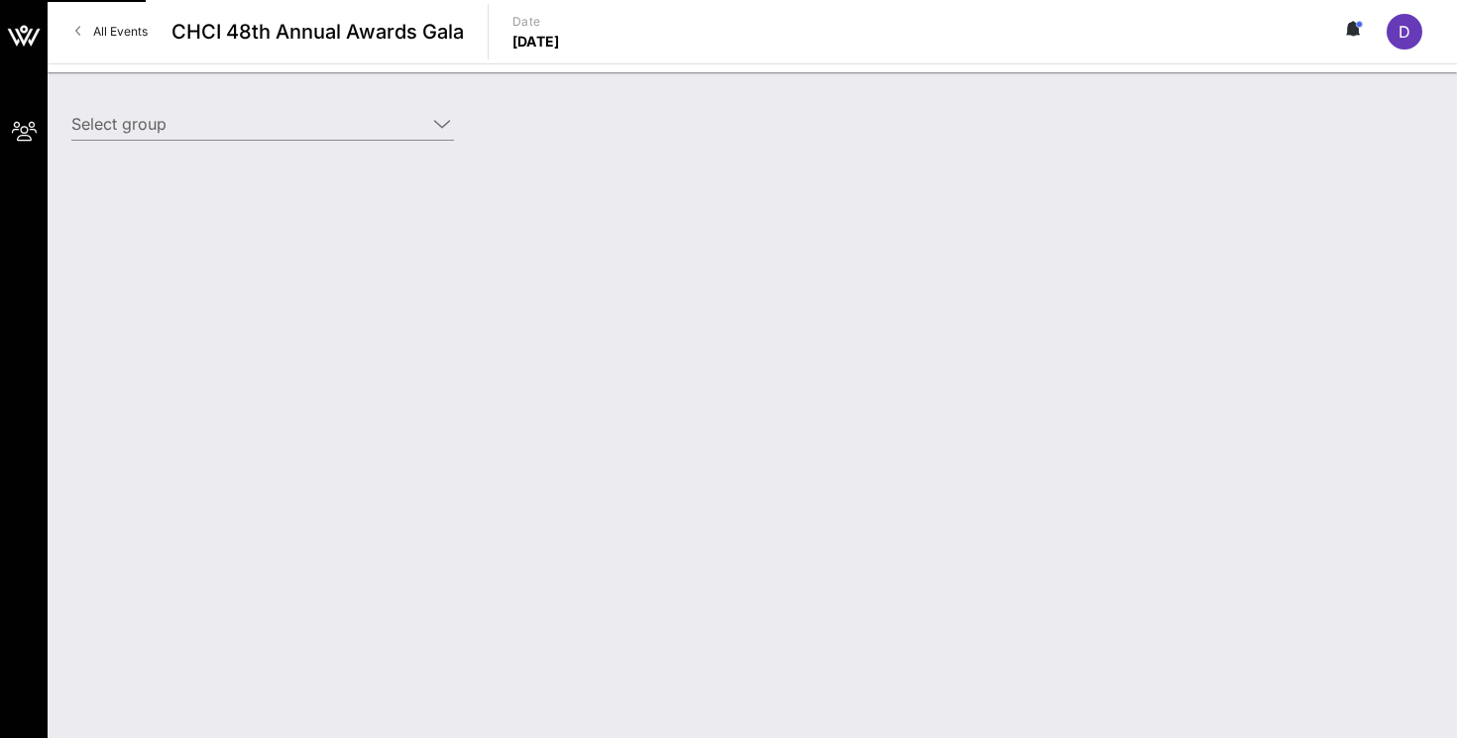
type input "T-Mobile (T-Mobile) [Diana Fernandez, diana@intersectpa.co]"
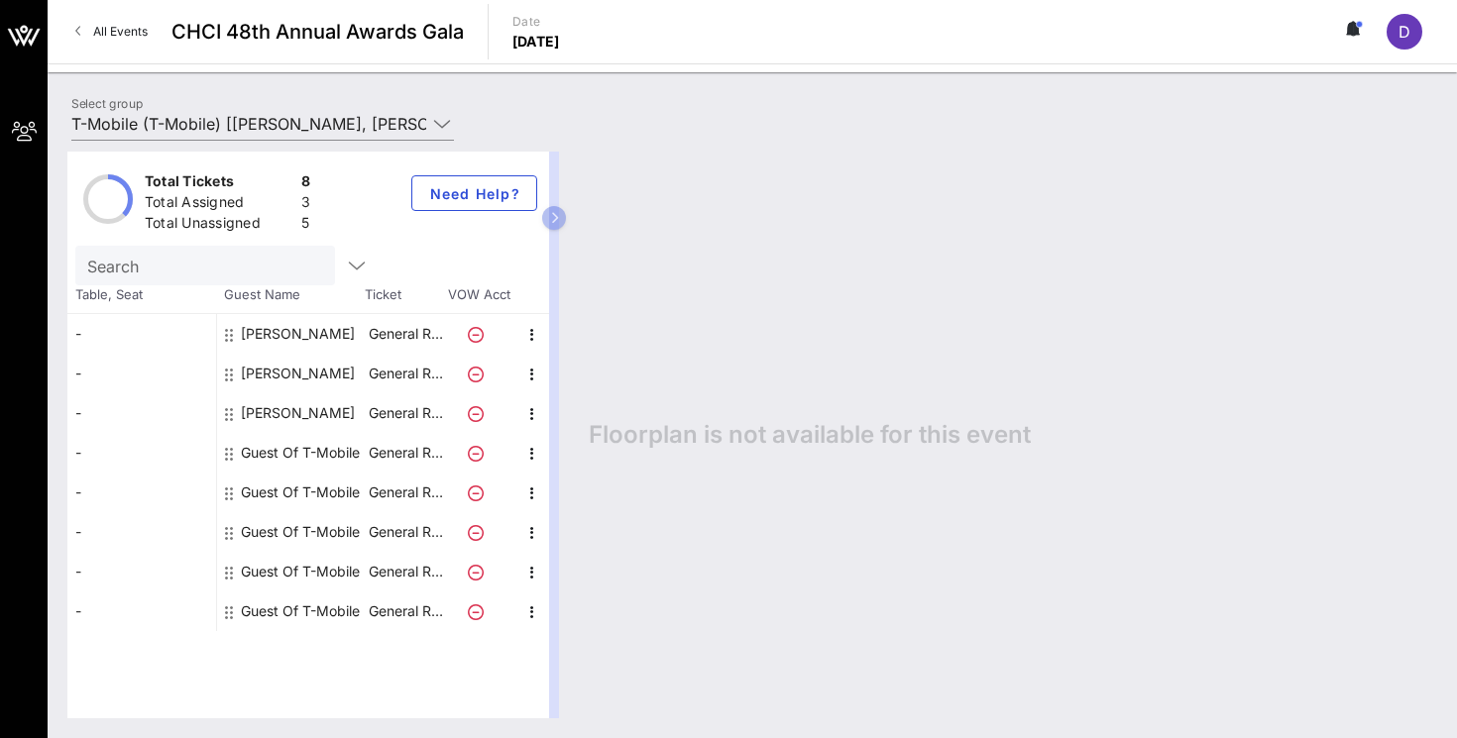
click at [96, 39] on link "All Events" at bounding box center [111, 32] width 96 height 32
